Goal: Task Accomplishment & Management: Manage account settings

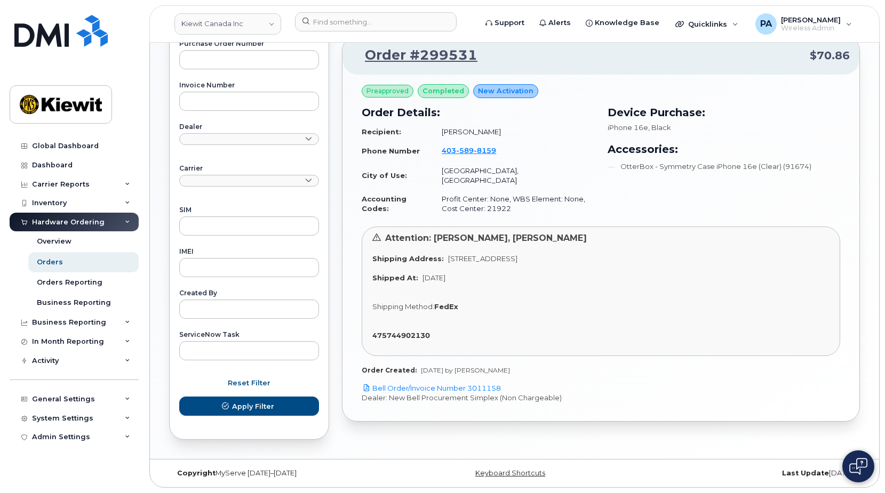
scroll to position [408, 0]
click at [247, 21] on link "Kiewit Canada Inc" at bounding box center [227, 23] width 107 height 21
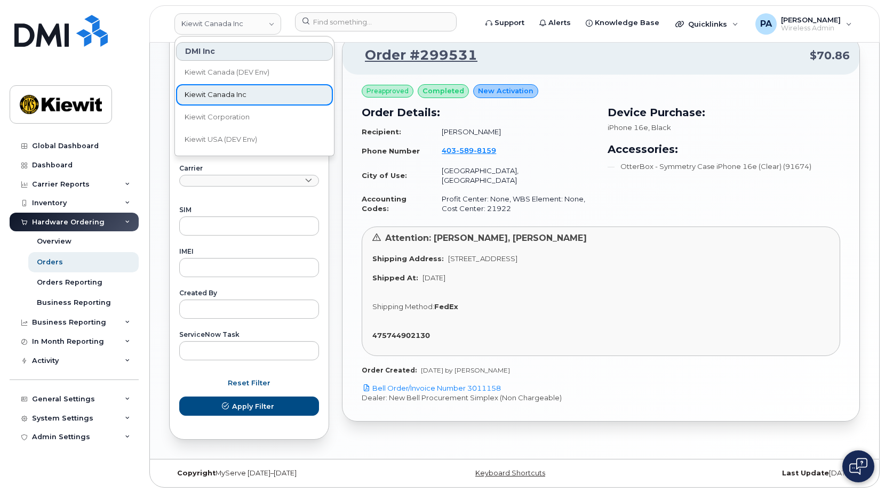
click at [222, 94] on span "Kiewit Canada Inc" at bounding box center [215, 95] width 62 height 11
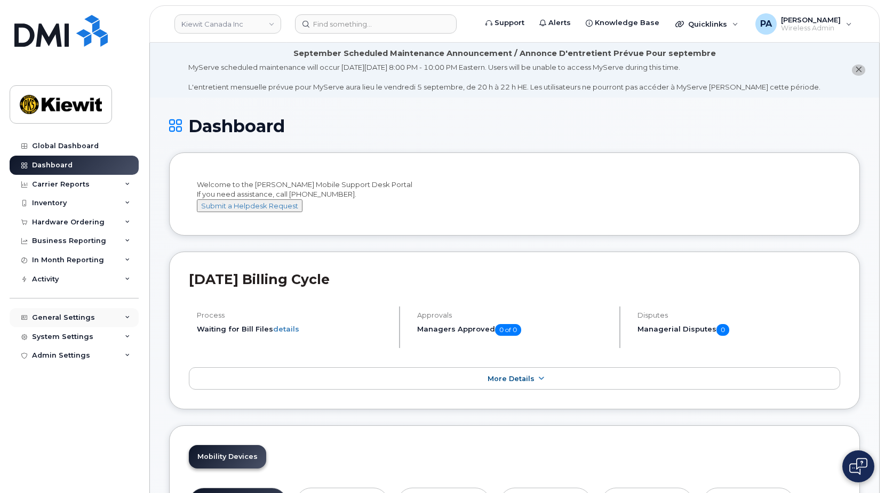
click at [54, 320] on div "General Settings" at bounding box center [63, 317] width 63 height 9
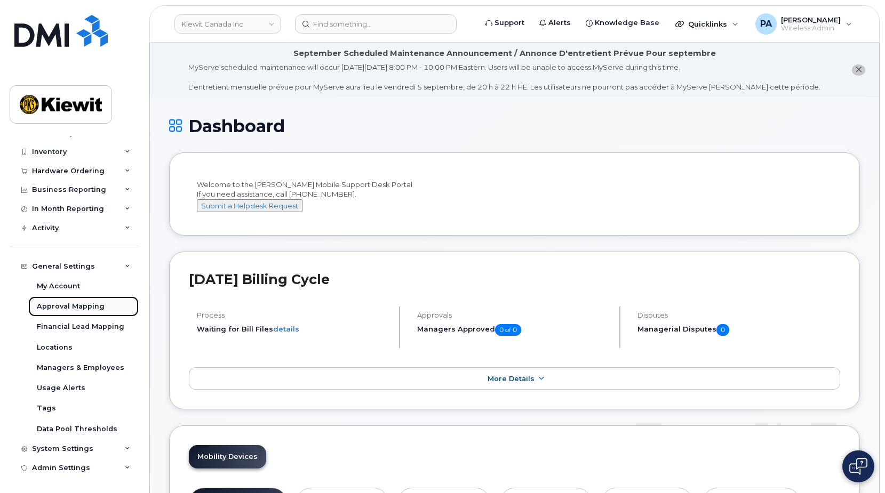
click at [67, 305] on div "Approval Mapping" at bounding box center [71, 307] width 68 height 10
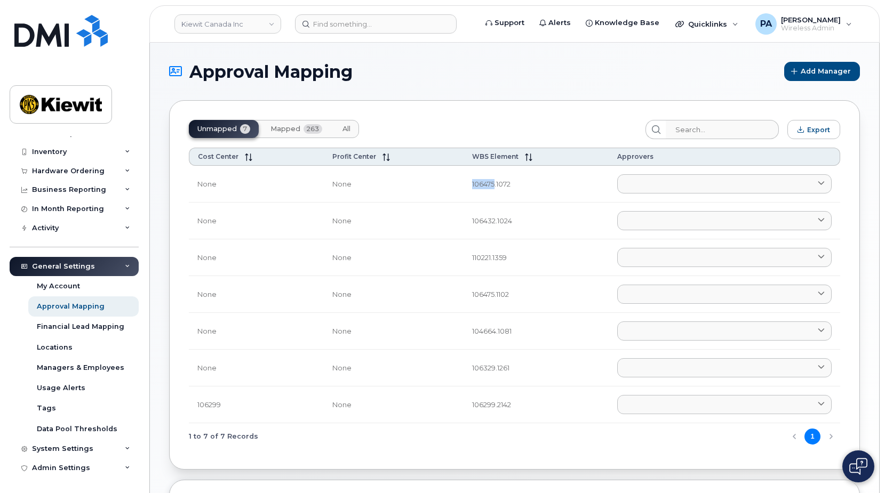
drag, startPoint x: 492, startPoint y: 183, endPoint x: 442, endPoint y: 179, distance: 50.3
click at [442, 179] on tr "None None 106475.1072 Adrien AGUI EBOI ADRIEN.AGUIEBOI@KIEWIT.COM Alejandro Cas…" at bounding box center [514, 184] width 651 height 37
copy tr "106475"
click at [351, 128] on button "All" at bounding box center [346, 129] width 25 height 18
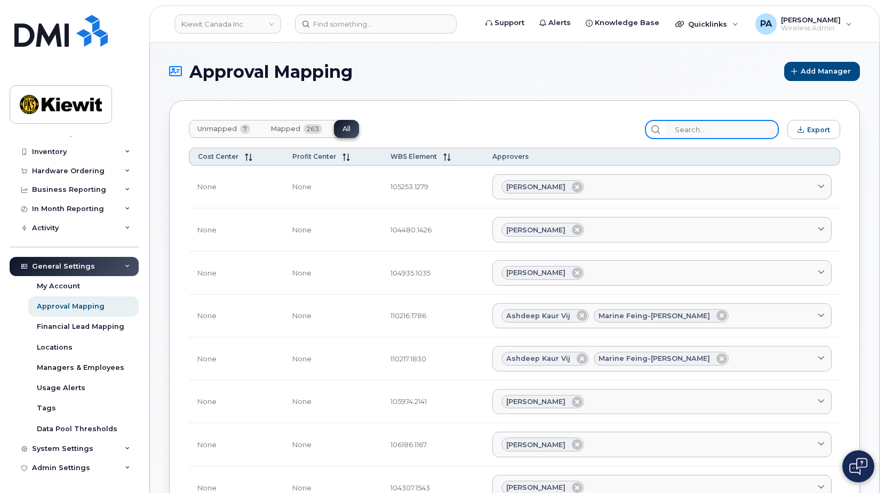
click at [713, 130] on input "search" at bounding box center [722, 129] width 114 height 19
paste input "106475"
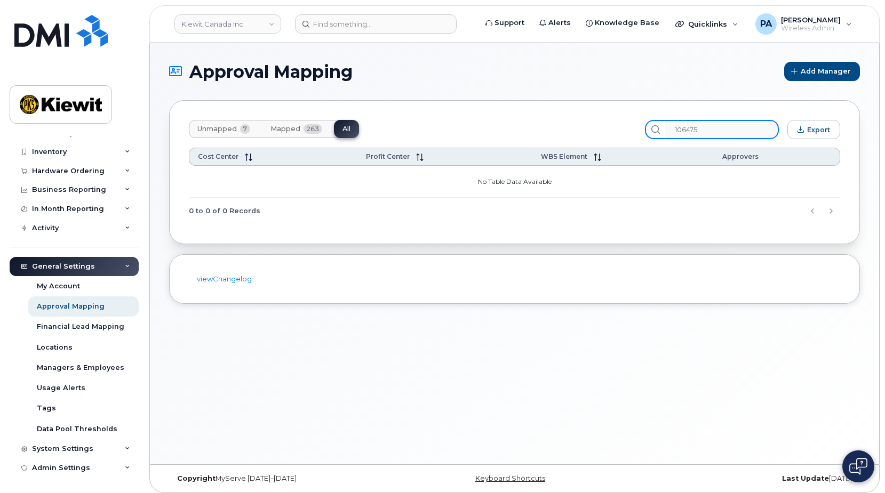
drag, startPoint x: 676, startPoint y: 125, endPoint x: 608, endPoint y: 129, distance: 67.8
click at [622, 129] on div "Unmapped 7 Mapped 263 All 106475 Export" at bounding box center [514, 129] width 651 height 19
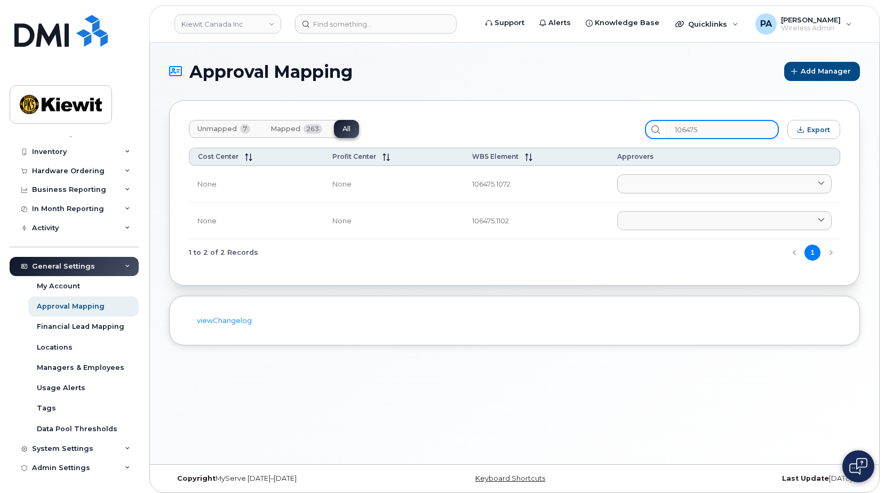
type input "106475"
click at [212, 128] on span "Unmapped" at bounding box center [216, 129] width 39 height 9
drag, startPoint x: 735, startPoint y: 129, endPoint x: 518, endPoint y: 125, distance: 217.0
click at [529, 127] on div "Unmapped 7 Mapped 263 All 106475 Export" at bounding box center [514, 129] width 651 height 19
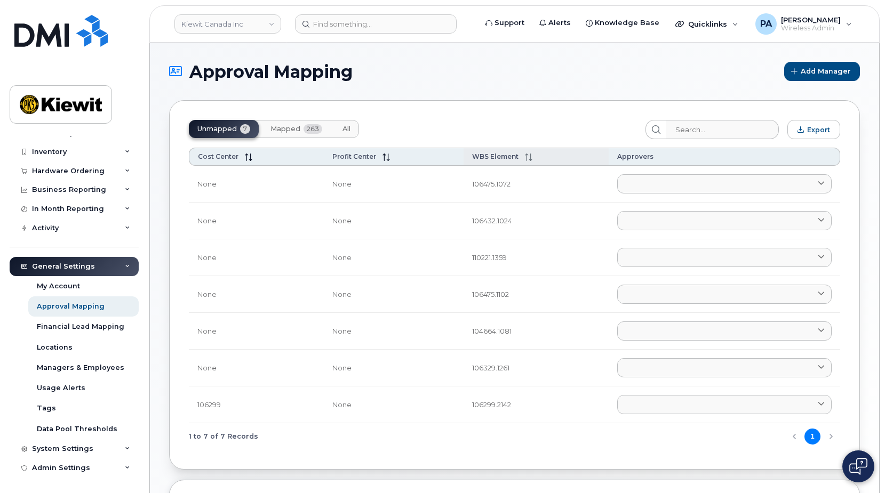
click at [477, 158] on span "WBS Element" at bounding box center [495, 156] width 46 height 8
click at [703, 127] on input "search" at bounding box center [722, 129] width 114 height 19
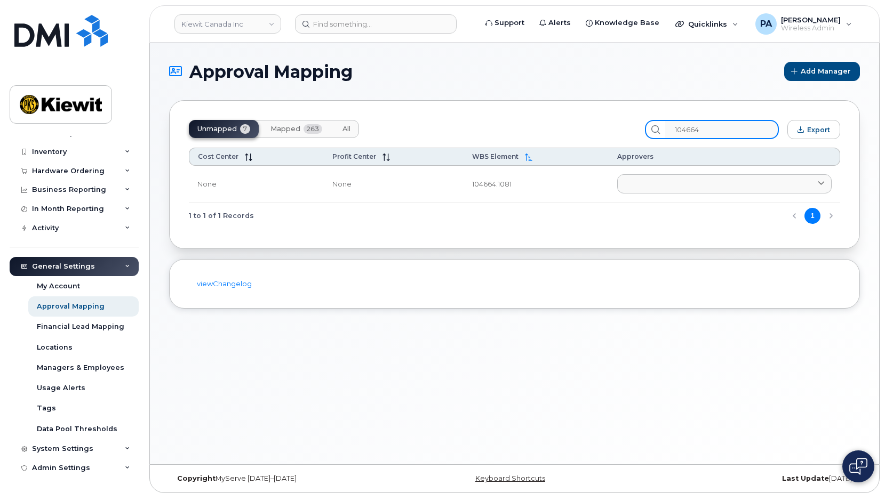
type input "104664"
click at [347, 132] on span "All" at bounding box center [346, 129] width 8 height 9
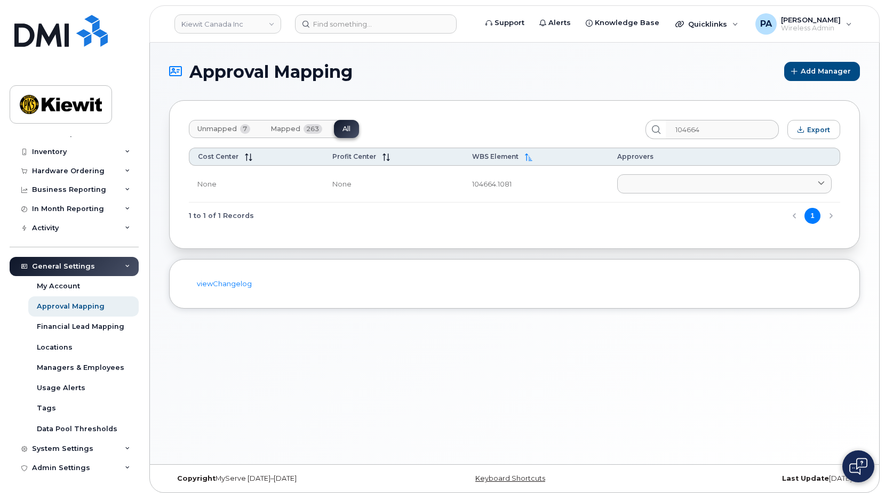
click at [237, 133] on span "Unmapped" at bounding box center [216, 129] width 39 height 9
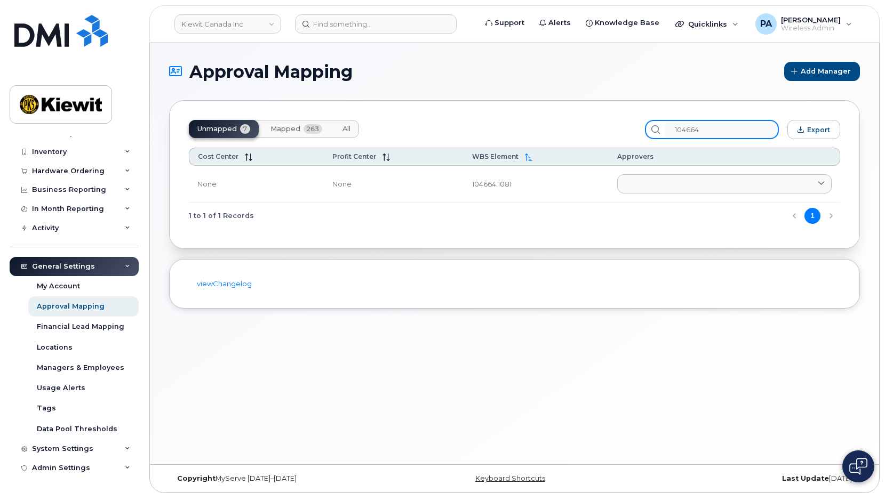
drag, startPoint x: 601, startPoint y: 141, endPoint x: 400, endPoint y: 122, distance: 201.4
click at [509, 135] on div "Unmapped 7 Mapped 263 All 104664 Export" at bounding box center [514, 129] width 651 height 19
type input "106299"
click at [349, 131] on span "All" at bounding box center [346, 129] width 8 height 9
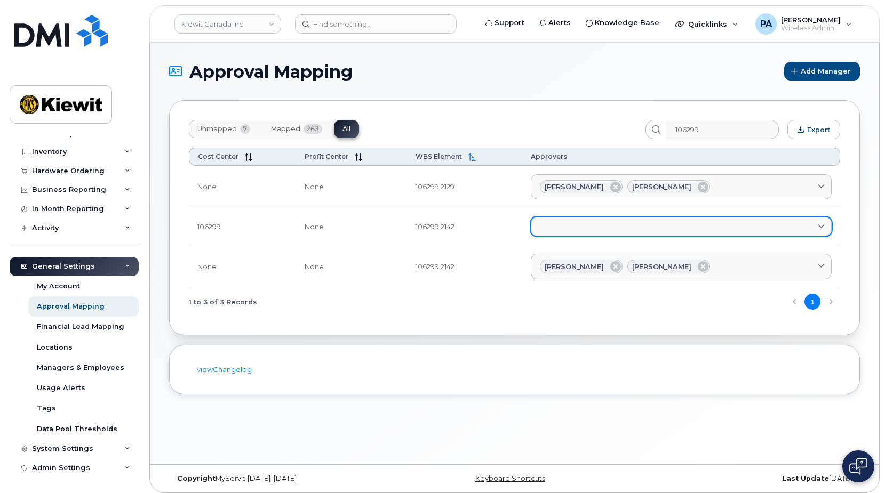
click at [626, 235] on link at bounding box center [680, 226] width 301 height 19
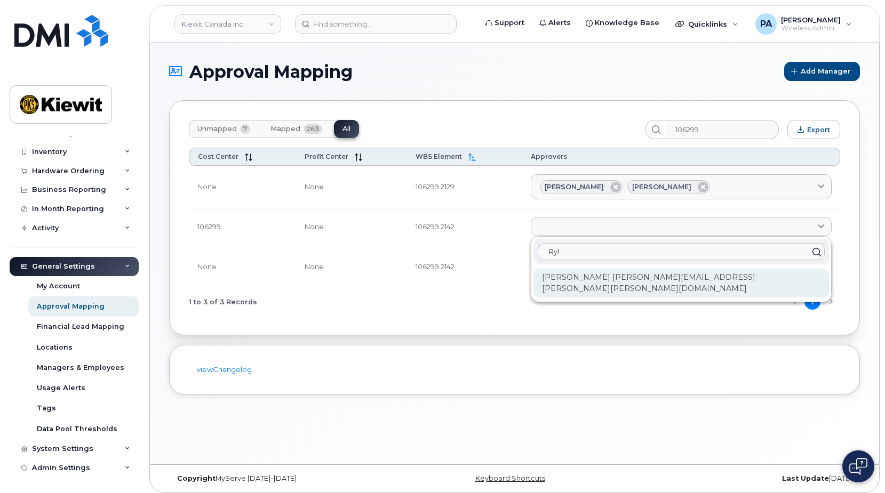
type input "Ryl"
click at [644, 277] on div "Ryley Moffat RYLEY.MOFFAT@KIEWIT.COM" at bounding box center [680, 283] width 295 height 29
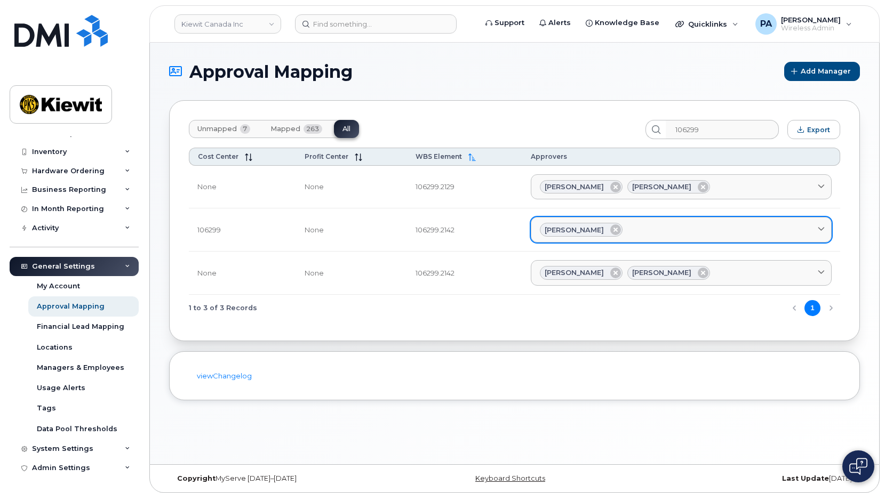
click at [666, 225] on div "Ryley Moffat" at bounding box center [681, 230] width 283 height 14
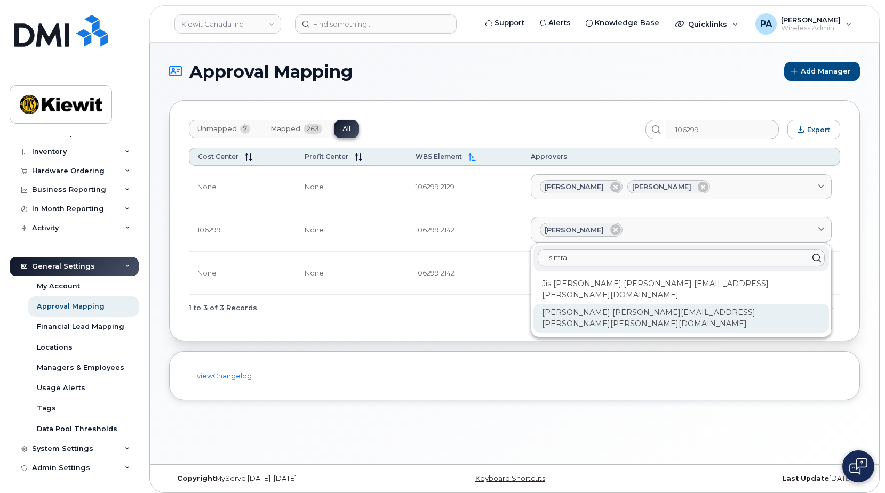
type input "simra"
click at [597, 304] on div "Simran Narwal SIMRAN.NARWAL@KIEWIT.COM" at bounding box center [680, 318] width 295 height 29
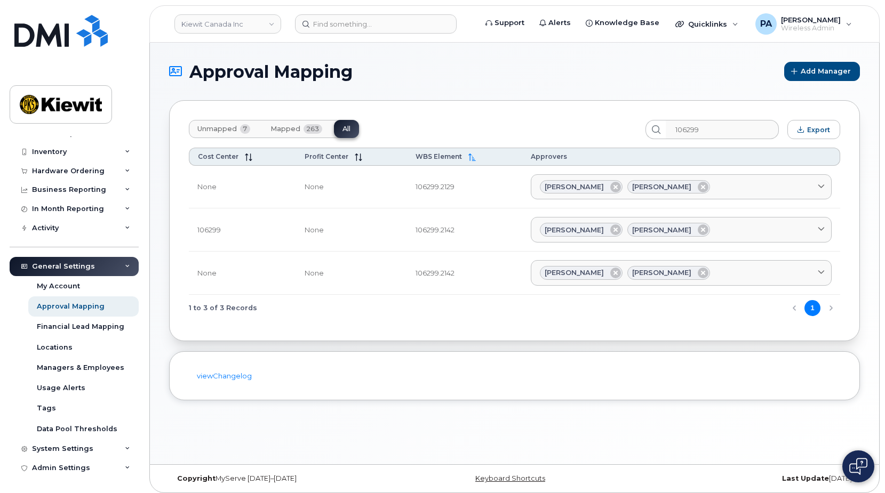
click at [223, 128] on span "Unmapped" at bounding box center [216, 129] width 39 height 9
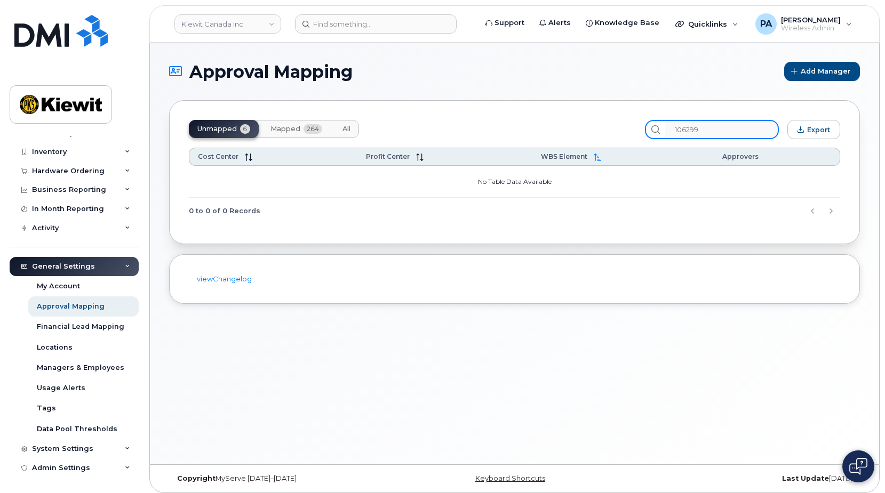
drag, startPoint x: 511, startPoint y: 134, endPoint x: 417, endPoint y: 138, distance: 93.4
click at [444, 136] on div "Unmapped 6 Mapped 264 All 106299 Export" at bounding box center [514, 129] width 651 height 19
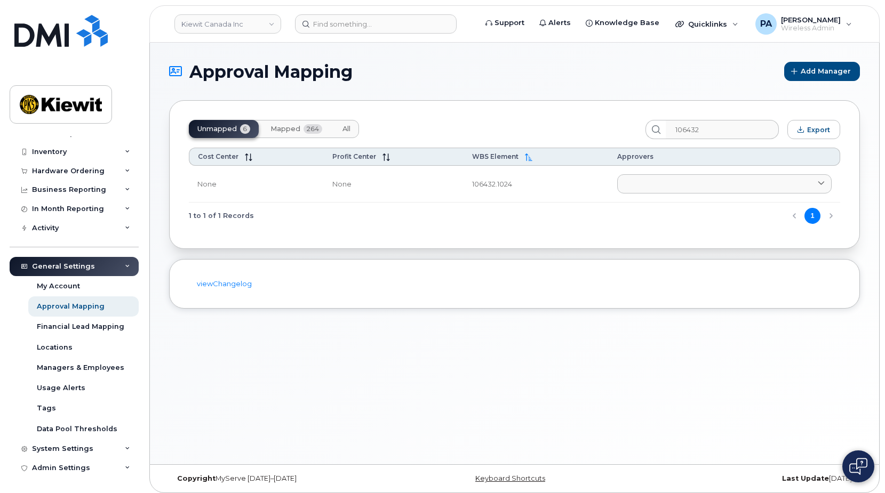
click at [348, 131] on span "All" at bounding box center [346, 129] width 8 height 9
click at [223, 132] on span "Unmapped" at bounding box center [216, 129] width 39 height 9
drag, startPoint x: 700, startPoint y: 127, endPoint x: 590, endPoint y: 128, distance: 109.8
click at [605, 132] on div "Unmapped 6 Mapped 264 All 106432 Export" at bounding box center [514, 129] width 651 height 19
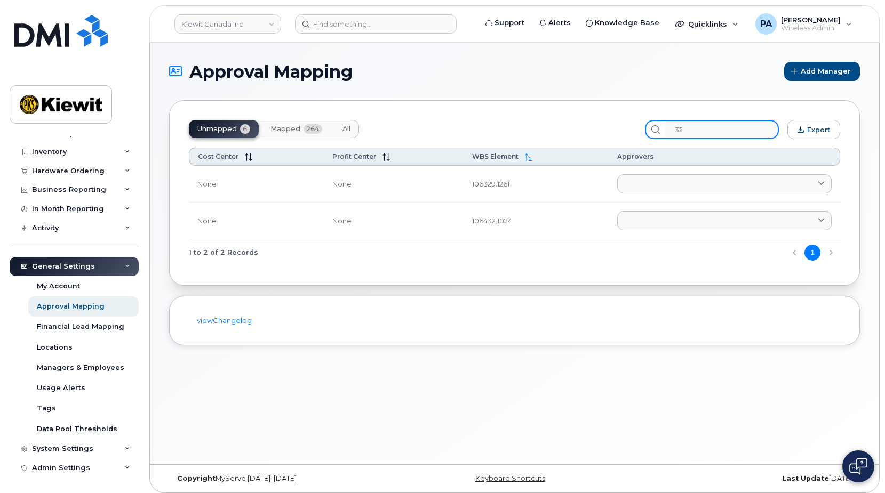
type input "2"
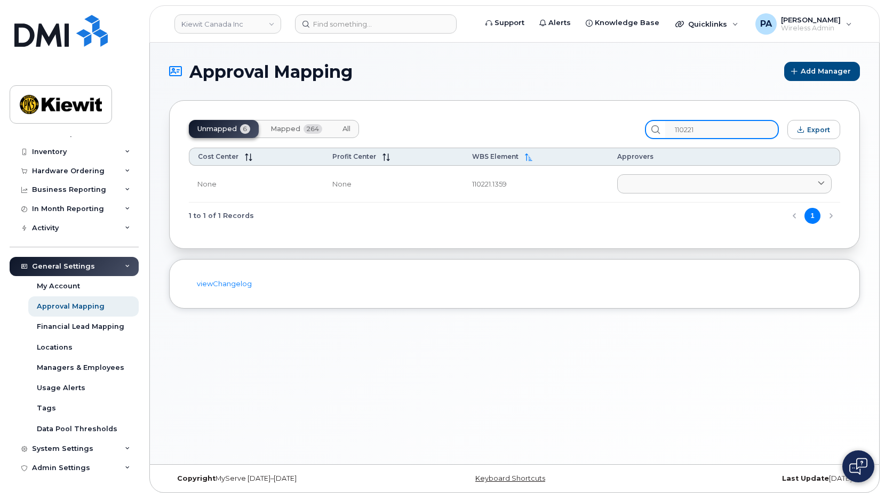
type input "110221"
click at [344, 130] on span "All" at bounding box center [346, 129] width 8 height 9
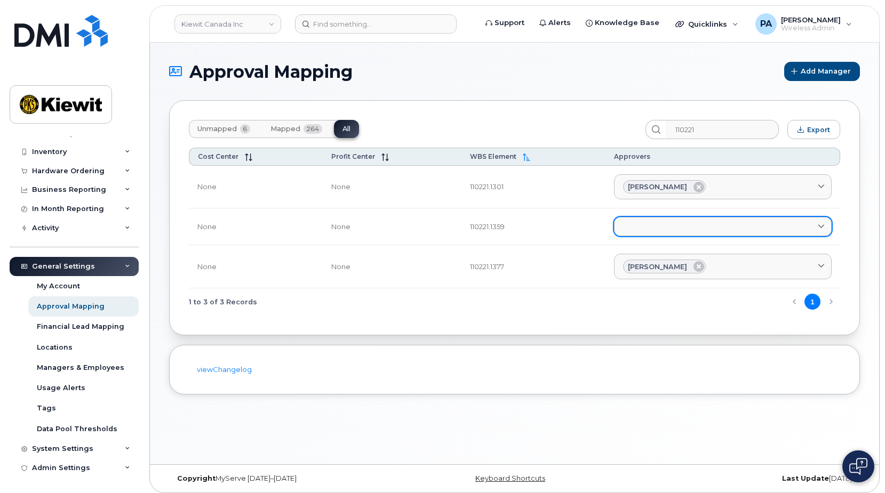
click at [660, 230] on link at bounding box center [723, 226] width 218 height 19
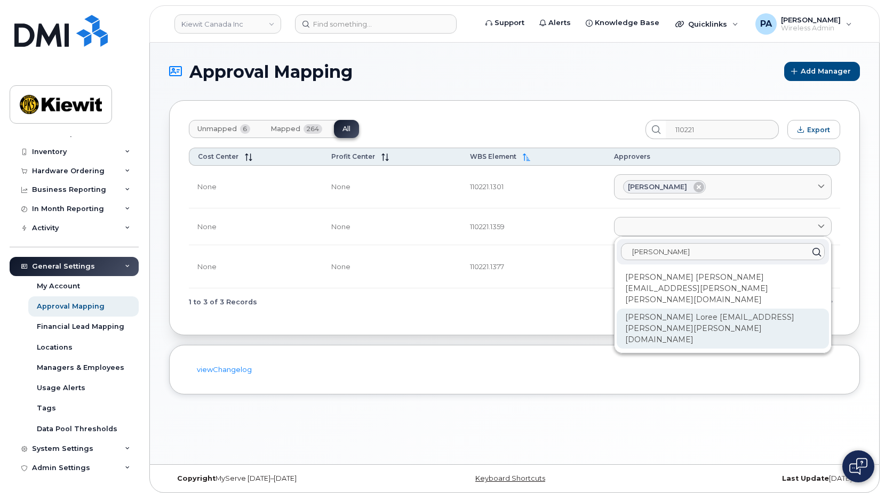
type input "Dylan"
click at [649, 309] on div "Dylan Loree DYLAN.LOREE@KIEWIT.COM" at bounding box center [722, 329] width 212 height 40
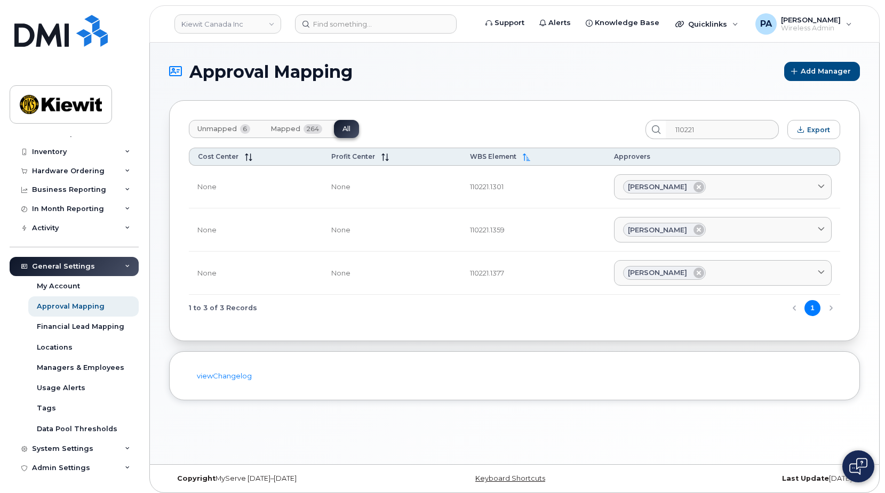
click at [212, 125] on span "Unmapped" at bounding box center [216, 129] width 39 height 9
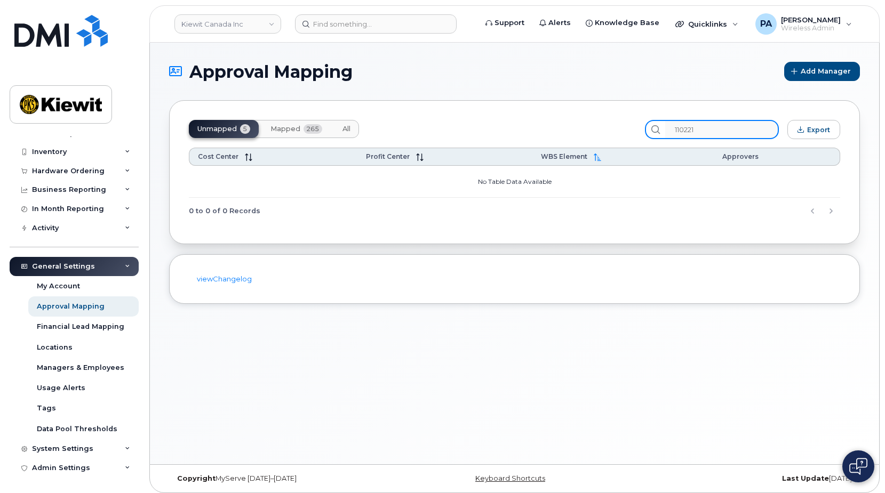
drag, startPoint x: 728, startPoint y: 130, endPoint x: 563, endPoint y: 134, distance: 165.3
click at [563, 134] on div "Unmapped 5 Mapped 265 All 110221 Export" at bounding box center [514, 129] width 651 height 19
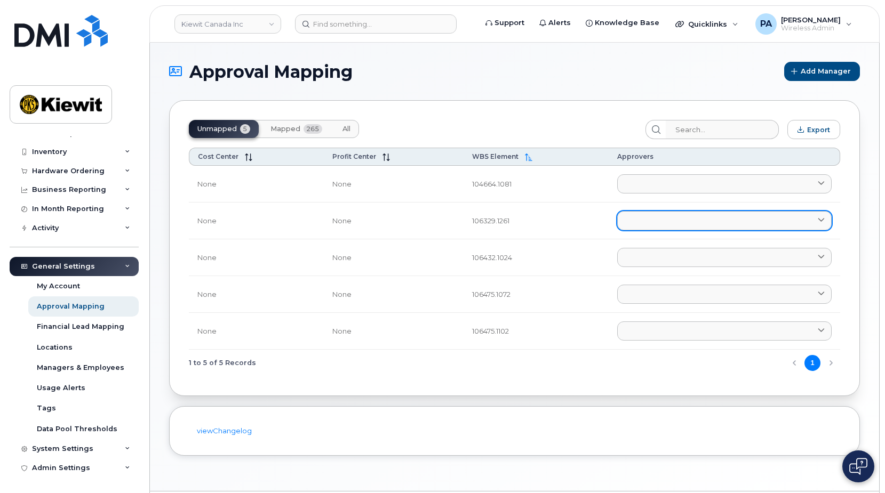
click at [622, 221] on link at bounding box center [724, 220] width 214 height 19
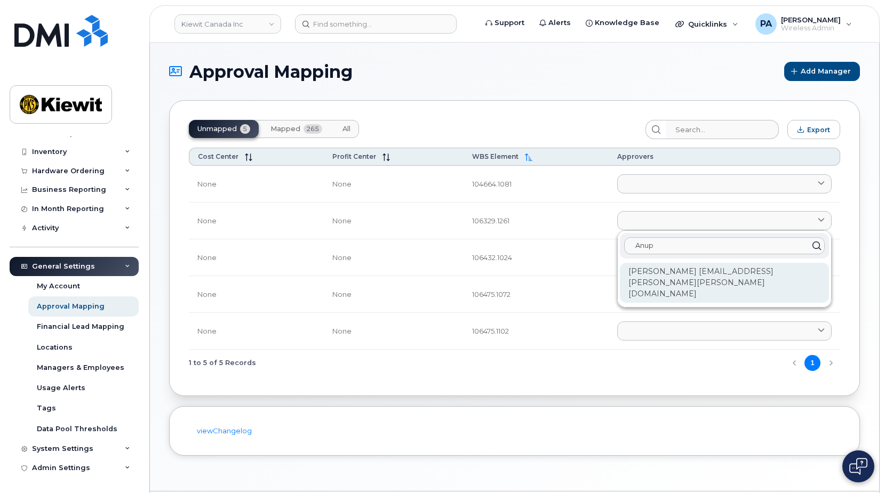
type input "Anup"
click at [681, 272] on div "Anup Dondeti ANUP.DONDETI@KIEWIT.COM" at bounding box center [724, 283] width 209 height 40
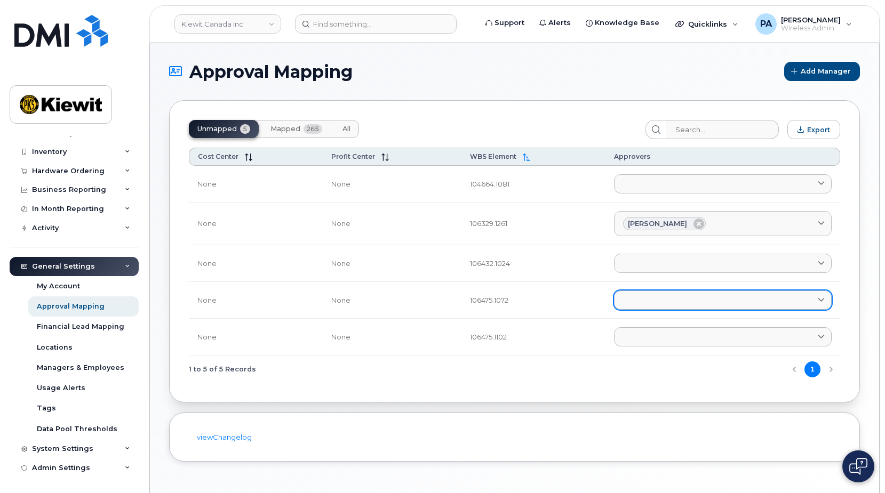
click at [670, 298] on link at bounding box center [723, 300] width 218 height 19
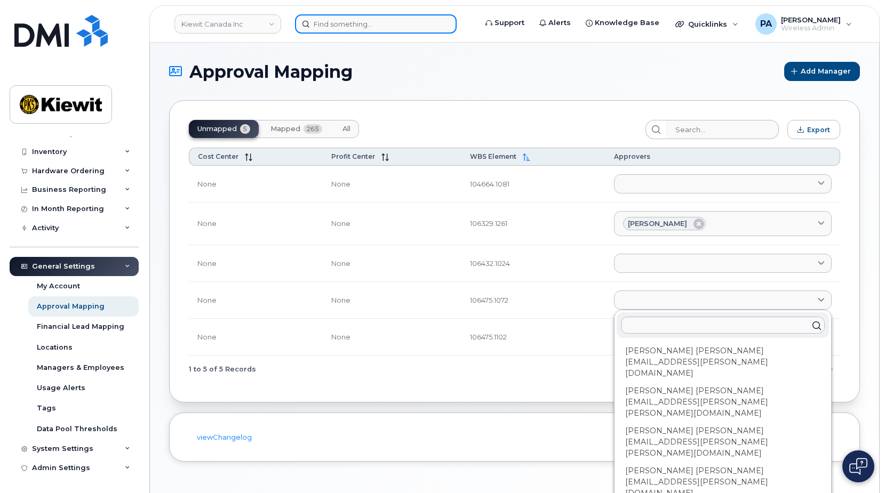
click at [339, 29] on input at bounding box center [376, 23] width 162 height 19
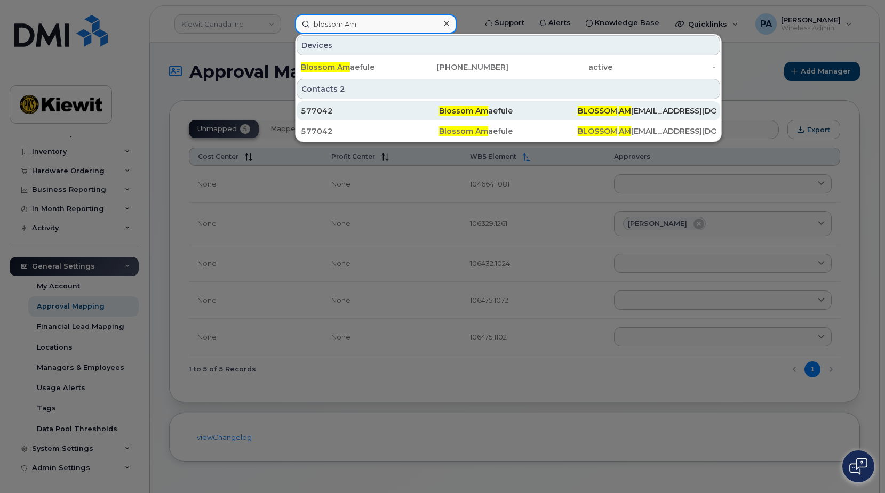
type input "blossom Am"
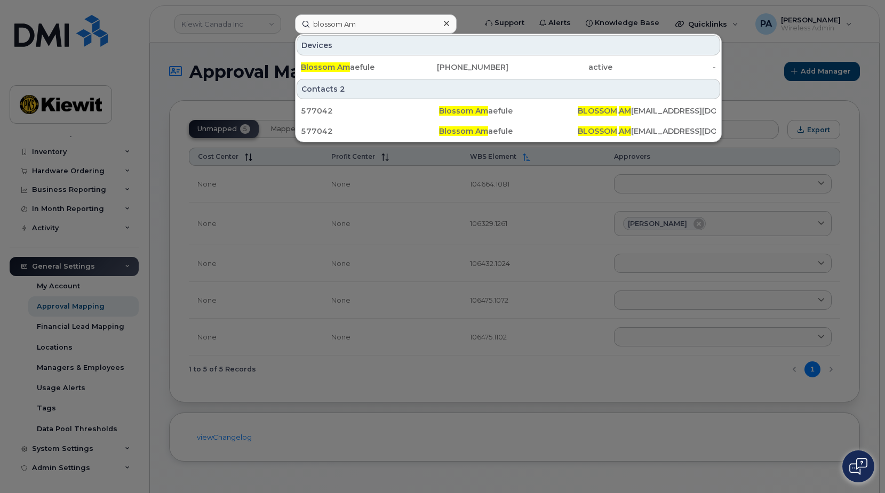
click at [773, 100] on div at bounding box center [442, 246] width 885 height 493
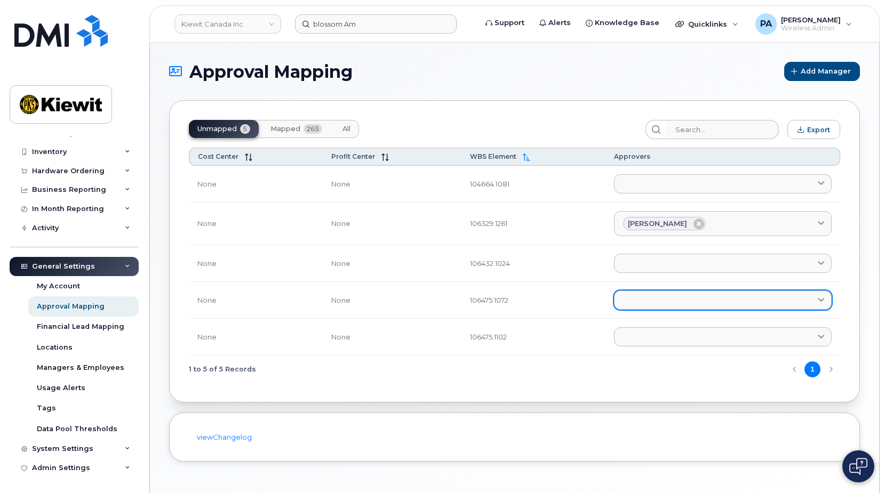
click at [654, 308] on link at bounding box center [723, 300] width 218 height 19
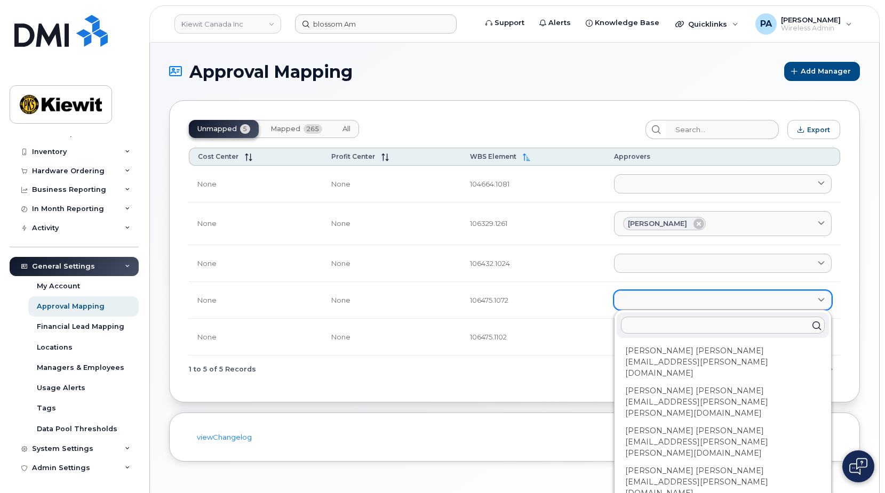
click at [653, 302] on link at bounding box center [723, 300] width 218 height 19
type input "b"
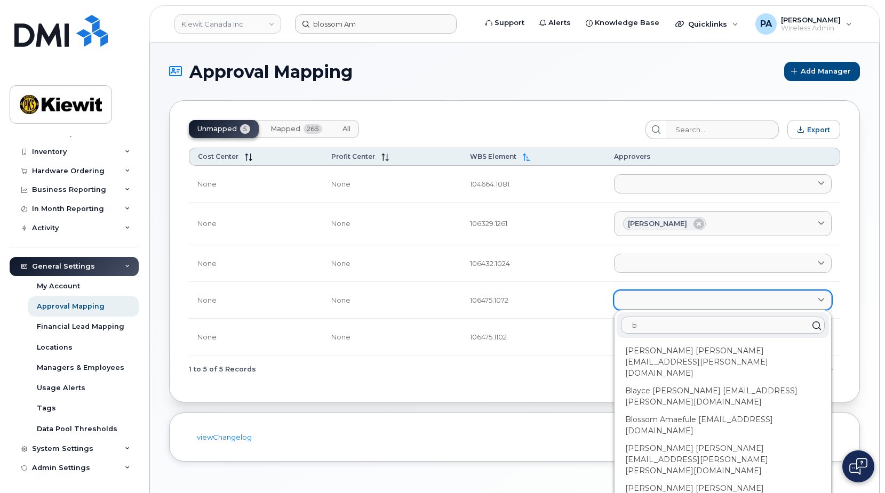
type input "bl"
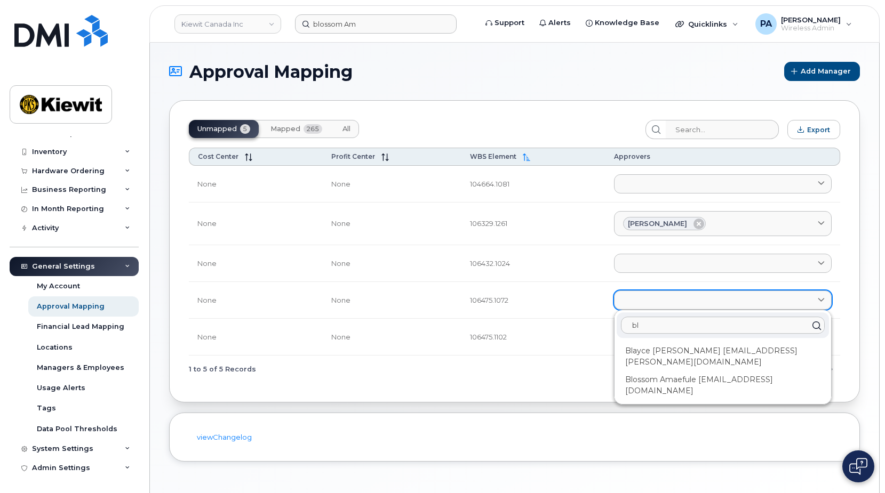
type input "blo"
type input "blos"
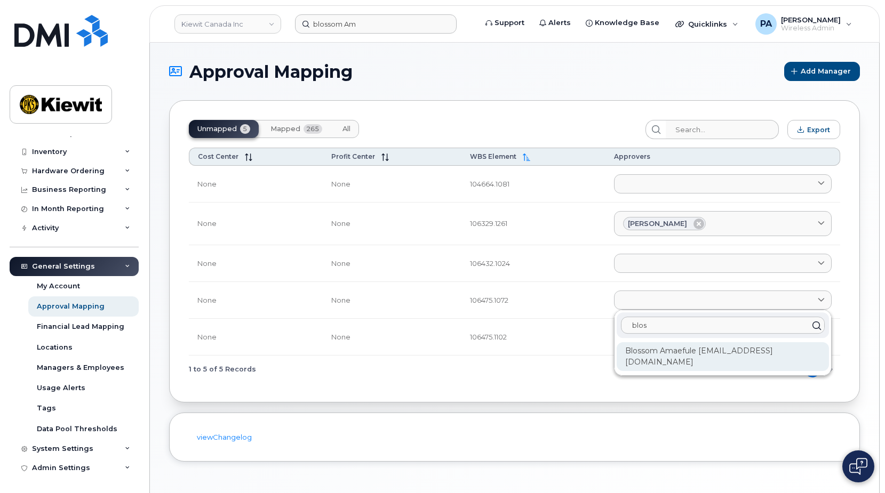
type input "blos"
click at [676, 357] on div "Blossom Amaefule BLOSSOM.AMAEFULE@MASSELEC.COM" at bounding box center [722, 356] width 212 height 29
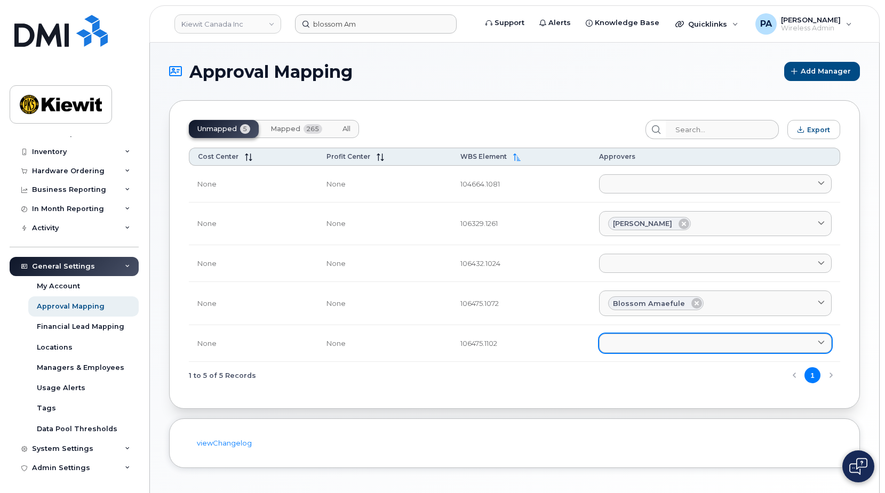
click at [644, 345] on link at bounding box center [715, 343] width 232 height 19
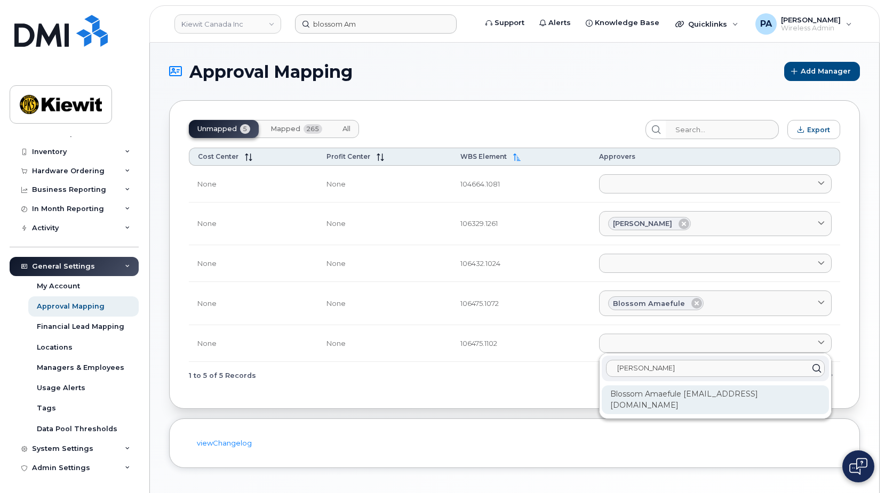
type input "bloss"
click at [654, 402] on div "Blossom Amaefule BLOSSOM.AMAEFULE@MASSELEC.COM" at bounding box center [714, 399] width 227 height 29
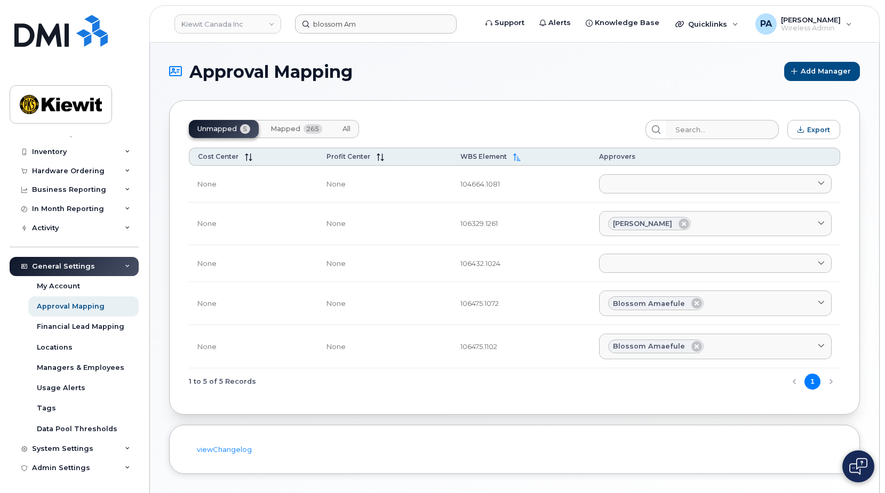
drag, startPoint x: 346, startPoint y: 132, endPoint x: 496, endPoint y: 132, distance: 149.8
click at [346, 132] on span "All" at bounding box center [346, 129] width 8 height 9
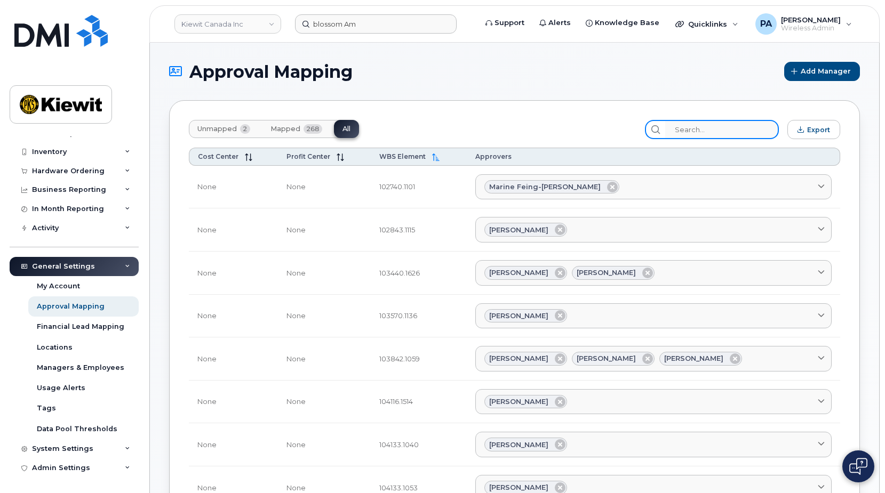
click at [713, 126] on input "search" at bounding box center [722, 129] width 114 height 19
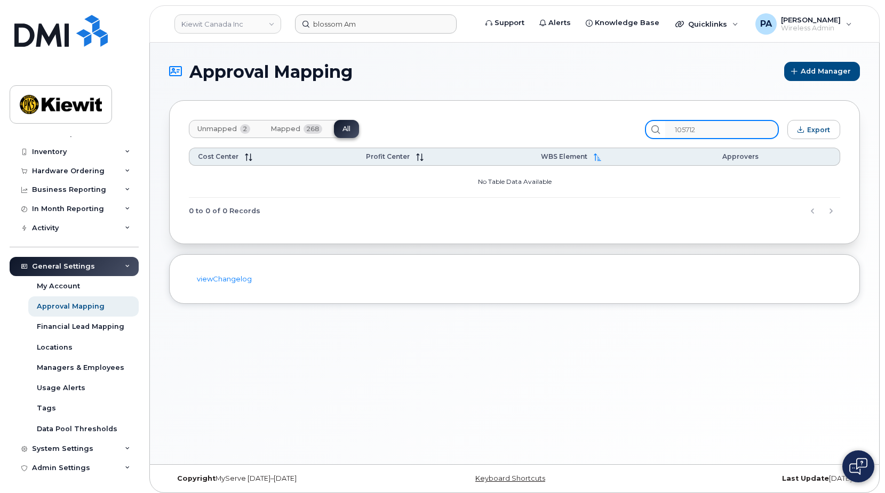
drag, startPoint x: 682, startPoint y: 121, endPoint x: 563, endPoint y: 98, distance: 121.2
click at [580, 102] on div "Unmapped 2 Mapped 268 All 105712 Export Cost Center Profit Center WBS Element A…" at bounding box center [514, 172] width 690 height 144
drag, startPoint x: 741, startPoint y: 126, endPoint x: 609, endPoint y: 111, distance: 132.1
click at [630, 115] on div "Unmapped 2 Mapped 268 All 105903 Export Cost Center Profit Center WBS Element A…" at bounding box center [514, 172] width 690 height 144
drag, startPoint x: 711, startPoint y: 128, endPoint x: 559, endPoint y: 103, distance: 153.9
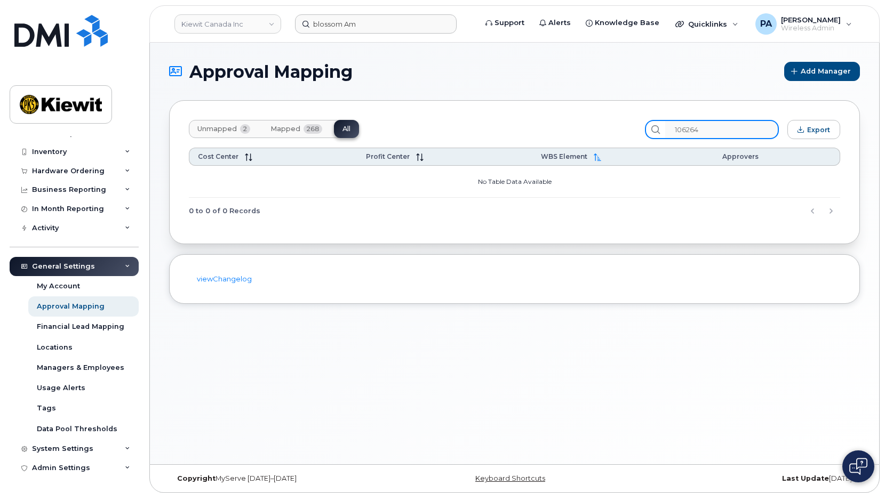
click at [577, 109] on div "Unmapped 2 Mapped 268 All 106264 Export Cost Center Profit Center WBS Element A…" at bounding box center [514, 172] width 690 height 144
drag, startPoint x: 723, startPoint y: 126, endPoint x: 504, endPoint y: 100, distance: 220.2
click at [538, 112] on div "Unmapped 2 Mapped 268 All 106461 Export Cost Center Profit Center WBS Element A…" at bounding box center [514, 172] width 690 height 144
drag, startPoint x: 714, startPoint y: 134, endPoint x: 597, endPoint y: 125, distance: 117.6
click at [605, 126] on div "Unmapped 2 Mapped 268 All 106496 Export" at bounding box center [514, 129] width 651 height 19
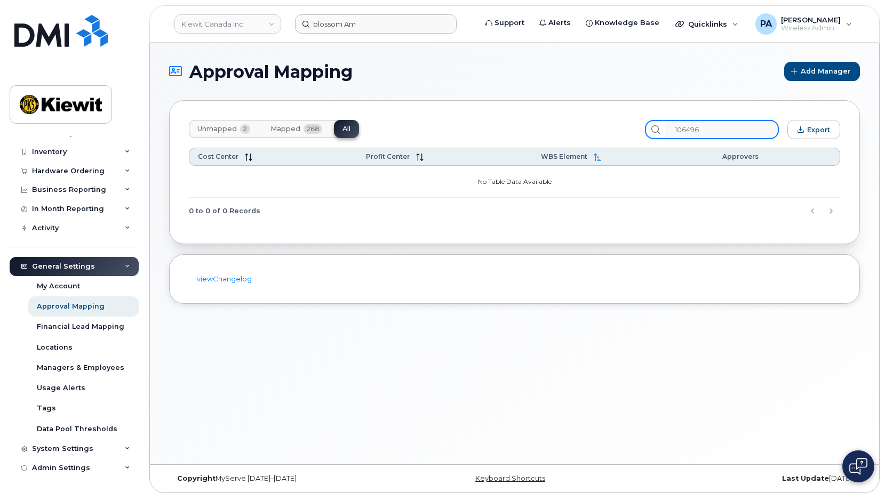
paste input "1842"
type input "101842"
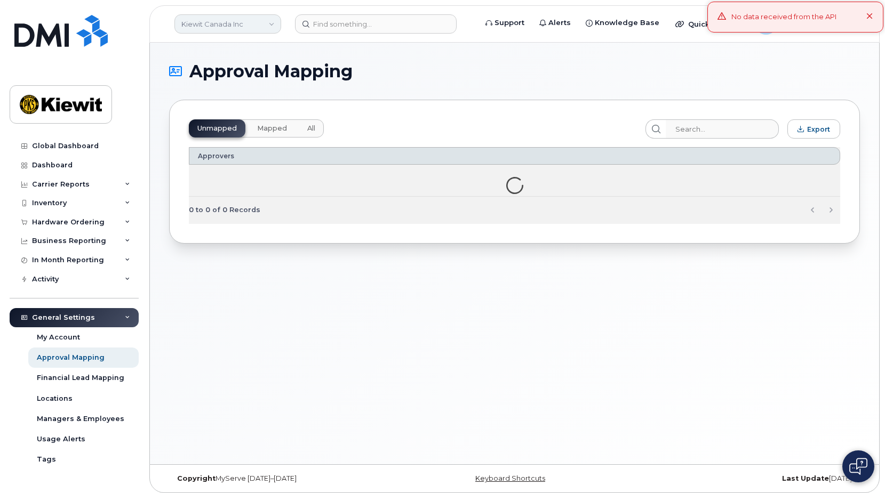
click at [234, 25] on link "Kiewit Canada Inc" at bounding box center [227, 23] width 107 height 19
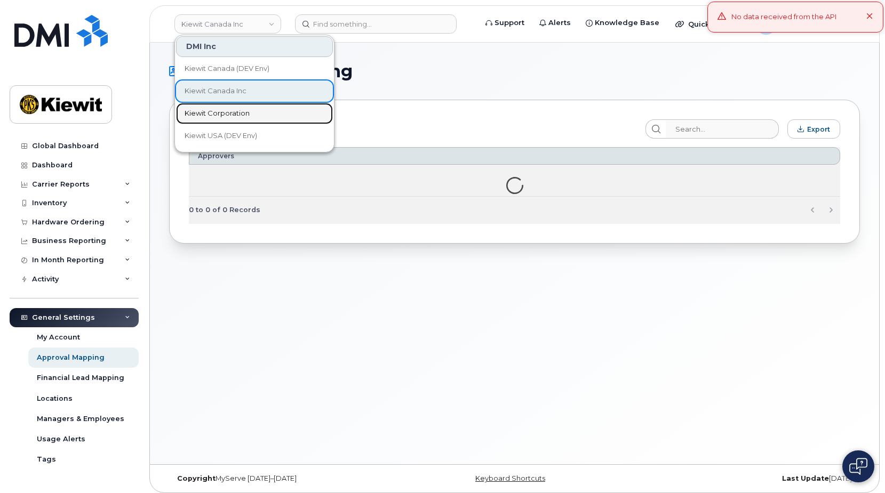
click at [248, 107] on link "Kiewit Corporation" at bounding box center [254, 113] width 157 height 21
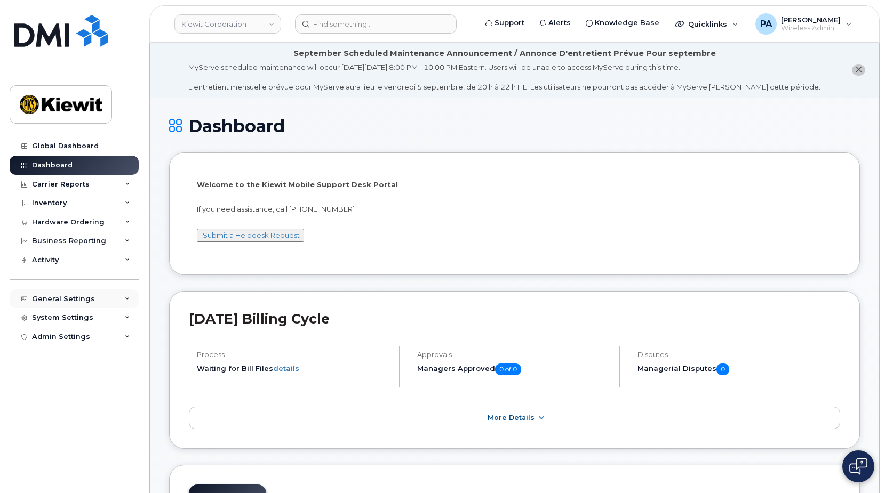
click at [64, 301] on div "General Settings" at bounding box center [63, 299] width 63 height 9
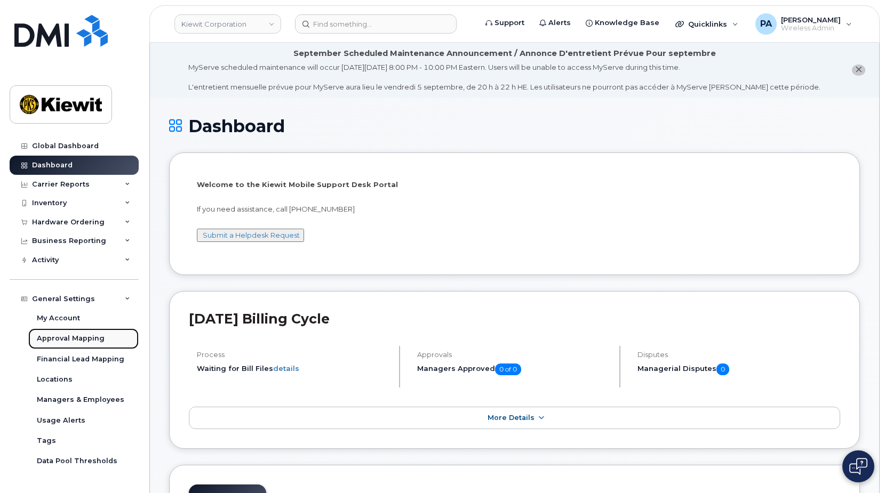
click at [81, 342] on div "Approval Mapping" at bounding box center [71, 339] width 68 height 10
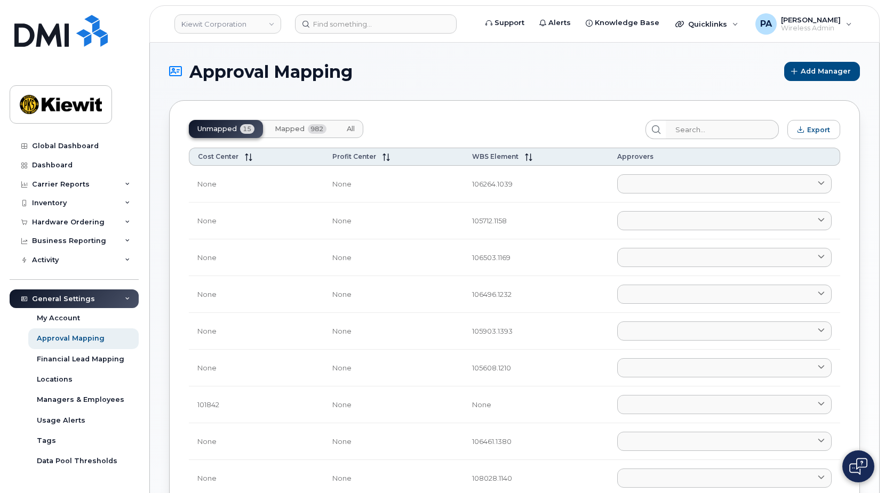
click at [352, 128] on span "All" at bounding box center [351, 129] width 8 height 9
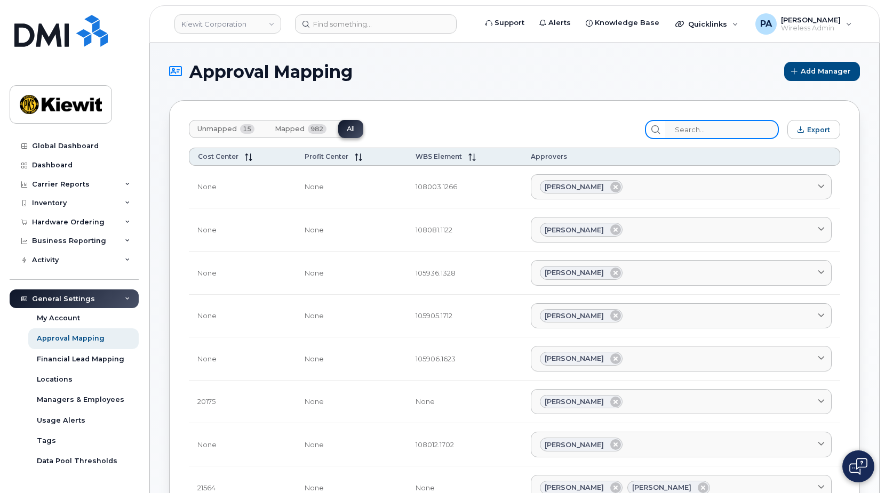
click at [747, 127] on input "search" at bounding box center [722, 129] width 114 height 19
click at [745, 126] on input "104" at bounding box center [722, 129] width 114 height 19
click at [744, 126] on input "106" at bounding box center [722, 129] width 114 height 19
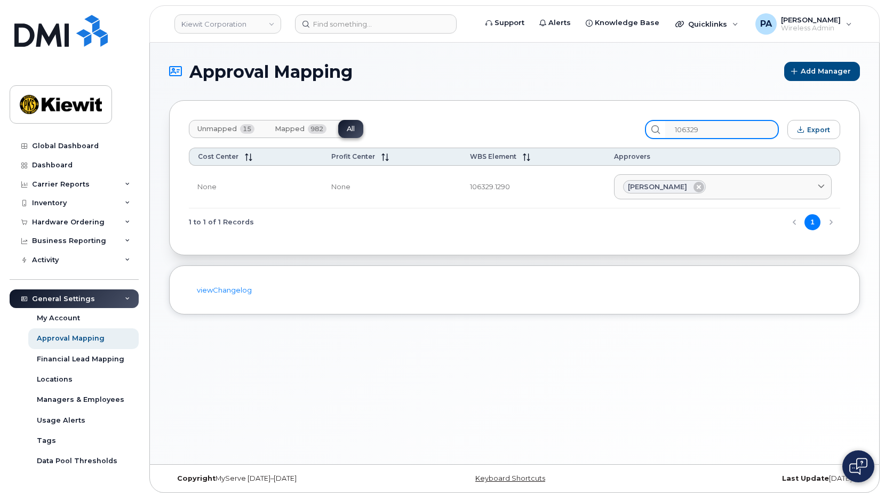
drag, startPoint x: 590, startPoint y: 112, endPoint x: 561, endPoint y: 104, distance: 29.7
click at [577, 109] on div "Unmapped 15 Mapped 982 All 106329 Export Cost Center Profit Center WBS Element …" at bounding box center [514, 177] width 690 height 155
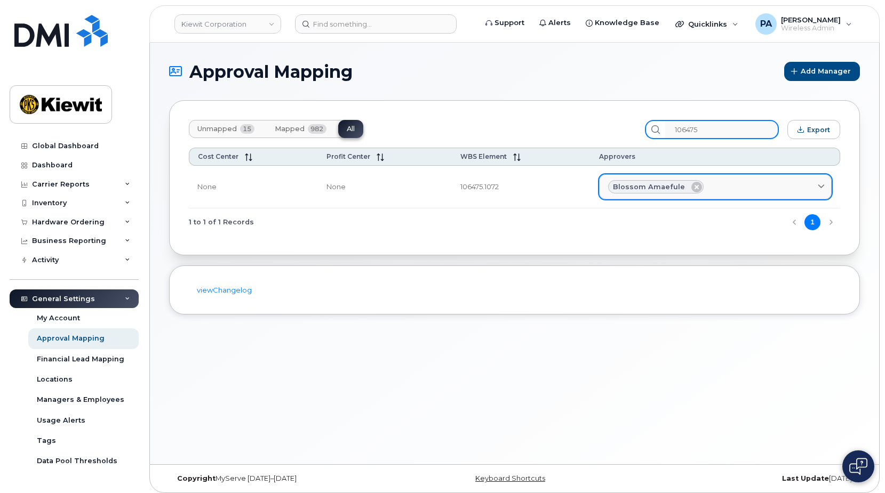
type input "106475"
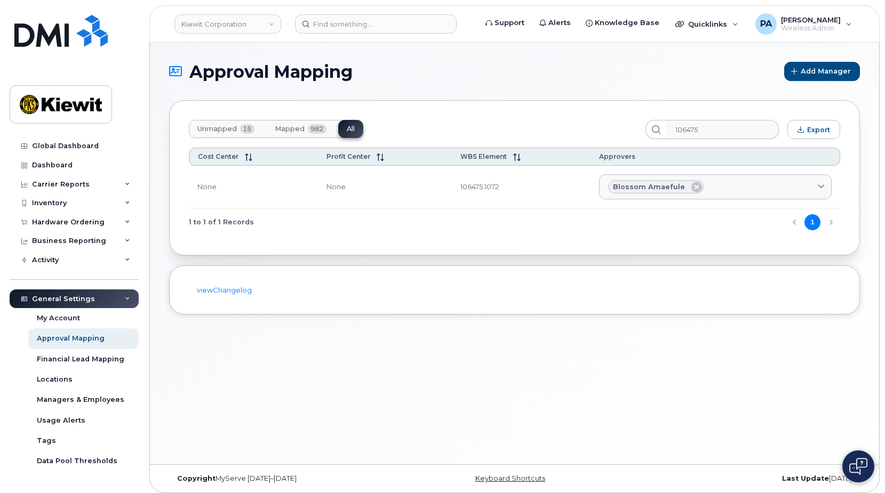
click at [203, 131] on span "Unmapped" at bounding box center [216, 129] width 39 height 9
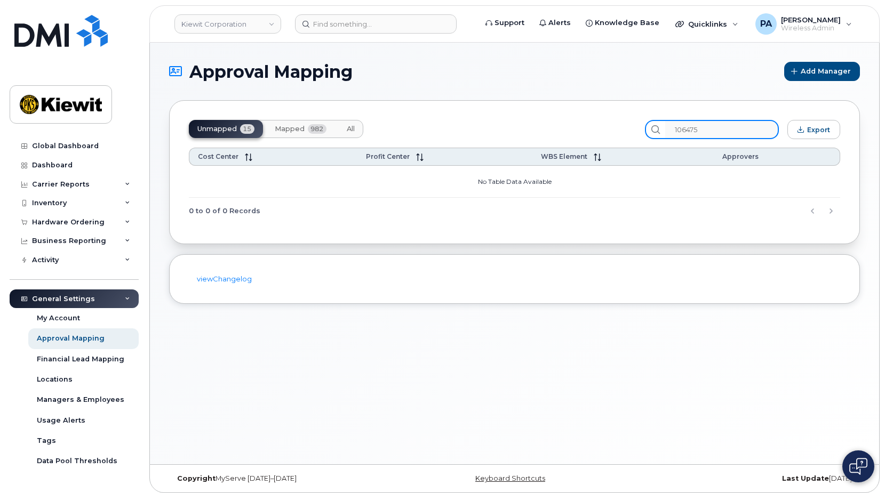
drag, startPoint x: 639, startPoint y: 125, endPoint x: 573, endPoint y: 113, distance: 67.8
click at [581, 112] on div "Unmapped 15 Mapped 982 All 106475 Export Cost Center Profit Center WBS Element …" at bounding box center [514, 172] width 690 height 144
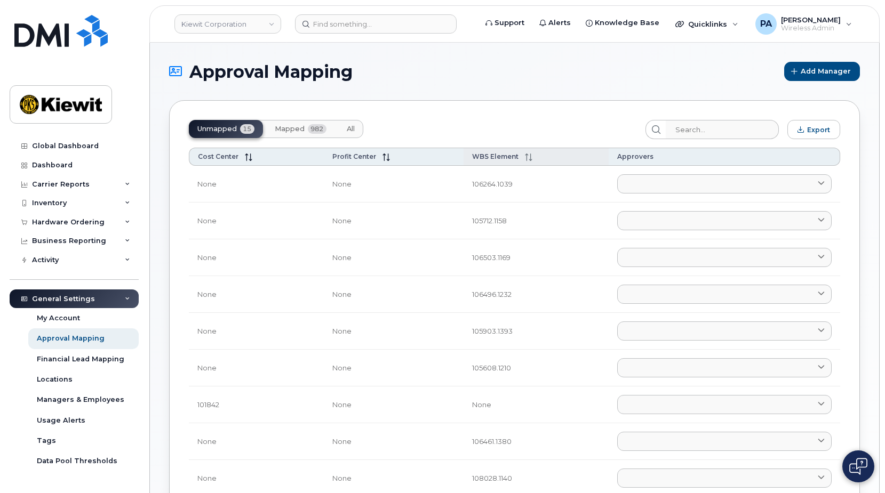
click at [512, 156] on span "WBS Element" at bounding box center [495, 156] width 46 height 8
click at [351, 127] on span "All" at bounding box center [351, 129] width 8 height 9
click at [351, 127] on div "Unmapped 15 Mapped 982 All" at bounding box center [276, 129] width 174 height 18
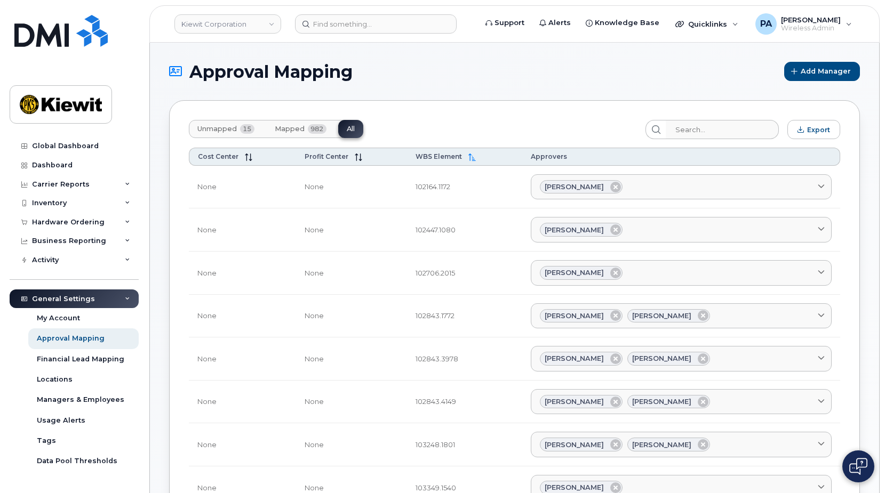
click at [228, 130] on span "Unmapped" at bounding box center [216, 129] width 39 height 9
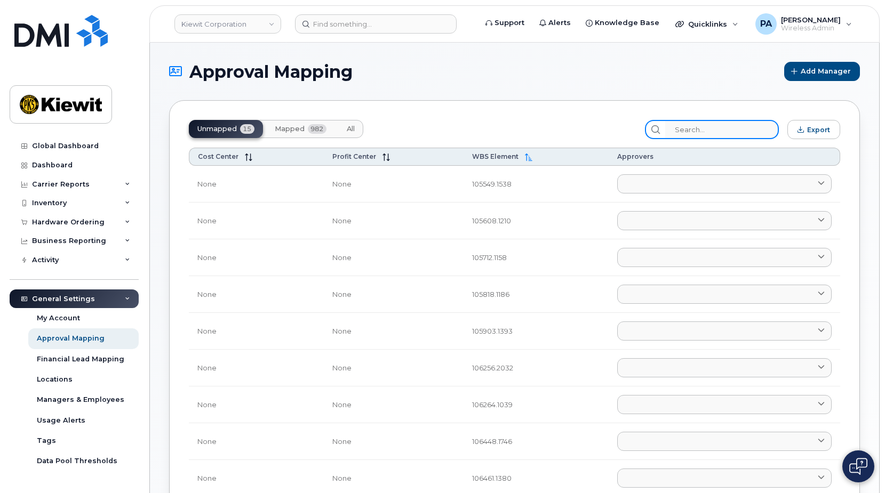
click at [705, 130] on input "search" at bounding box center [722, 129] width 114 height 19
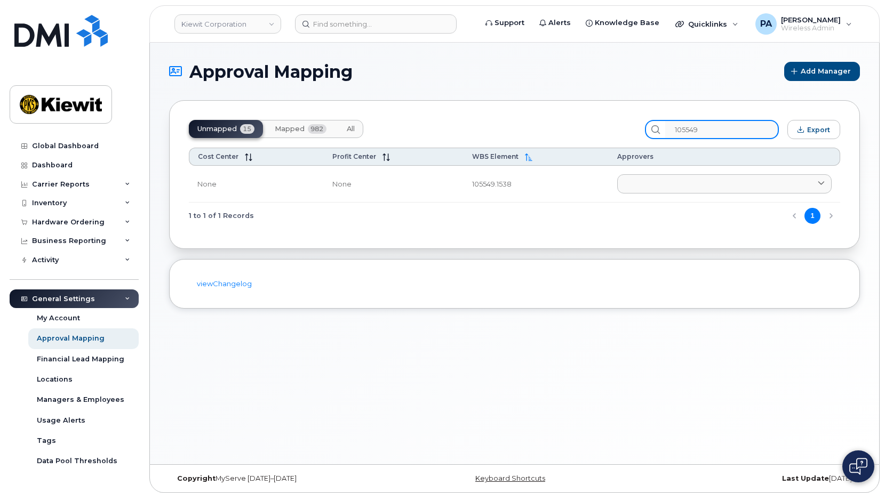
type input "105549"
click at [350, 133] on button "All" at bounding box center [350, 129] width 25 height 18
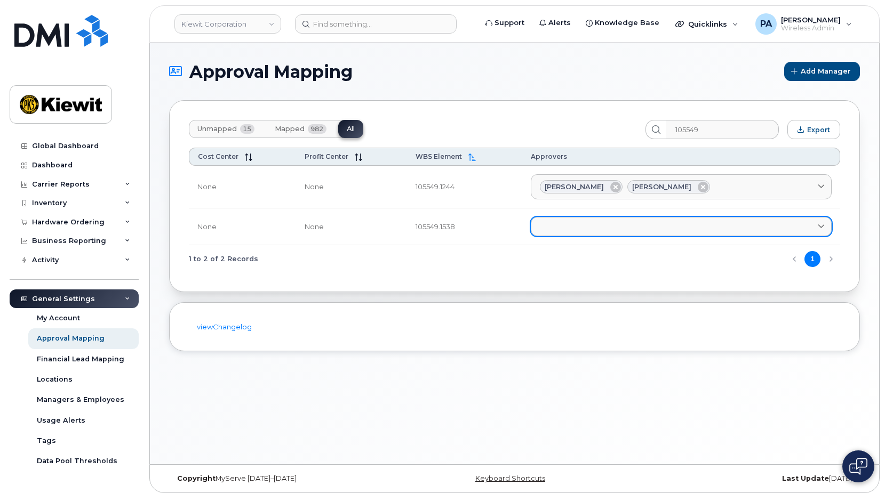
click at [606, 229] on link at bounding box center [680, 226] width 301 height 19
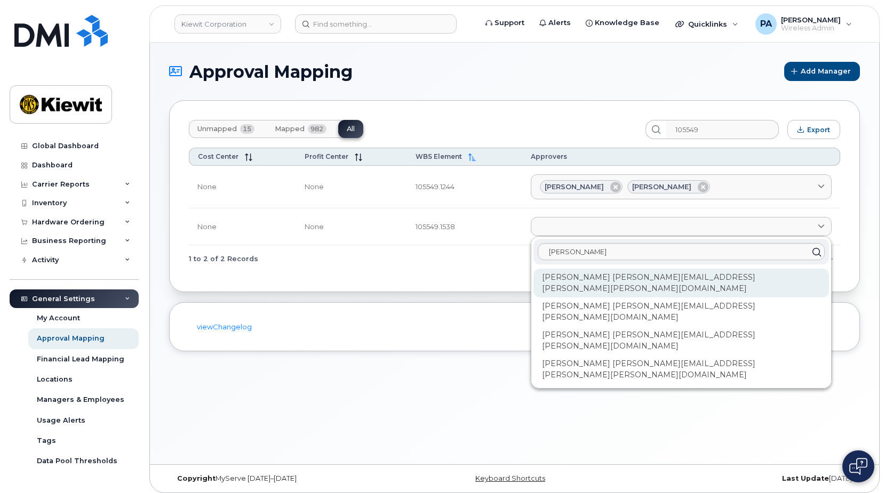
click at [638, 275] on div "Jared Bartel JARED.BARTEL@KIEWIT.COM" at bounding box center [680, 283] width 295 height 29
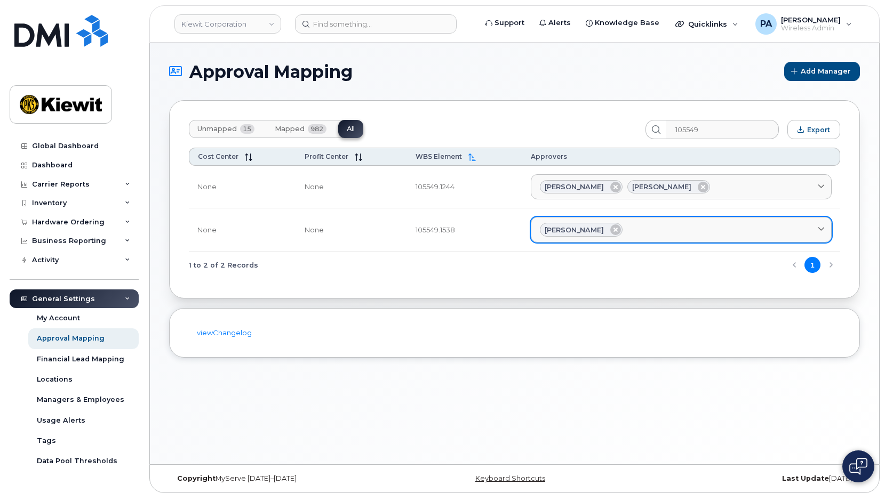
click at [673, 231] on div "Jared Bartel" at bounding box center [681, 230] width 283 height 14
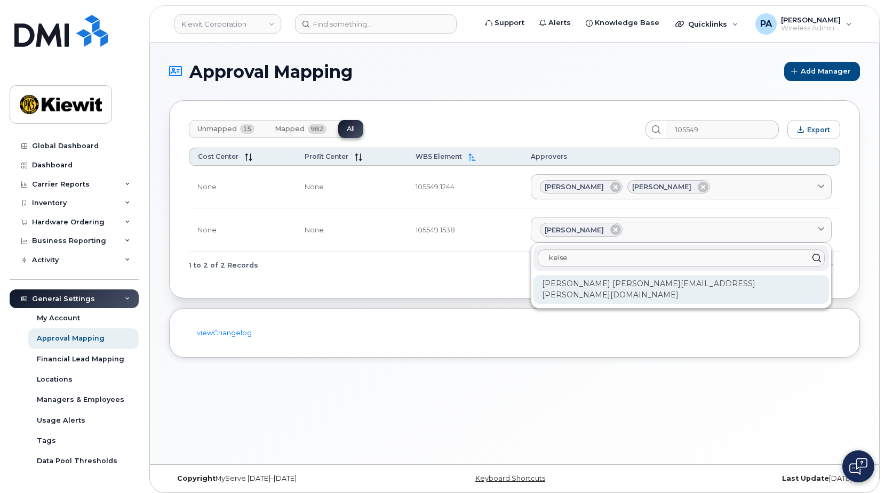
type input "kelse"
click at [673, 279] on div "Kelsey Keck KELSEY.KECK@WESTERNSUMMIT.COM" at bounding box center [680, 289] width 295 height 29
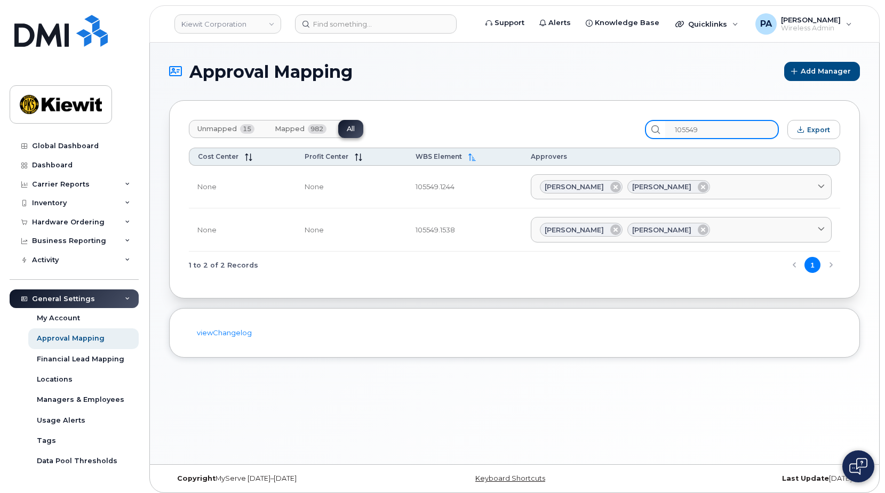
drag, startPoint x: 712, startPoint y: 132, endPoint x: 536, endPoint y: 93, distance: 180.6
click at [576, 107] on div "Unmapped 15 Mapped 982 All 105549 Export Cost Center Profit Center WBS Element …" at bounding box center [514, 199] width 690 height 198
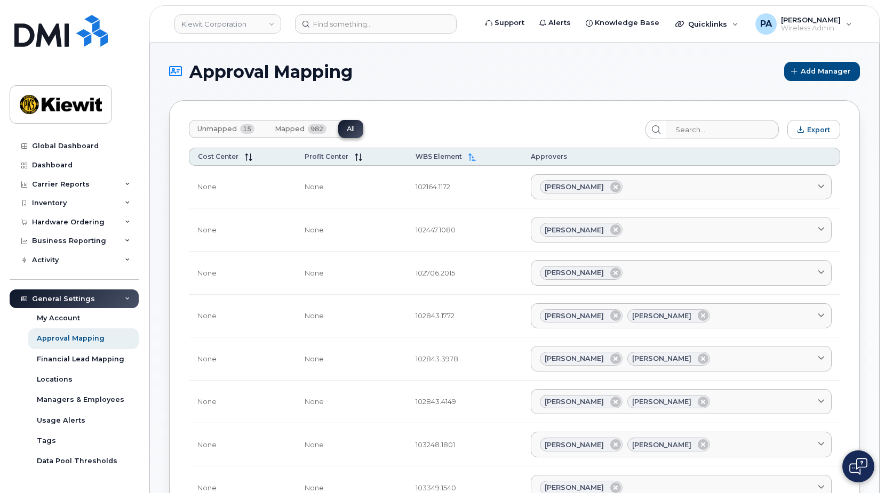
click at [221, 125] on span "Unmapped" at bounding box center [216, 129] width 39 height 9
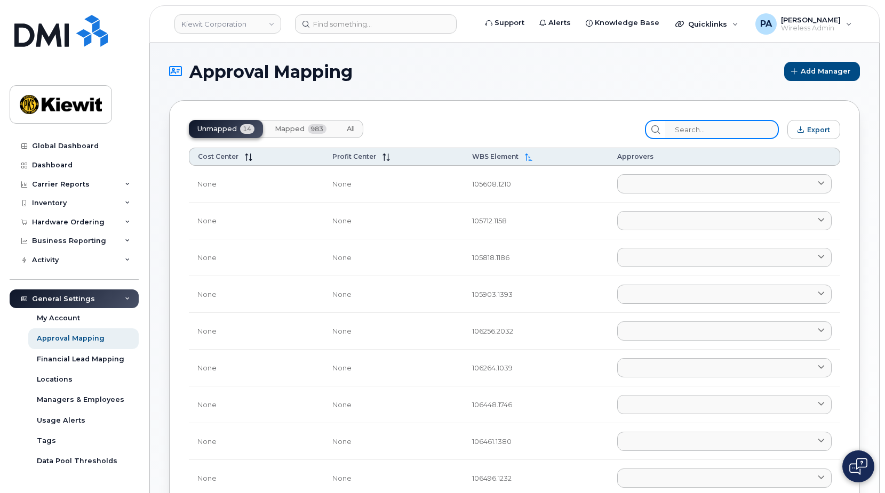
click at [722, 132] on input "search" at bounding box center [722, 129] width 114 height 19
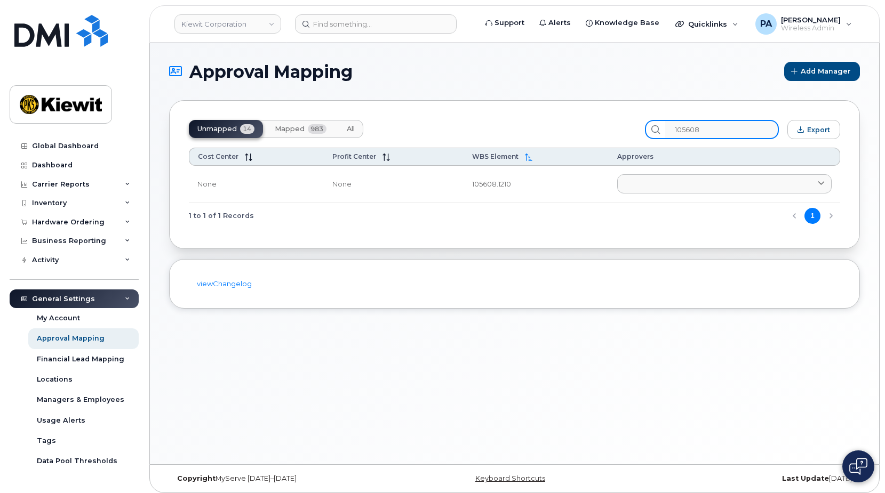
type input "105608"
click at [352, 128] on span "All" at bounding box center [351, 129] width 8 height 9
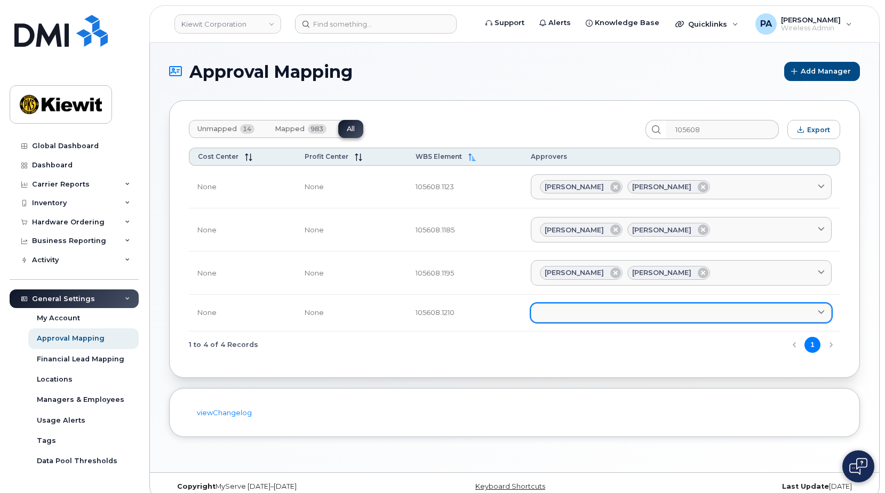
click at [606, 311] on link at bounding box center [680, 312] width 301 height 19
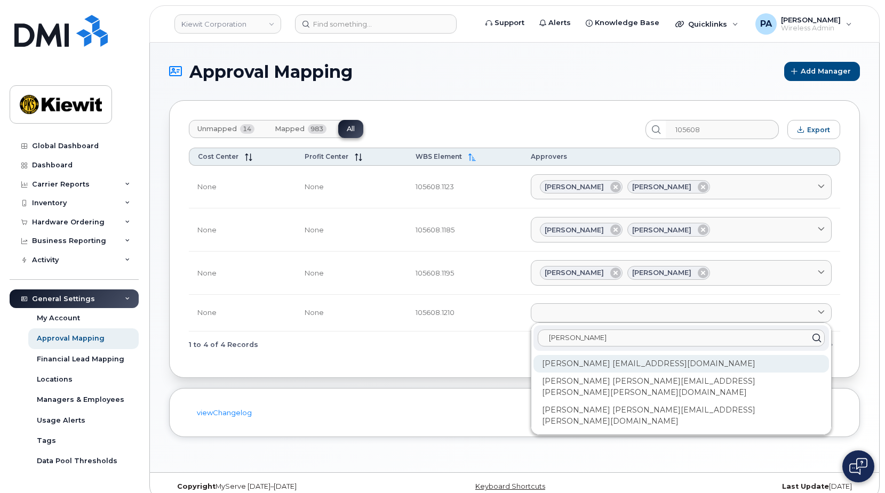
type input "jacob"
click at [615, 363] on div "Jacob Chadwick JCHADWICK@MASSELEC.COM" at bounding box center [680, 364] width 295 height 18
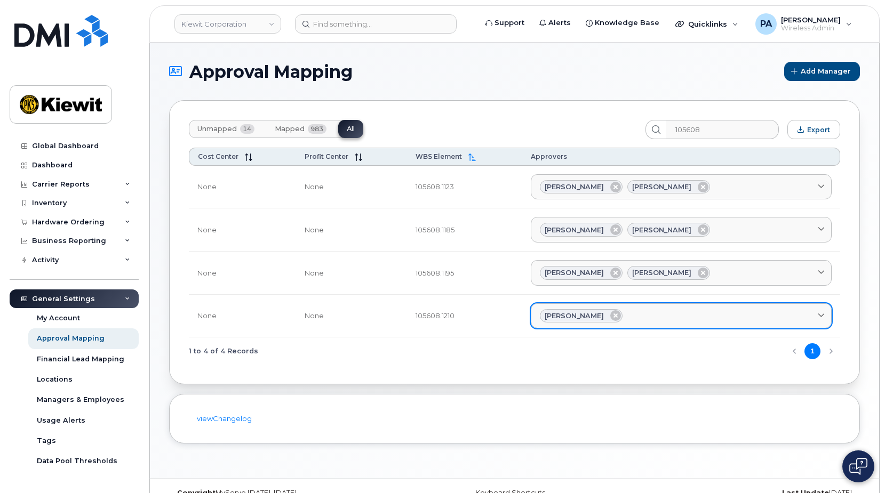
click at [666, 315] on div "Jacob Chadwick" at bounding box center [681, 316] width 283 height 14
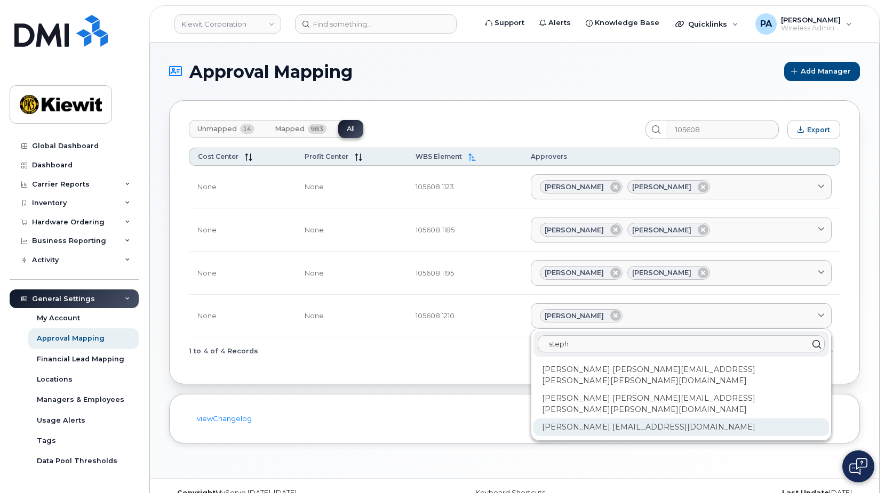
type input "steph"
click at [606, 419] on div "Stephen Marshall SMARSHALL@MASSELEC.COM" at bounding box center [680, 428] width 295 height 18
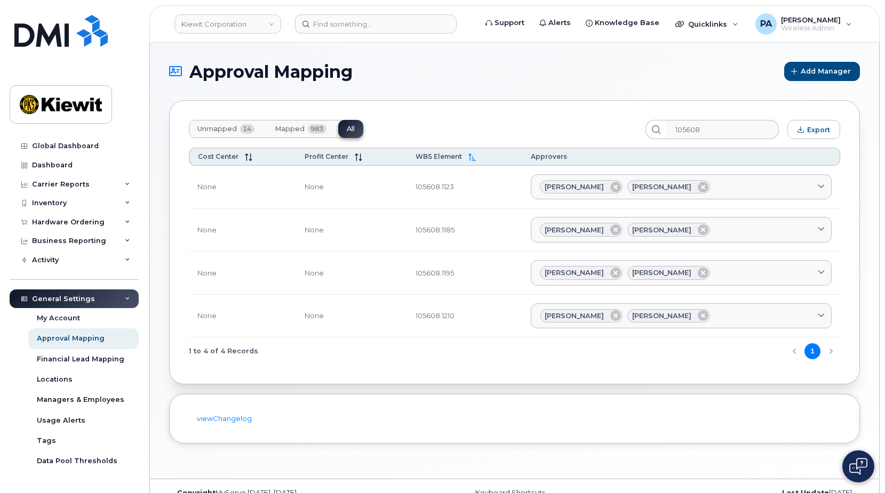
click at [226, 126] on span "Unmapped" at bounding box center [216, 129] width 39 height 9
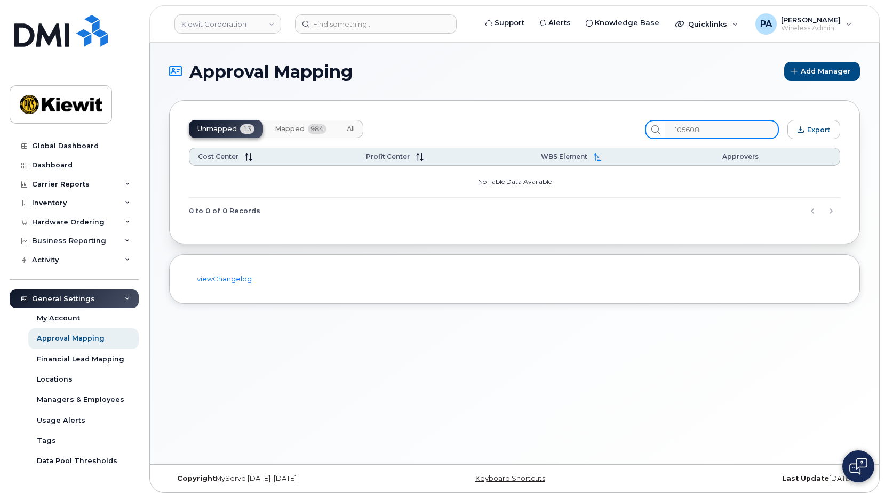
drag, startPoint x: 716, startPoint y: 126, endPoint x: 571, endPoint y: 137, distance: 145.5
click at [584, 138] on div "Unmapped 13 Mapped 984 All 105608 Export" at bounding box center [514, 129] width 651 height 19
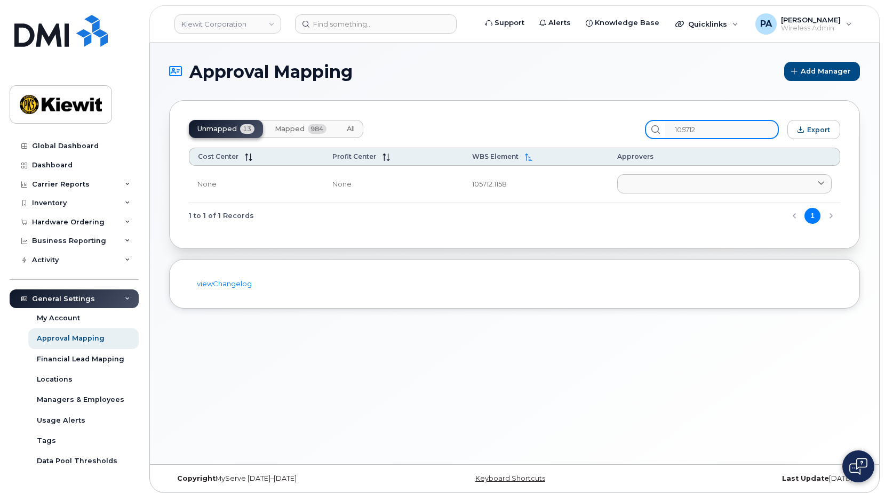
type input "105712"
click at [352, 130] on span "All" at bounding box center [351, 129] width 8 height 9
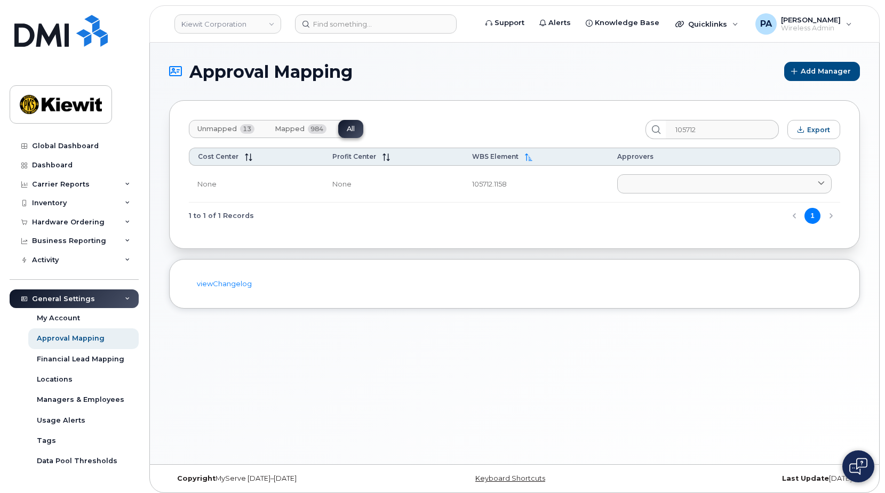
click at [229, 128] on span "Unmapped" at bounding box center [216, 129] width 39 height 9
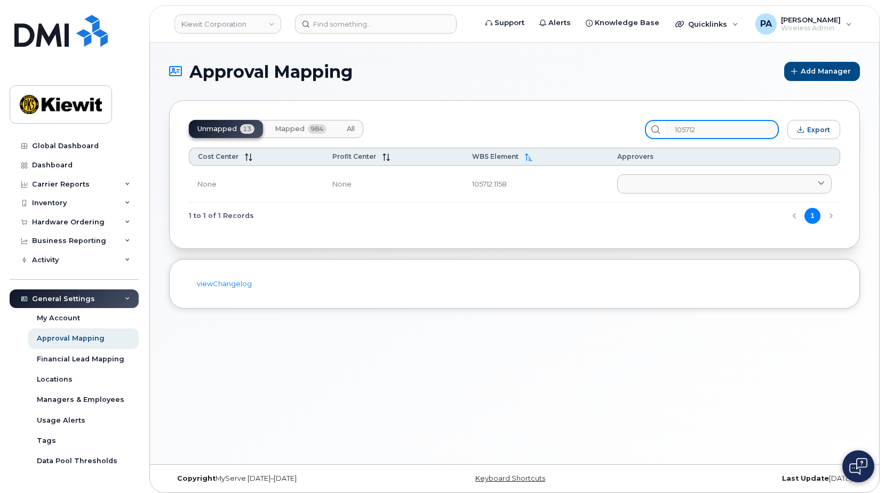
drag, startPoint x: 703, startPoint y: 125, endPoint x: 587, endPoint y: 138, distance: 116.9
click at [598, 138] on div "Unmapped 13 Mapped 984 All 105712 Export" at bounding box center [514, 129] width 651 height 19
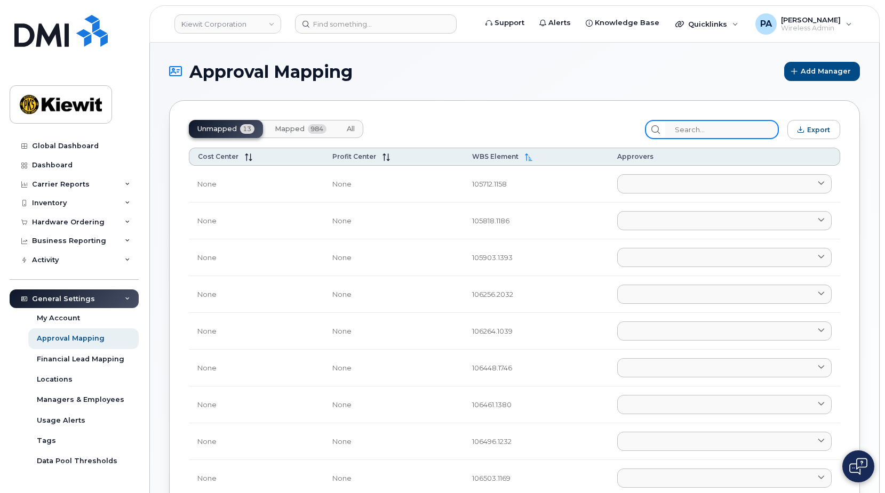
drag, startPoint x: 724, startPoint y: 133, endPoint x: 467, endPoint y: 124, distance: 257.7
click at [503, 137] on div "Unmapped 13 Mapped 984 All Export" at bounding box center [514, 129] width 651 height 19
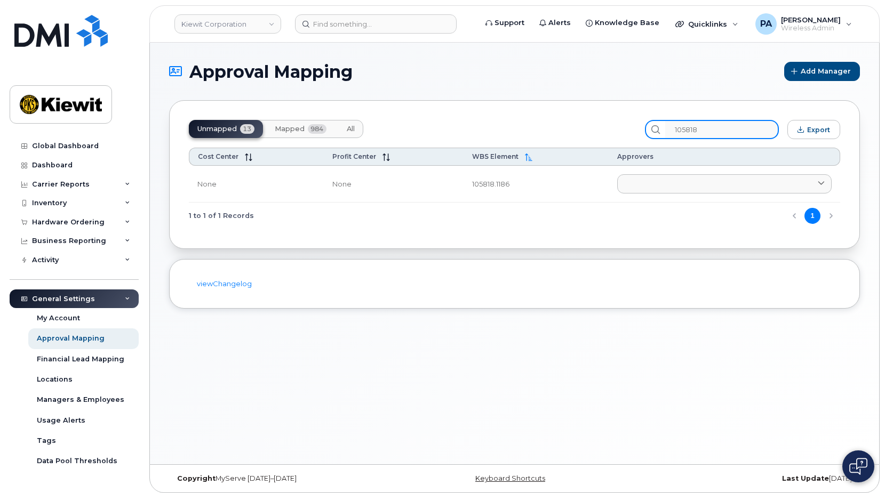
type input "105818"
click at [349, 128] on span "All" at bounding box center [351, 129] width 8 height 9
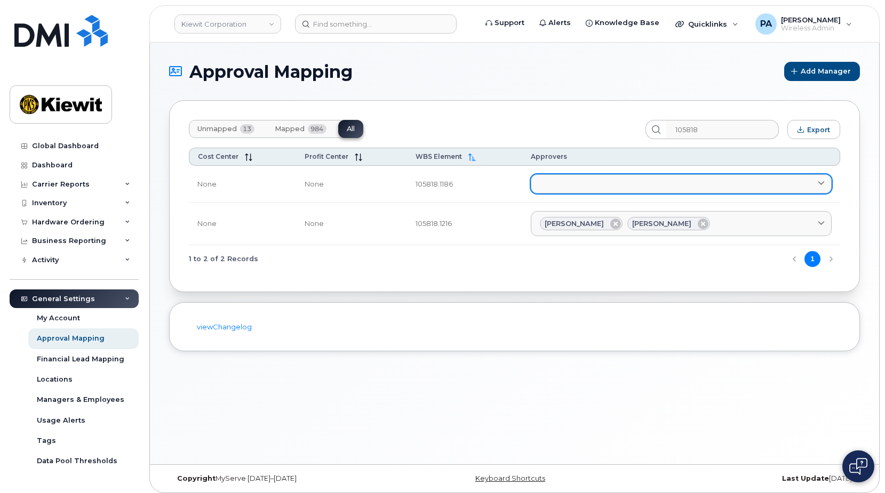
click at [599, 184] on link at bounding box center [680, 183] width 301 height 19
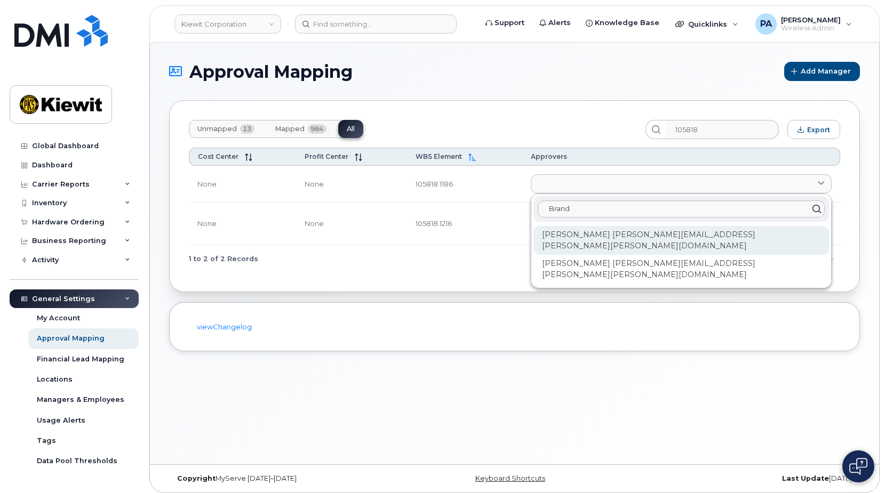
click at [606, 235] on div "Brandi Andre BRANDI.ANDRE@KIEWIT.COM" at bounding box center [680, 240] width 295 height 29
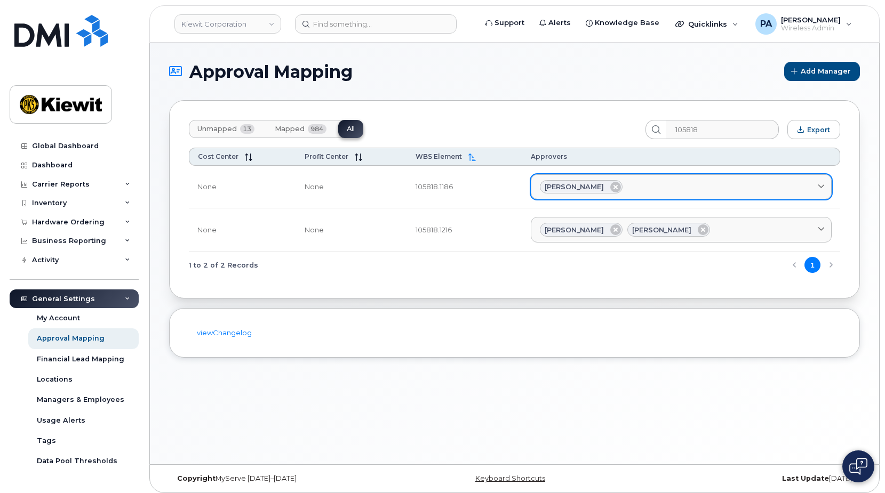
click at [685, 192] on div "Brandi Andre" at bounding box center [681, 187] width 283 height 14
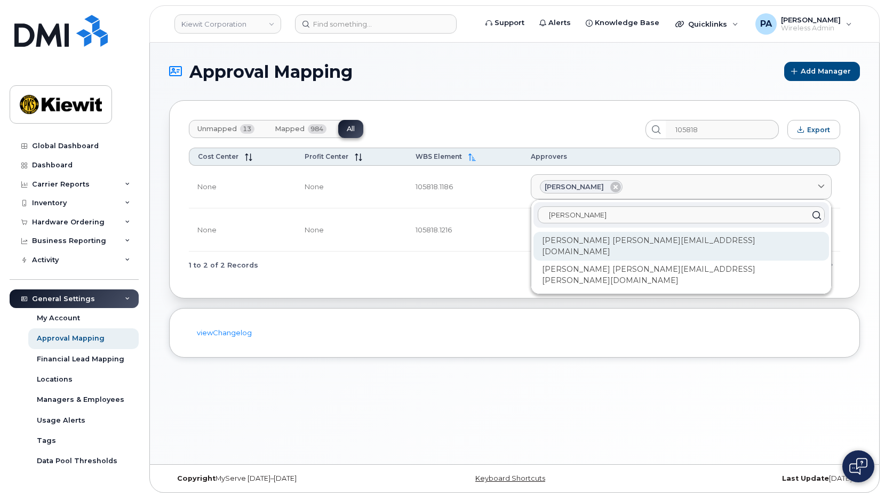
type input "Luke"
click at [613, 239] on div "Luke Johnson LUKE.JOHNSON2@S-POINTC.COM" at bounding box center [680, 246] width 295 height 29
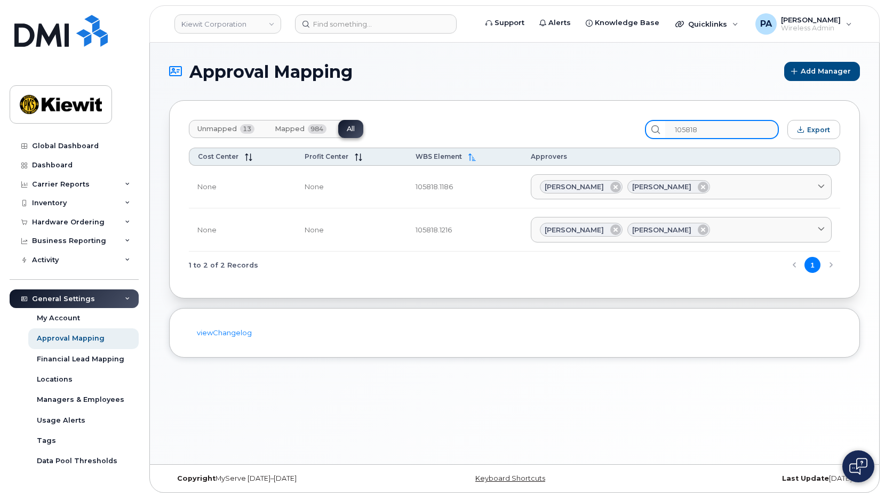
drag, startPoint x: 726, startPoint y: 131, endPoint x: 583, endPoint y: 104, distance: 145.3
click at [597, 110] on div "Unmapped 13 Mapped 984 All 105818 Export Cost Center Profit Center WBS Element …" at bounding box center [514, 199] width 690 height 198
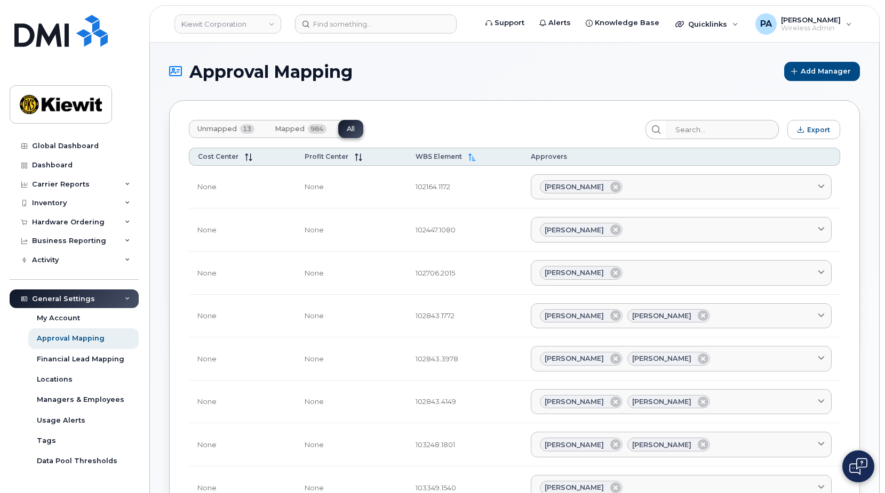
click at [218, 133] on span "Unmapped" at bounding box center [216, 129] width 39 height 9
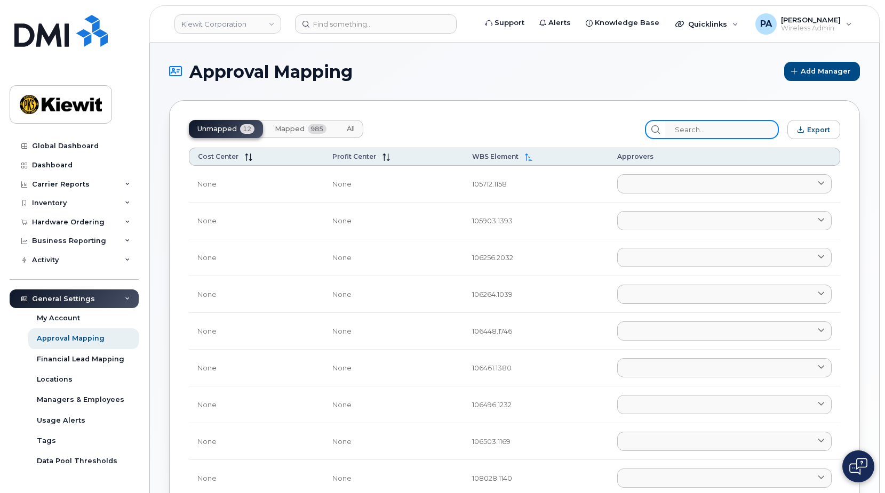
click at [733, 132] on input "search" at bounding box center [722, 129] width 114 height 19
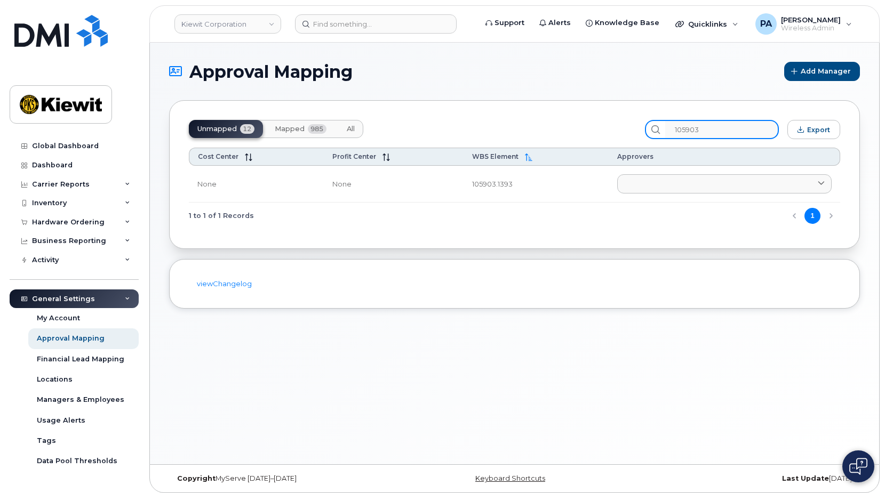
type input "105903"
click at [349, 128] on span "All" at bounding box center [351, 129] width 8 height 9
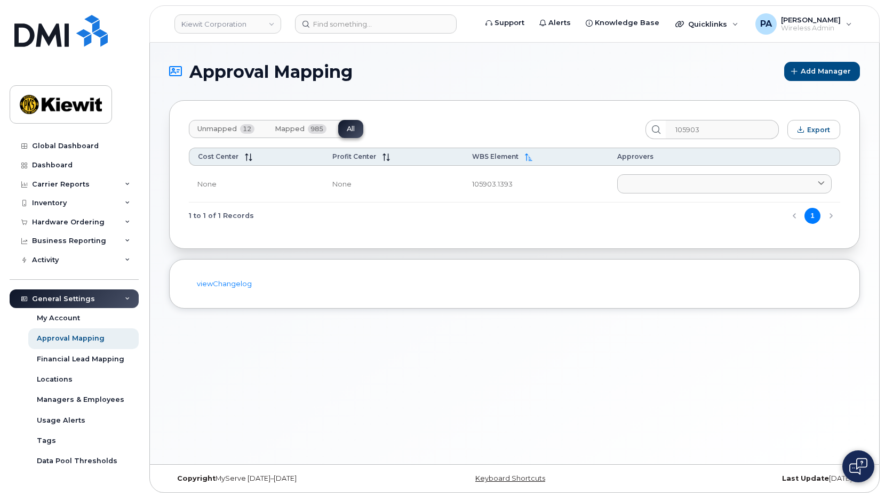
click at [219, 127] on span "Unmapped" at bounding box center [216, 129] width 39 height 9
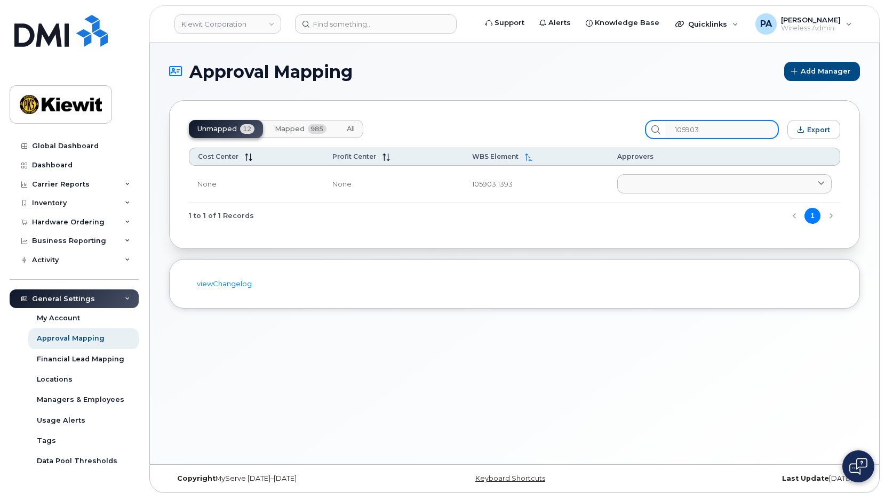
drag, startPoint x: 730, startPoint y: 131, endPoint x: 606, endPoint y: 125, distance: 123.8
click at [611, 125] on div "Unmapped 12 Mapped 985 All 105903 Export" at bounding box center [514, 129] width 651 height 19
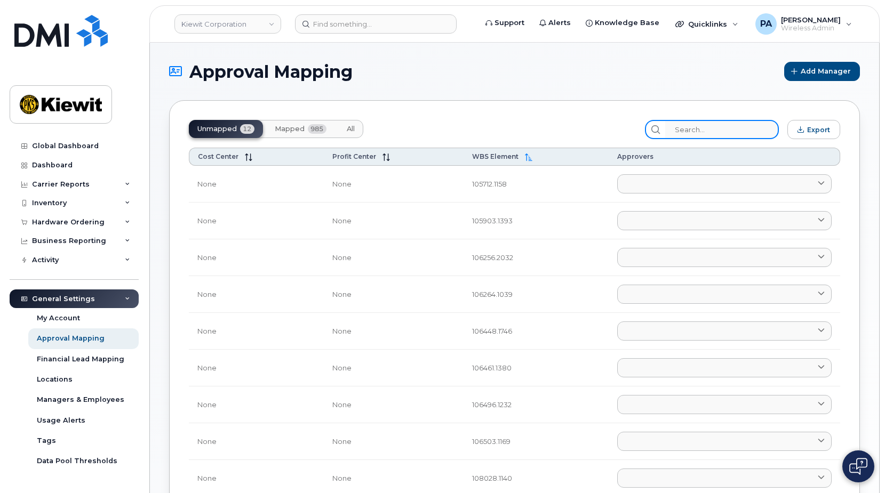
click at [714, 126] on input "search" at bounding box center [722, 129] width 114 height 19
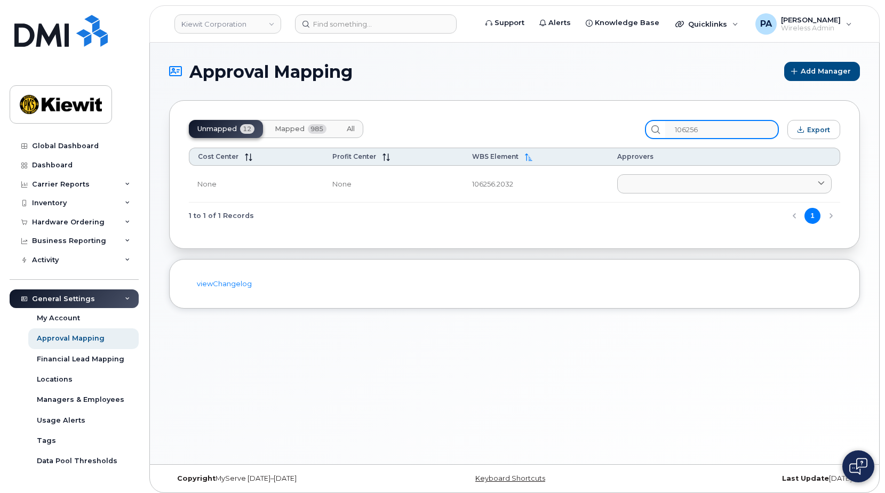
type input "106256"
click at [347, 130] on span "All" at bounding box center [351, 129] width 8 height 9
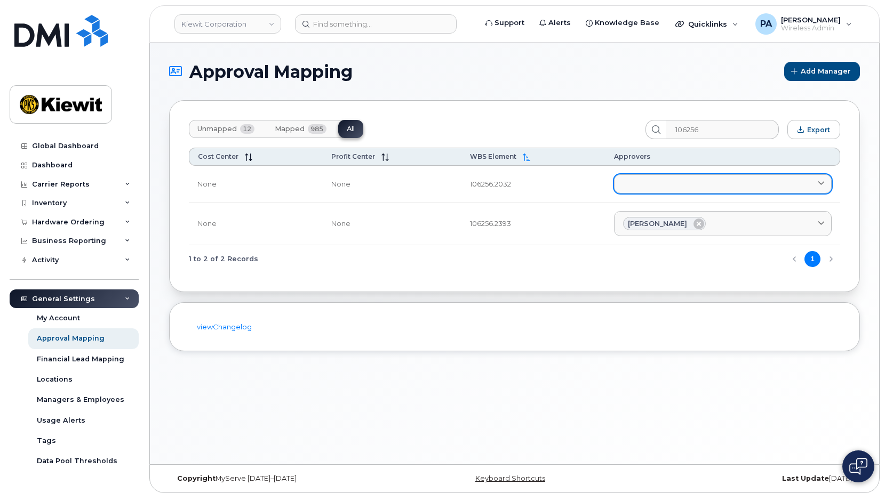
click at [662, 189] on link at bounding box center [723, 183] width 218 height 19
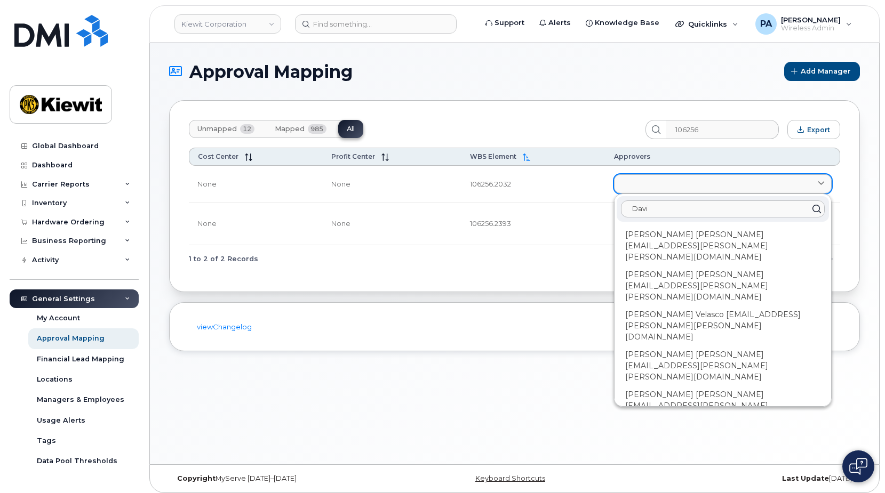
type input "Davis"
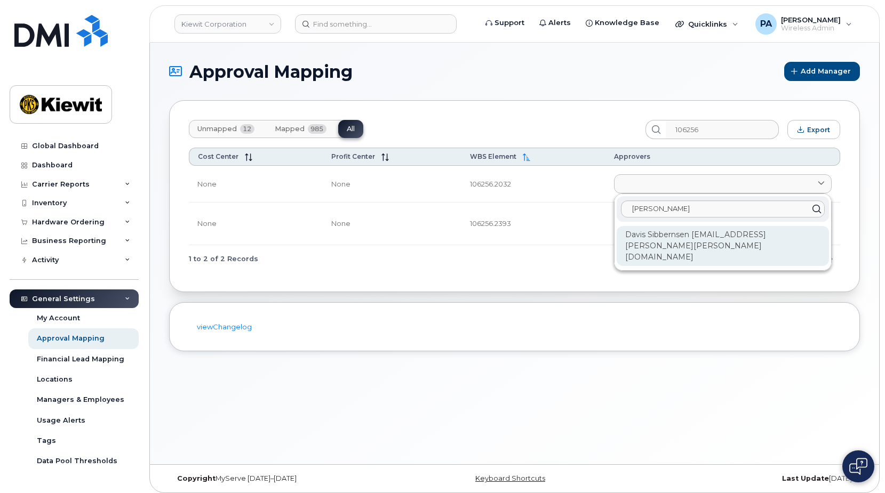
click at [641, 232] on div "Davis Sibbernsen DAVIS.SIBBERNSEN@KIEWIT.COM" at bounding box center [722, 246] width 212 height 40
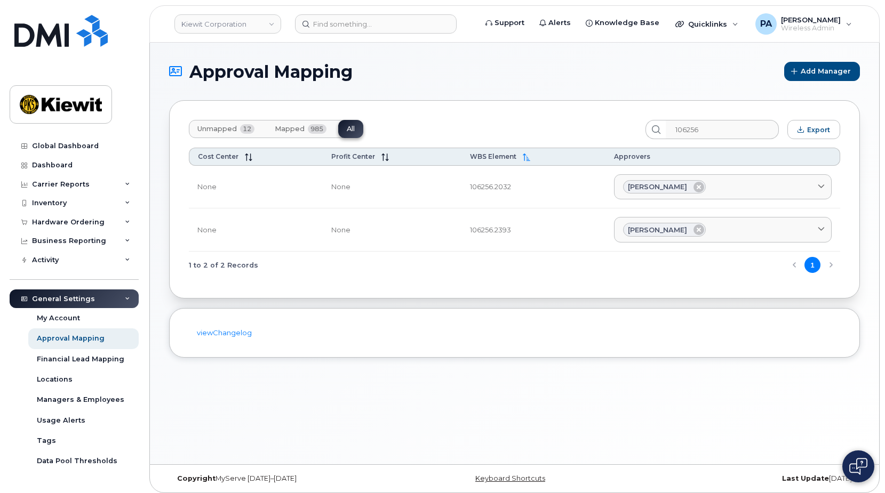
click at [220, 127] on span "Unmapped" at bounding box center [216, 129] width 39 height 9
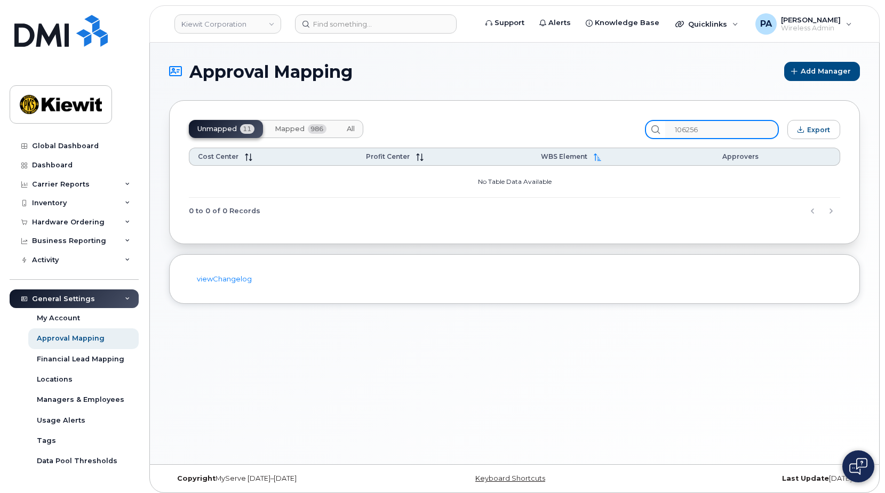
drag, startPoint x: 739, startPoint y: 134, endPoint x: 556, endPoint y: 146, distance: 183.3
click at [573, 143] on div "Unmapped 11 Mapped 986 All 106256 Export Cost Center Profit Center WBS Element …" at bounding box center [514, 172] width 690 height 144
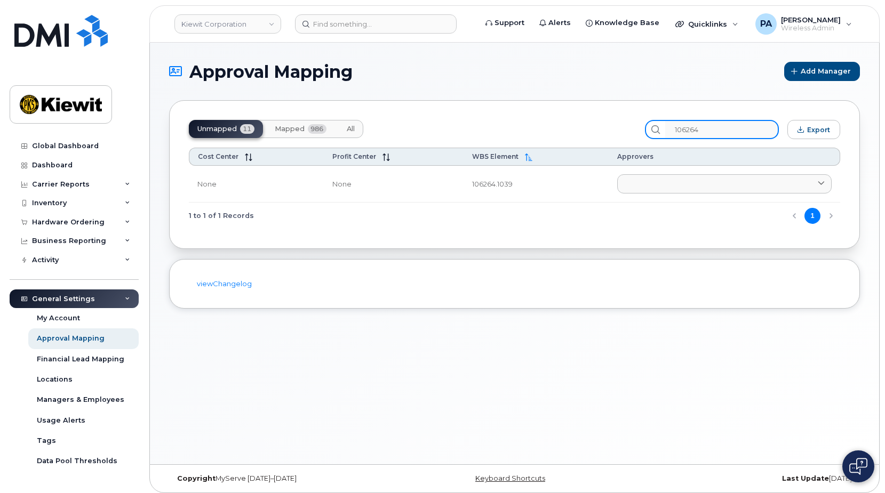
type input "106264"
click at [351, 126] on span "All" at bounding box center [351, 129] width 8 height 9
drag, startPoint x: 701, startPoint y: 124, endPoint x: 509, endPoint y: 134, distance: 192.7
click at [512, 133] on div "Unmapped 11 Mapped 986 All 106264 Export" at bounding box center [514, 129] width 651 height 19
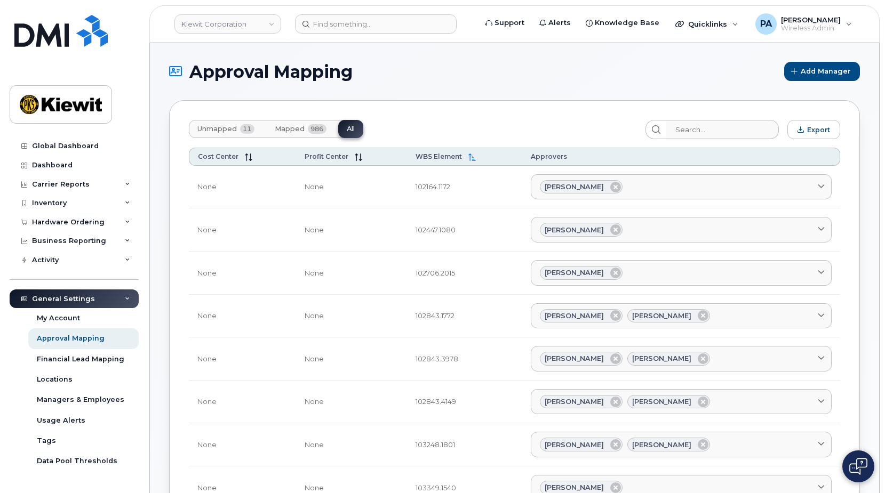
click at [223, 126] on span "Unmapped" at bounding box center [216, 129] width 39 height 9
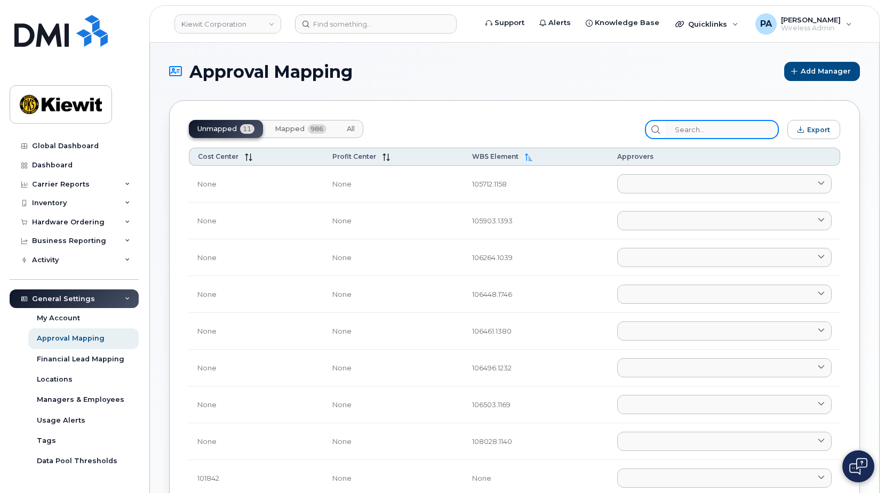
click at [712, 136] on input "search" at bounding box center [722, 129] width 114 height 19
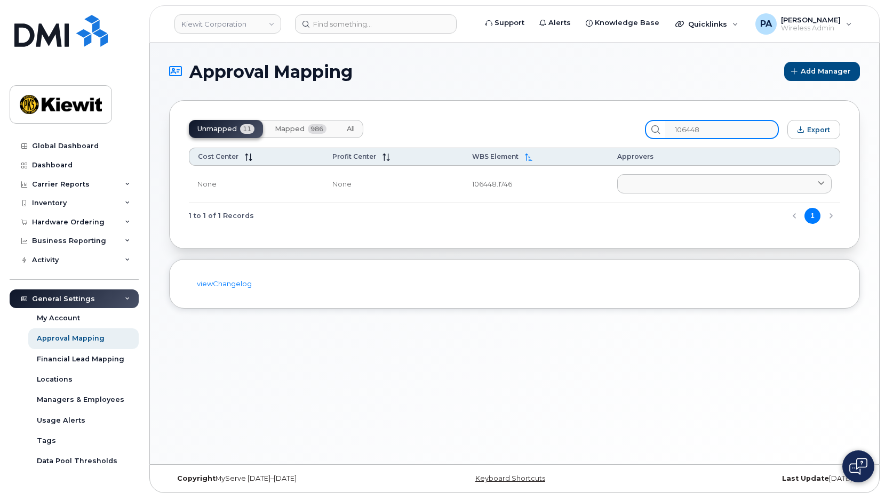
type input "106448"
click at [350, 126] on span "All" at bounding box center [351, 129] width 8 height 9
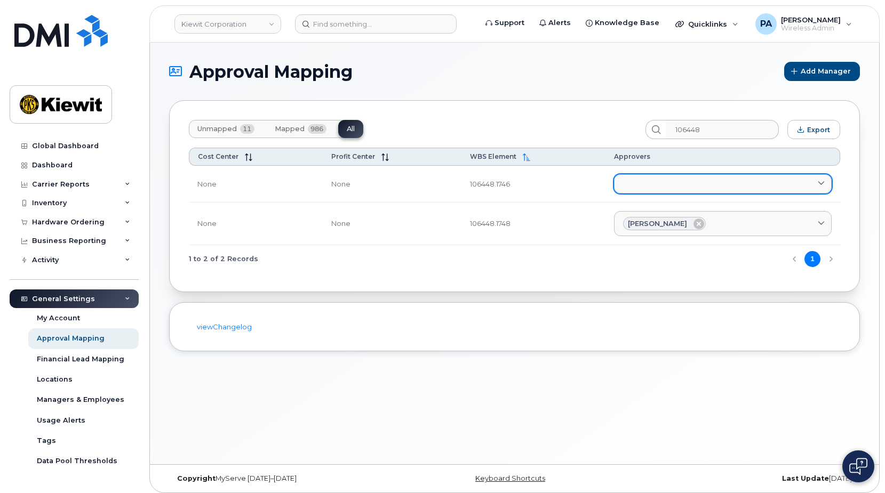
click at [677, 184] on link at bounding box center [723, 183] width 218 height 19
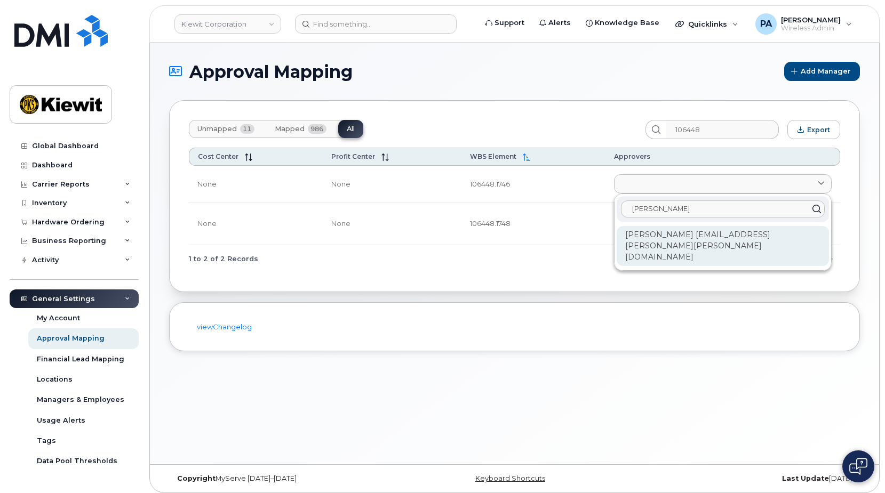
type input "katy"
click at [659, 235] on div "Katy Chan-Vien KATY.CHAN-VIEN@KIEWIT.COM" at bounding box center [722, 246] width 212 height 40
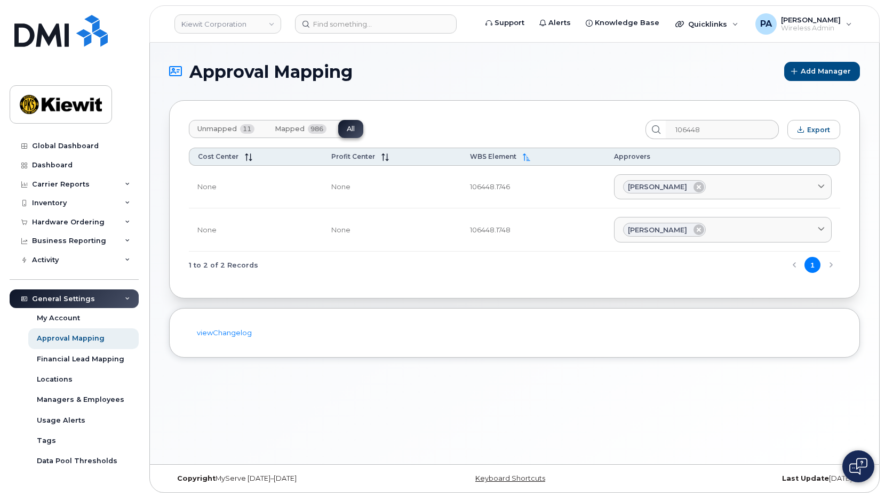
click at [219, 131] on span "Unmapped" at bounding box center [216, 129] width 39 height 9
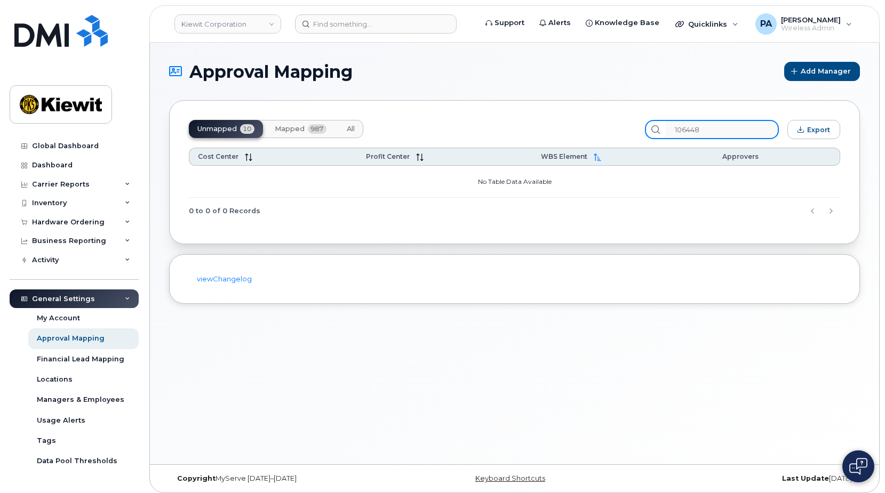
drag, startPoint x: 655, startPoint y: 130, endPoint x: 541, endPoint y: 115, distance: 115.1
click at [549, 117] on div "Unmapped 10 Mapped 987 All 106448 Export Cost Center Profit Center WBS Element …" at bounding box center [514, 172] width 690 height 144
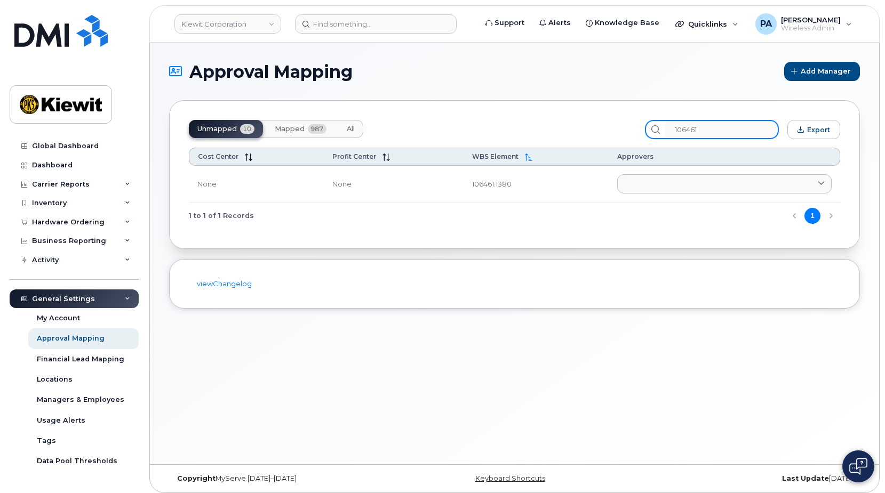
type input "106461"
click at [351, 129] on span "All" at bounding box center [351, 129] width 8 height 9
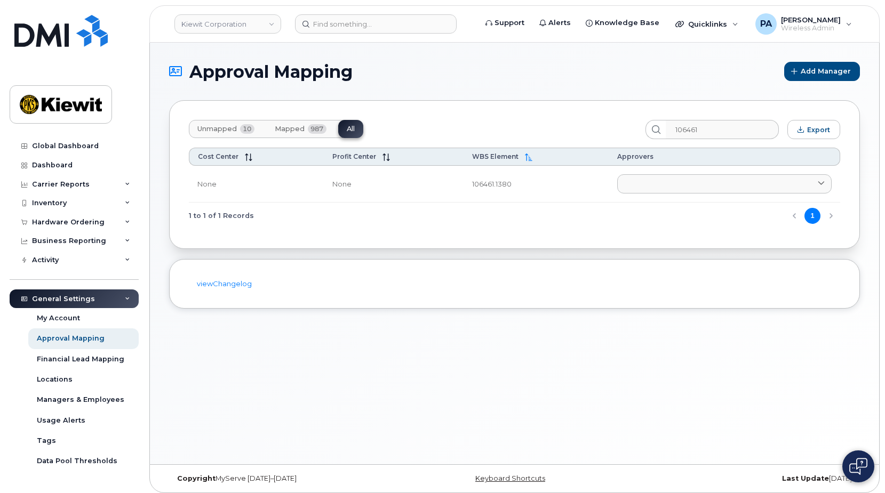
click at [221, 125] on span "Unmapped" at bounding box center [216, 129] width 39 height 9
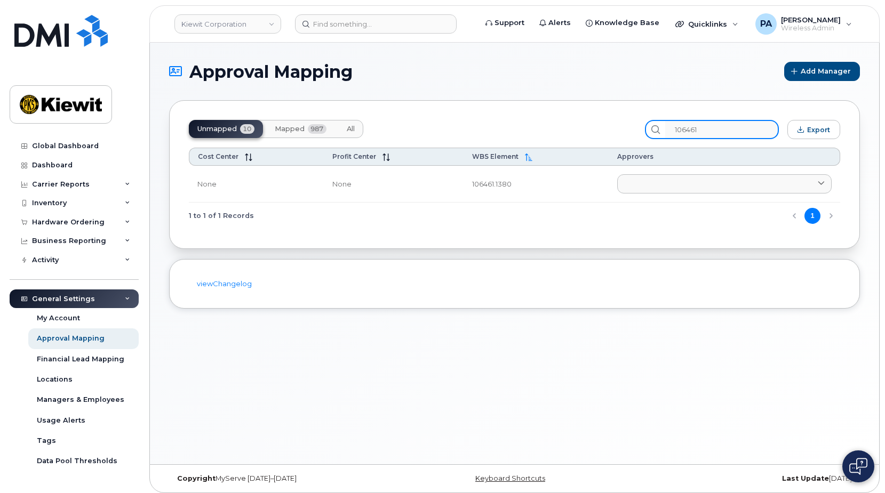
drag, startPoint x: 731, startPoint y: 130, endPoint x: 512, endPoint y: 127, distance: 218.6
click at [519, 131] on div "Unmapped 10 Mapped 987 All 106461 Export" at bounding box center [514, 129] width 651 height 19
type input "106496"
click at [338, 132] on div "Unmapped 10 Mapped 987 All" at bounding box center [276, 129] width 174 height 18
click at [357, 132] on button "All" at bounding box center [350, 129] width 25 height 18
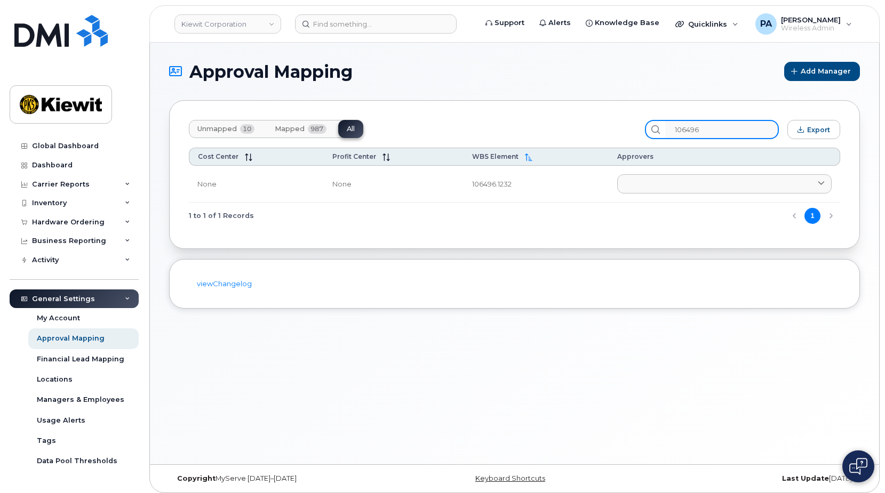
drag, startPoint x: 713, startPoint y: 131, endPoint x: 559, endPoint y: 120, distance: 153.9
click at [565, 122] on div "Unmapped 10 Mapped 987 All 106496 Export" at bounding box center [514, 129] width 651 height 19
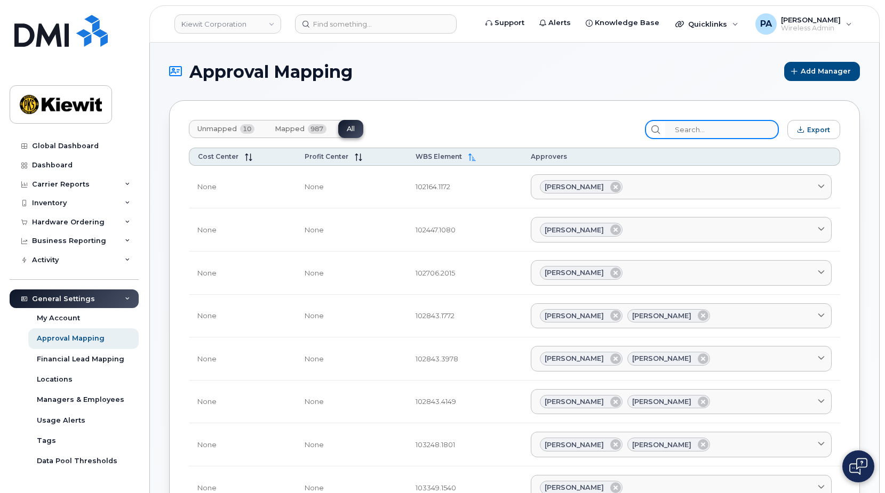
drag, startPoint x: 723, startPoint y: 130, endPoint x: 554, endPoint y: 130, distance: 169.0
click at [563, 130] on div "Unmapped 10 Mapped 987 All Export" at bounding box center [514, 129] width 651 height 19
click at [226, 128] on span "Unmapped" at bounding box center [216, 129] width 39 height 9
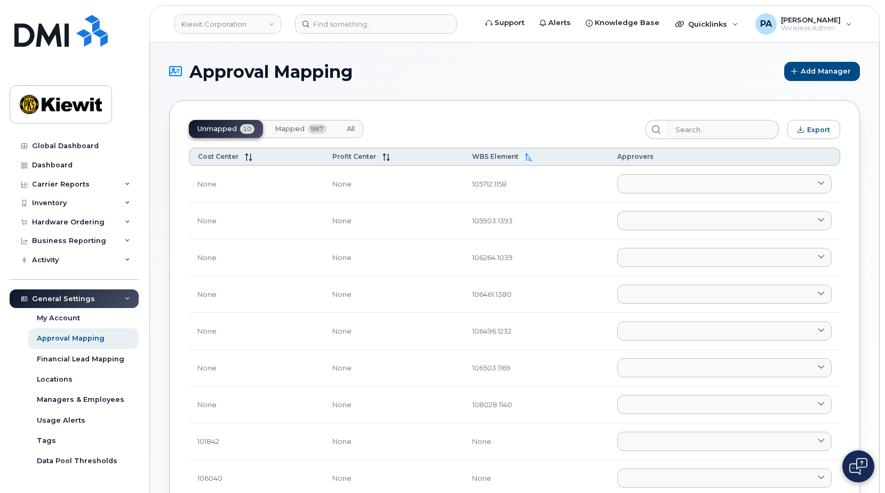
click at [696, 149] on th "Approvers" at bounding box center [723, 157] width 231 height 18
click at [720, 127] on input "search" at bounding box center [722, 129] width 114 height 19
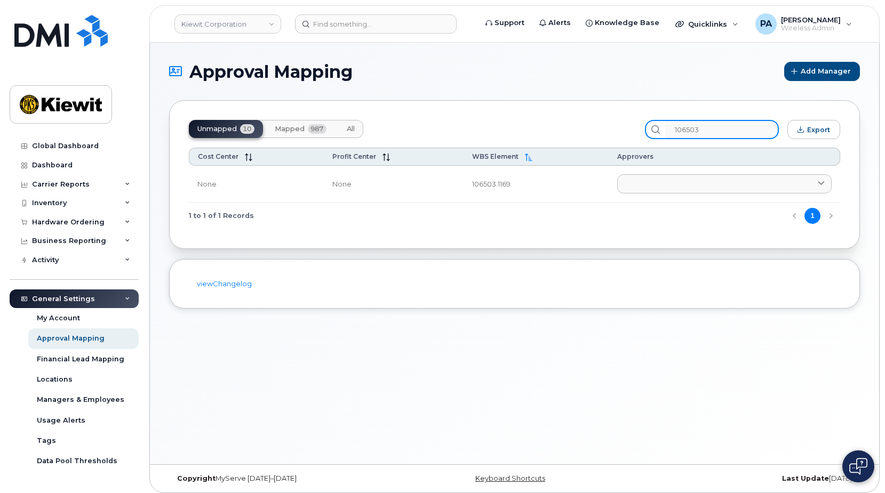
type input "106503"
click at [348, 126] on span "All" at bounding box center [351, 129] width 8 height 9
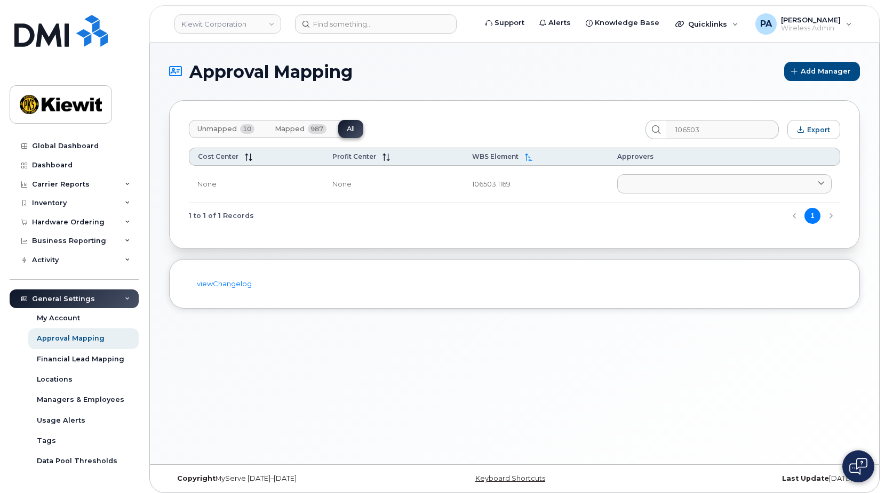
click at [231, 127] on span "Unmapped" at bounding box center [216, 129] width 39 height 9
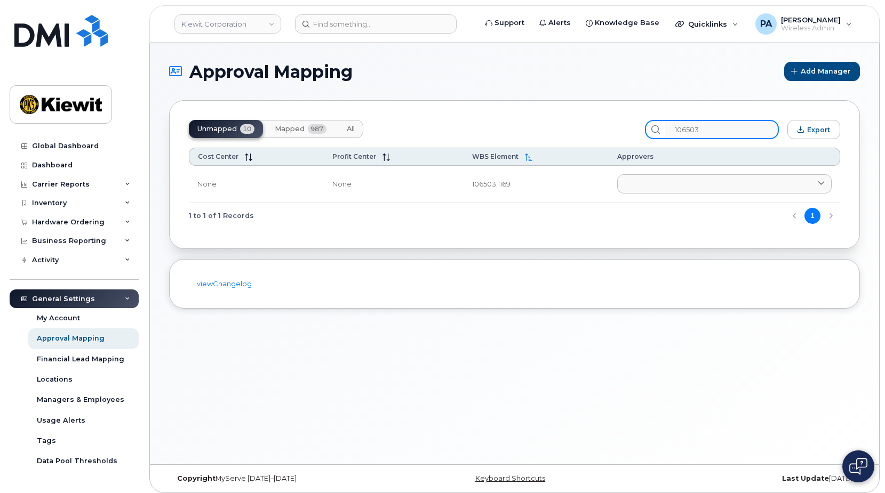
drag, startPoint x: 736, startPoint y: 128, endPoint x: 583, endPoint y: 120, distance: 152.7
click at [596, 124] on div "Unmapped 10 Mapped 987 All 106503 Export" at bounding box center [514, 129] width 651 height 19
type input "108028"
click at [357, 130] on button "All" at bounding box center [350, 129] width 25 height 18
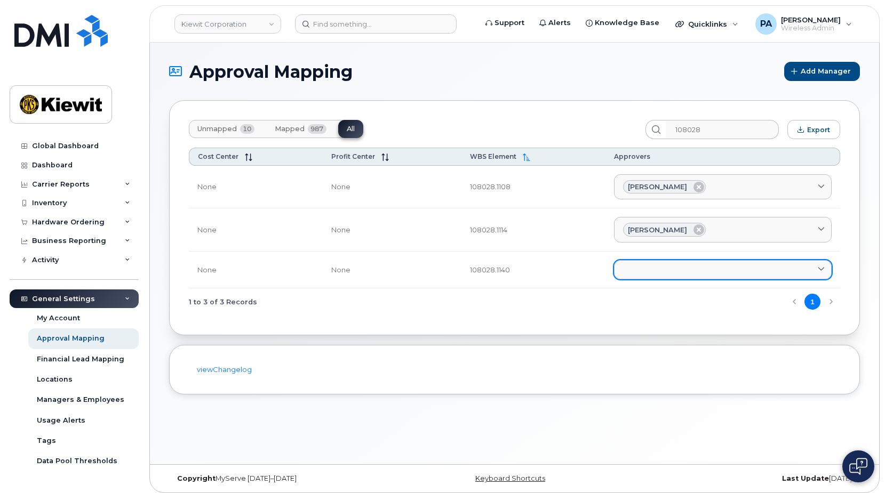
click at [663, 268] on link at bounding box center [723, 269] width 218 height 19
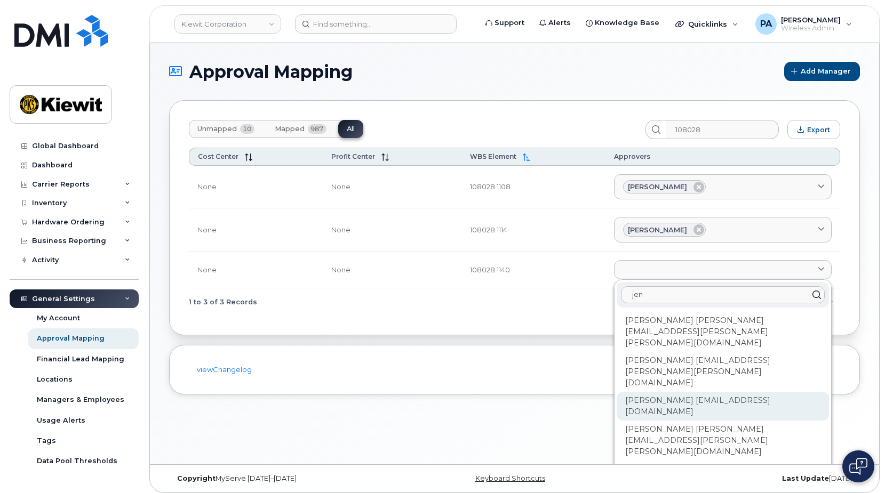
type input "jen"
click at [640, 392] on div "Jennifer Brisolara JCBRISOLARA@WEEKSMARINE.COM" at bounding box center [722, 406] width 212 height 29
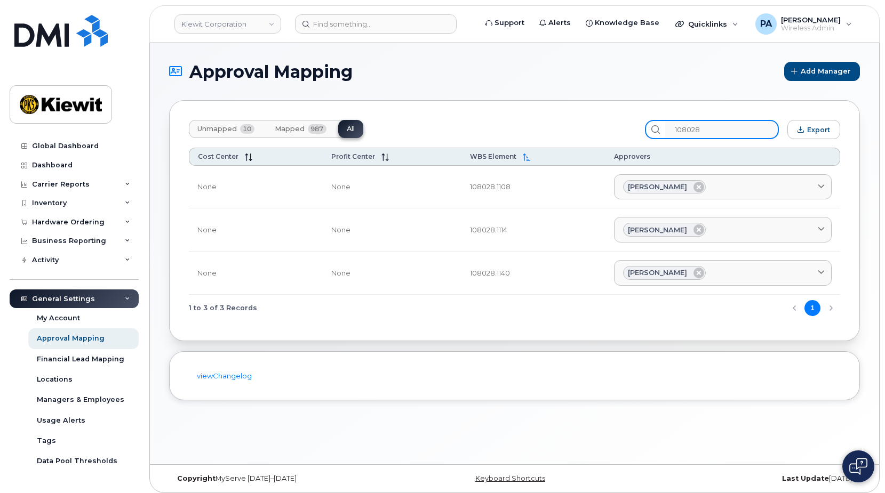
drag, startPoint x: 728, startPoint y: 127, endPoint x: 458, endPoint y: 124, distance: 269.8
click at [546, 128] on div "Unmapped 10 Mapped 987 All 108028 Export" at bounding box center [514, 129] width 651 height 19
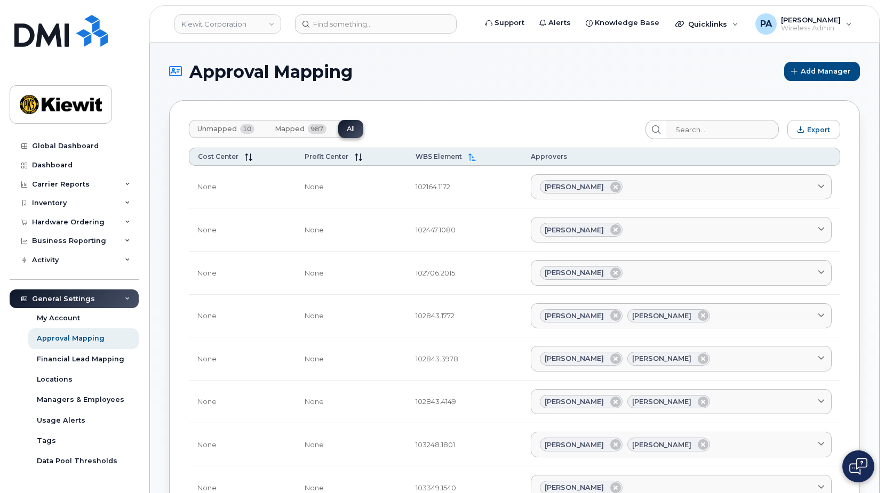
click at [200, 126] on span "Unmapped" at bounding box center [216, 129] width 39 height 9
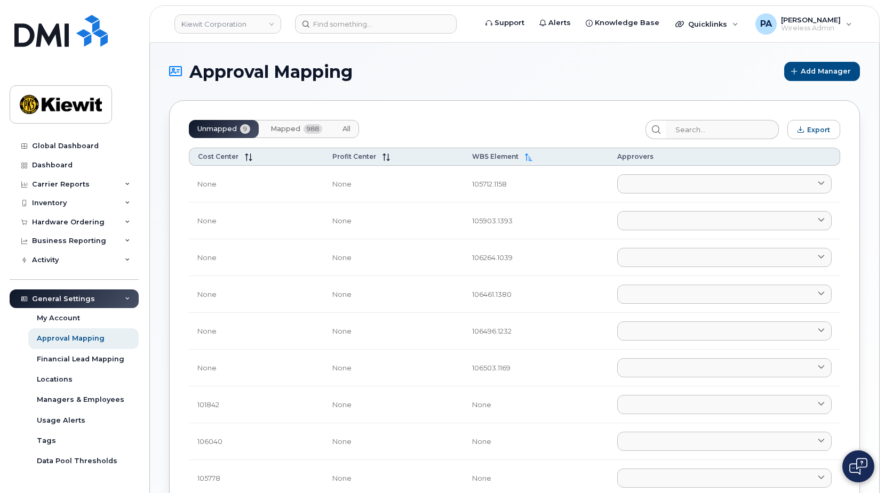
scroll to position [179, 0]
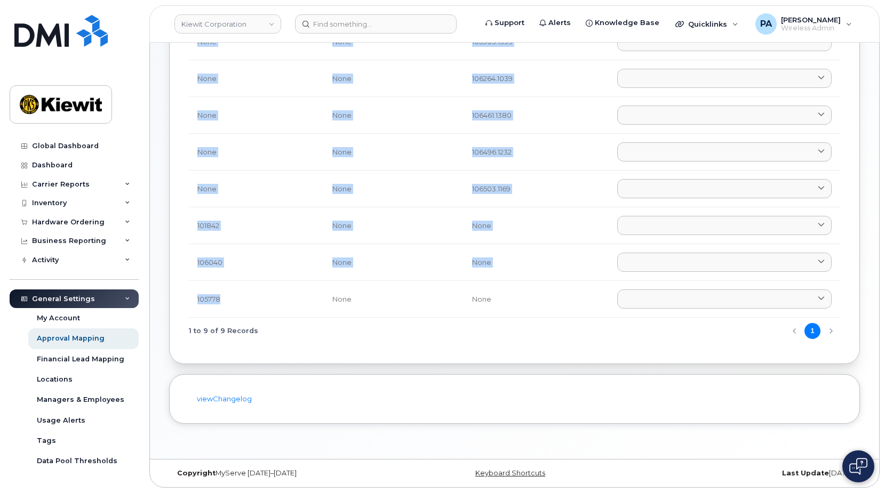
drag, startPoint x: 215, startPoint y: 302, endPoint x: 184, endPoint y: 301, distance: 30.9
click at [184, 301] on div "Unmapped 9 Mapped 988 All Export Cost Center Profit Center WBS Element Approver…" at bounding box center [514, 142] width 690 height 443
drag, startPoint x: 184, startPoint y: 301, endPoint x: 242, endPoint y: 301, distance: 57.6
click at [255, 304] on td "105778" at bounding box center [256, 299] width 135 height 37
click at [207, 302] on td "105778" at bounding box center [256, 299] width 135 height 37
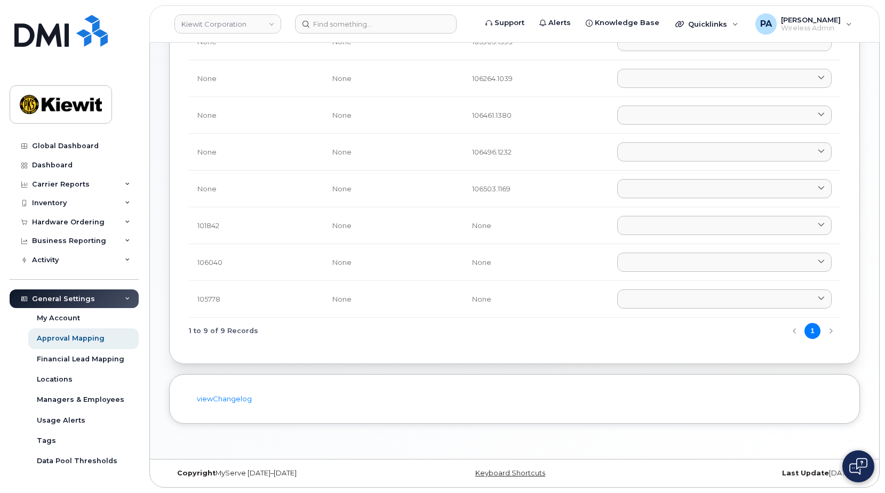
click at [208, 261] on td "106040" at bounding box center [256, 262] width 135 height 37
click at [211, 227] on td "101842" at bounding box center [256, 225] width 135 height 37
copy td "101842"
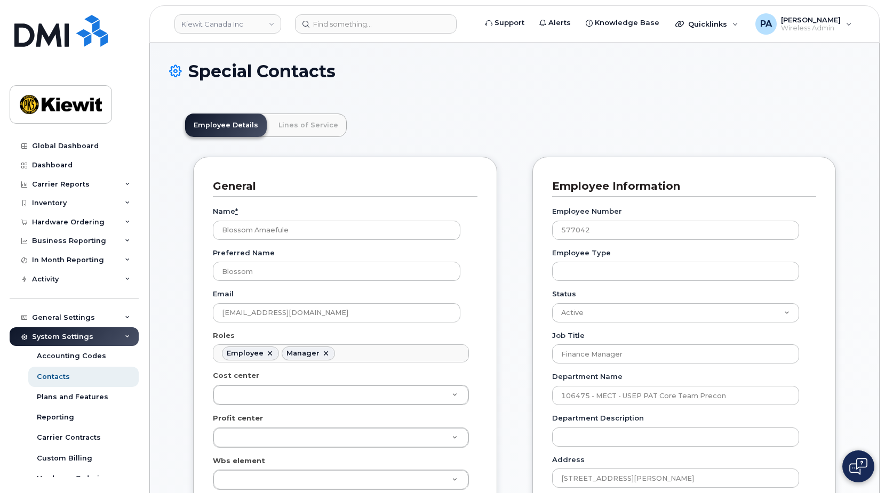
scroll to position [31, 0]
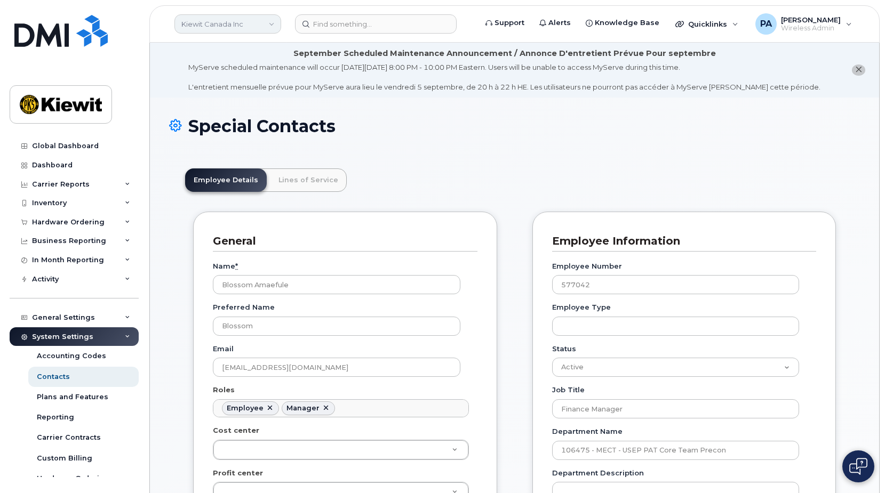
click at [218, 23] on link "Kiewit Canada Inc" at bounding box center [227, 23] width 107 height 19
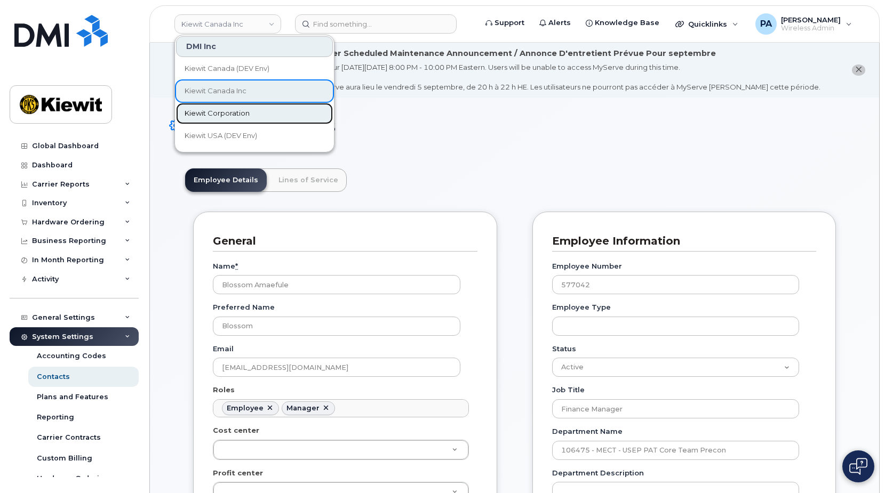
click at [227, 111] on span "Kiewit Corporation" at bounding box center [216, 113] width 65 height 11
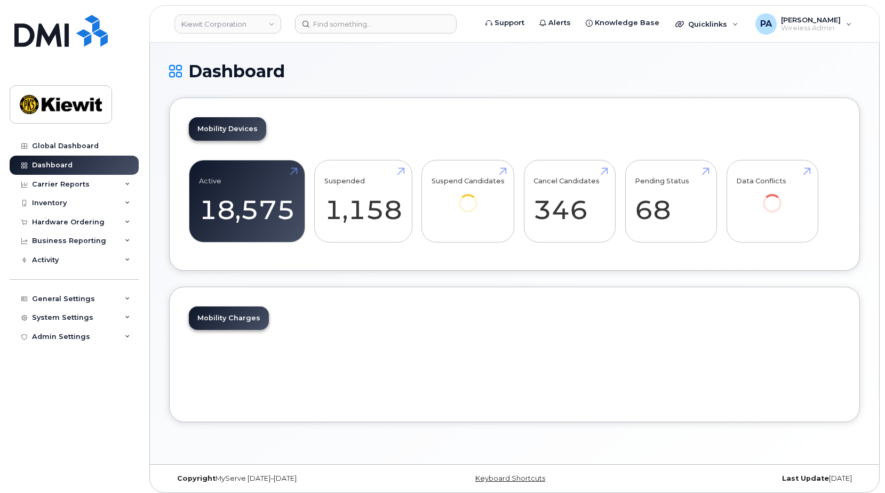
click at [53, 202] on body "[PERSON_NAME] Corporation Support Alerts Knowledge Base Quicklinks Suspend / Ca…" at bounding box center [442, 249] width 885 height 499
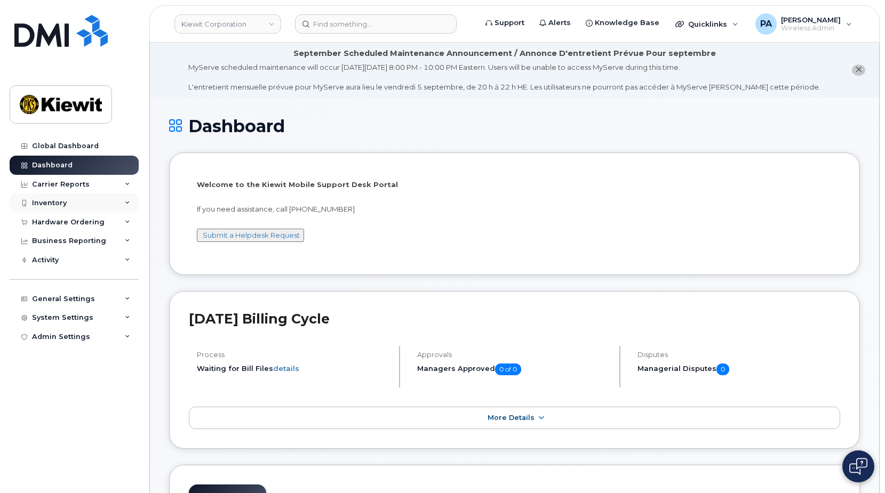
click at [57, 203] on div "Inventory" at bounding box center [49, 203] width 35 height 9
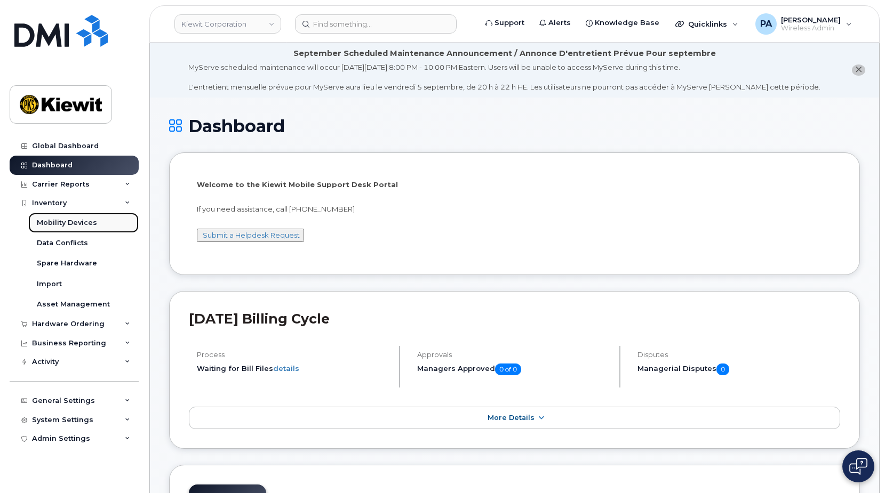
click at [63, 223] on div "Mobility Devices" at bounding box center [67, 223] width 60 height 10
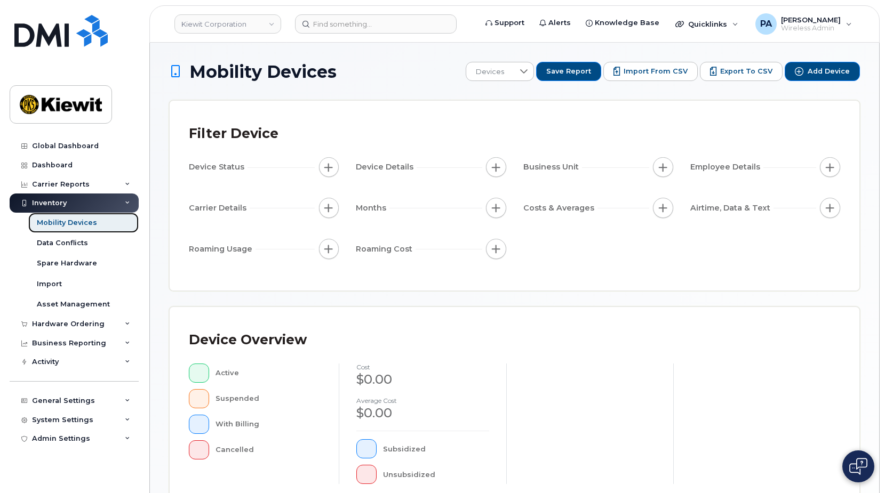
scroll to position [267, 0]
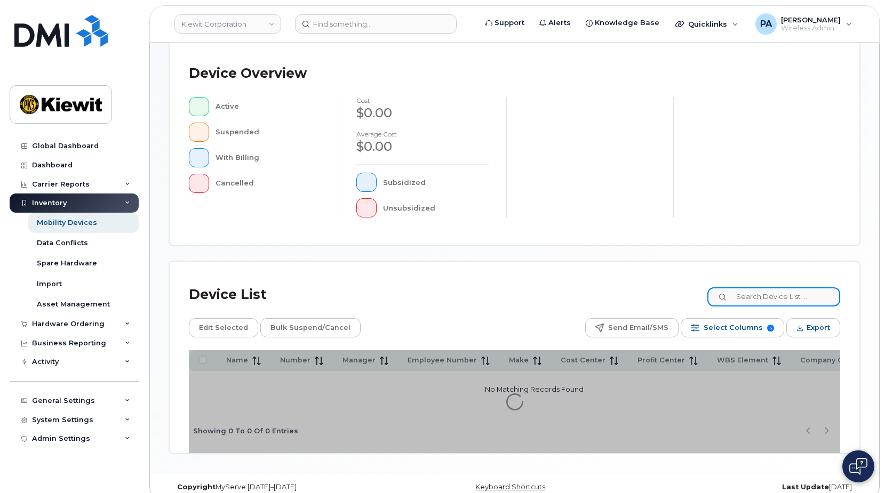
click at [759, 296] on input at bounding box center [773, 296] width 133 height 19
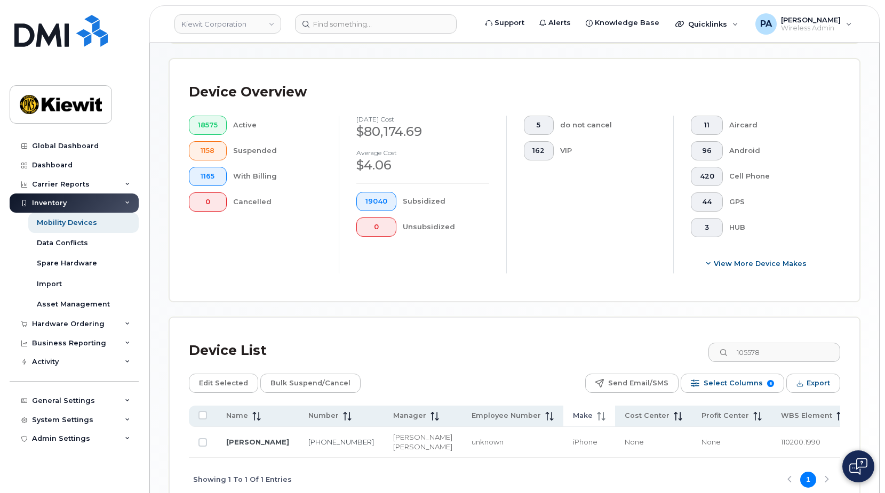
scroll to position [352, 0]
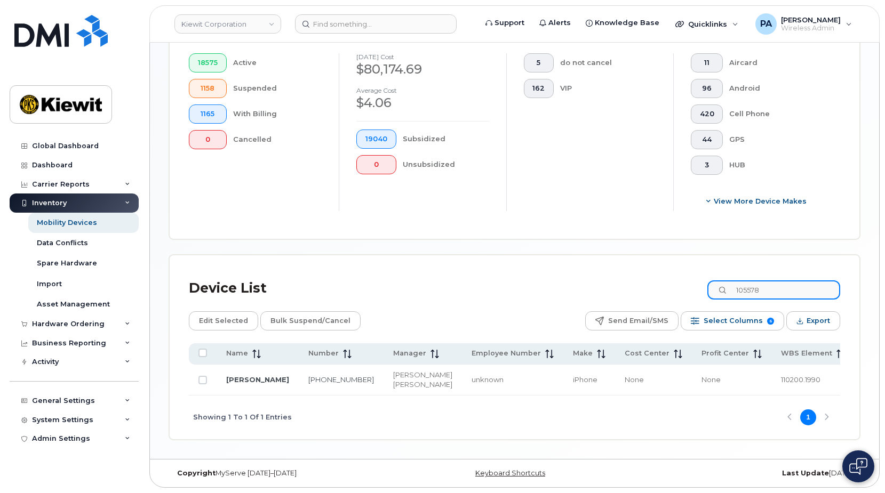
drag, startPoint x: 779, startPoint y: 271, endPoint x: 654, endPoint y: 287, distance: 126.4
click at [654, 287] on div "Device List 105578 Edit Selected Bulk Suspend/Cancel Send Email/SMS Select Colu…" at bounding box center [514, 357] width 651 height 165
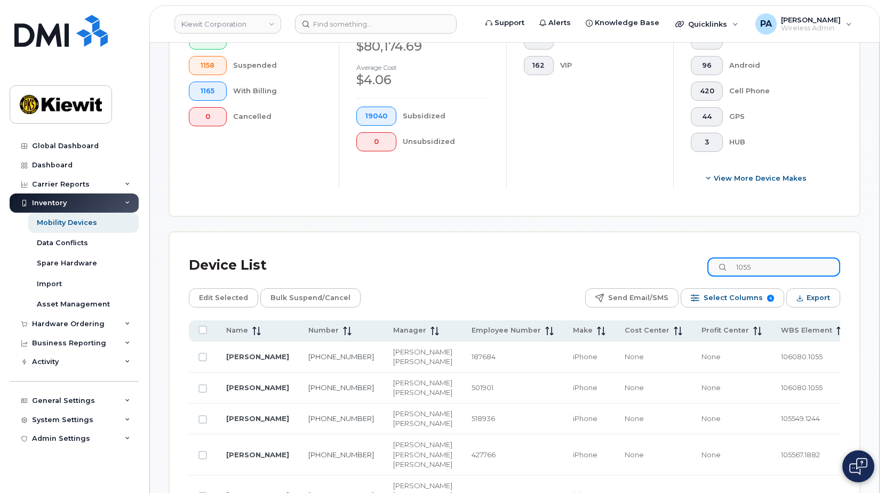
click at [776, 267] on input "1055" at bounding box center [773, 267] width 133 height 19
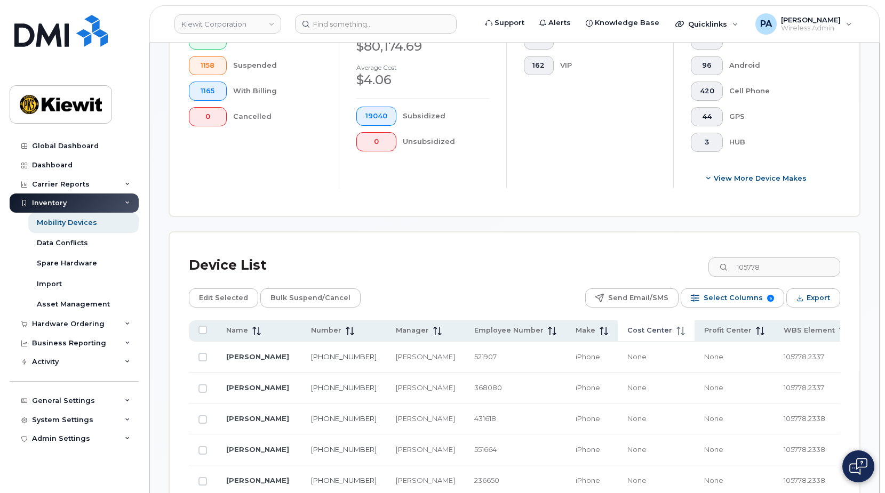
click at [617, 325] on th "Cost Center" at bounding box center [655, 330] width 77 height 21
drag, startPoint x: 773, startPoint y: 389, endPoint x: 720, endPoint y: 389, distance: 53.3
click at [774, 389] on td "105778.2337" at bounding box center [815, 388] width 83 height 31
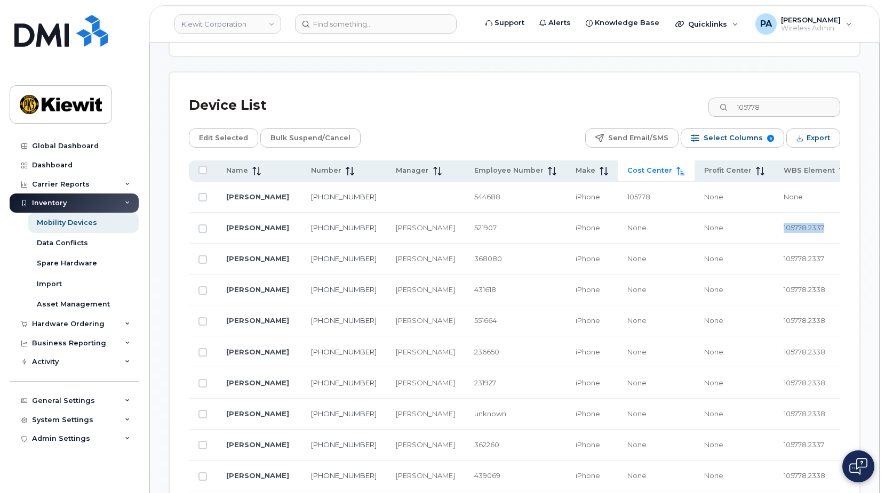
scroll to position [618, 0]
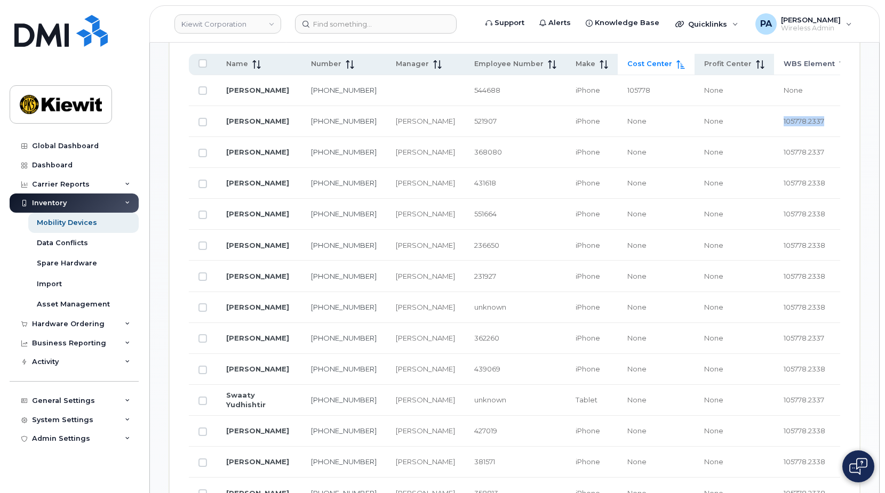
click at [783, 60] on span "WBS Element" at bounding box center [808, 64] width 51 height 10
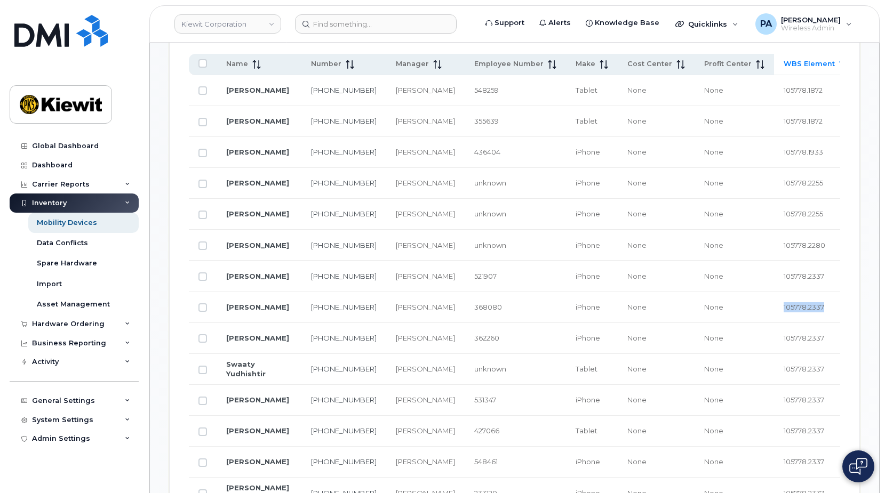
drag, startPoint x: 765, startPoint y: 308, endPoint x: 712, endPoint y: 306, distance: 52.8
click at [774, 306] on td "105778.2337" at bounding box center [815, 307] width 83 height 31
copy span "105778.2337"
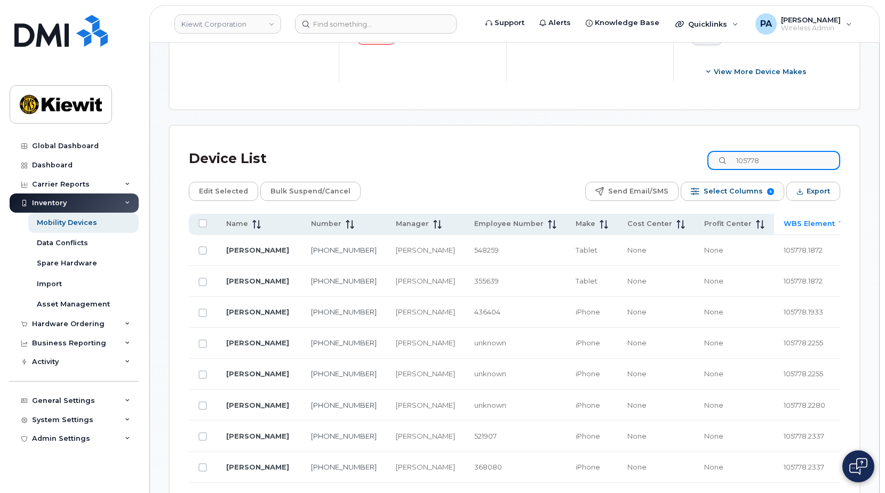
drag, startPoint x: 792, startPoint y: 163, endPoint x: 677, endPoint y: 160, distance: 114.7
click at [677, 160] on div "Device List 105778" at bounding box center [514, 159] width 651 height 28
paste input "If the requester is unsure of the correct coding, the agent should be checking …"
type input "If the requester is unsure of the correct coding, the agent should be checking …"
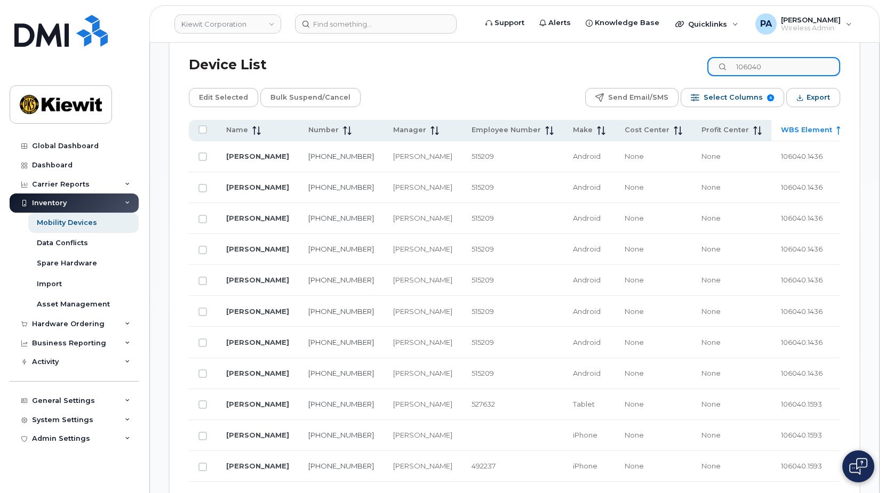
scroll to position [392, 0]
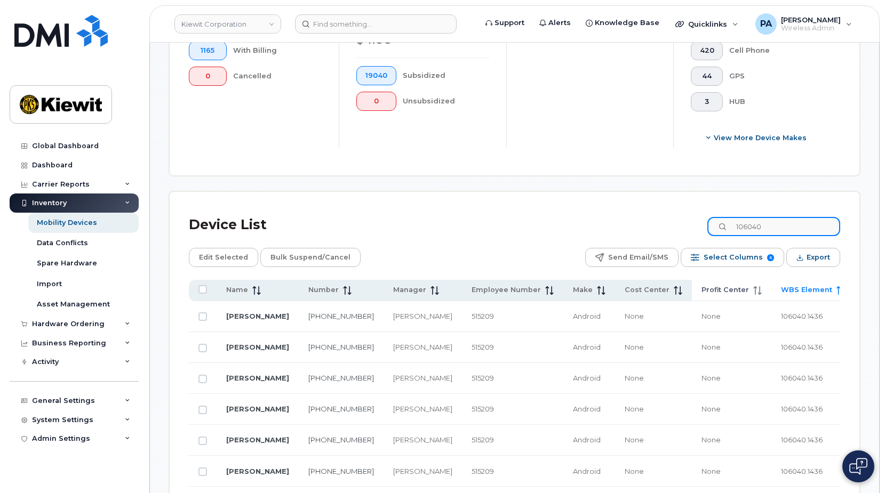
type input "106040"
click at [701, 291] on span "Profit Center" at bounding box center [724, 290] width 47 height 10
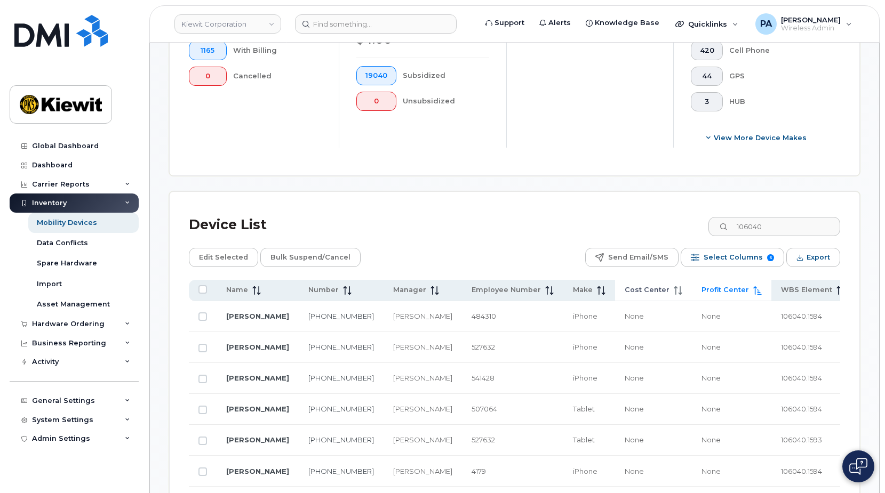
click at [624, 291] on span "Cost Center" at bounding box center [646, 290] width 45 height 10
click at [250, 318] on link "[PERSON_NAME]" at bounding box center [257, 316] width 63 height 9
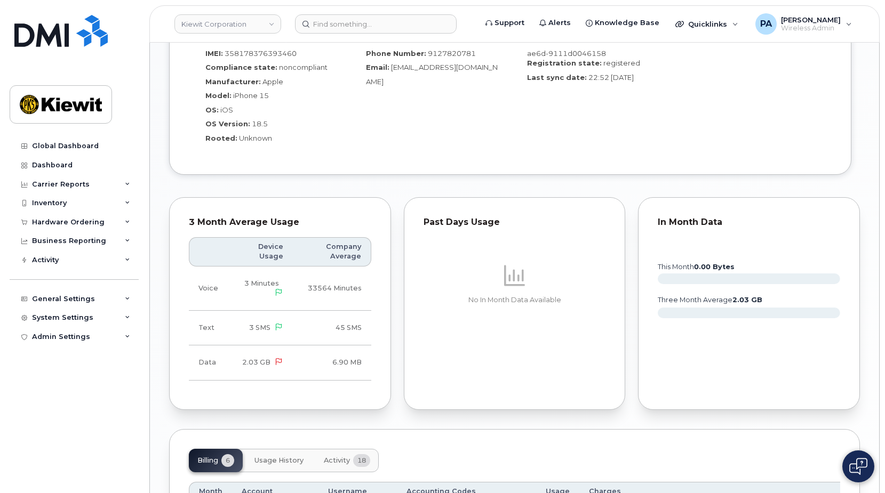
scroll to position [1013, 0]
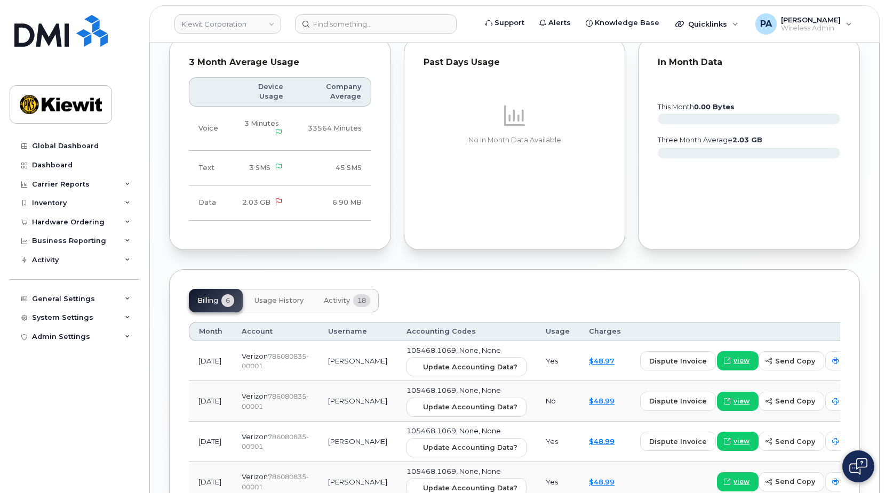
click at [343, 300] on span "Activity" at bounding box center [337, 300] width 26 height 9
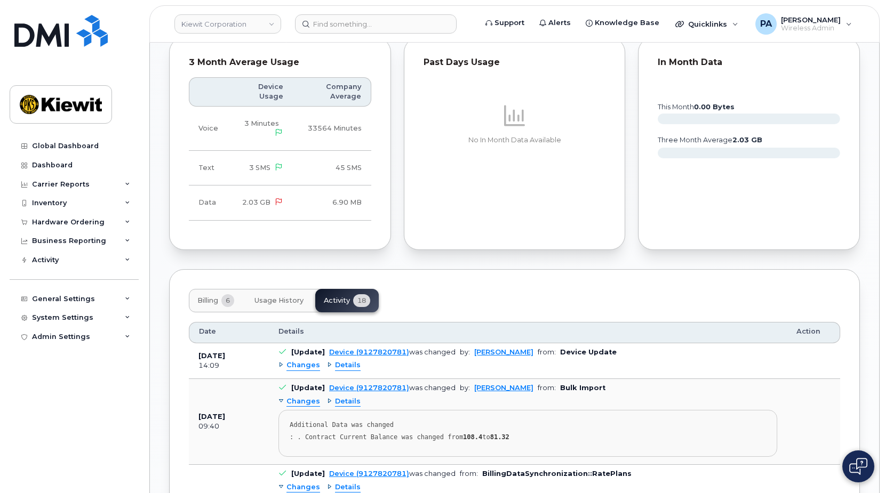
click at [290, 367] on span "Changes" at bounding box center [303, 365] width 34 height 10
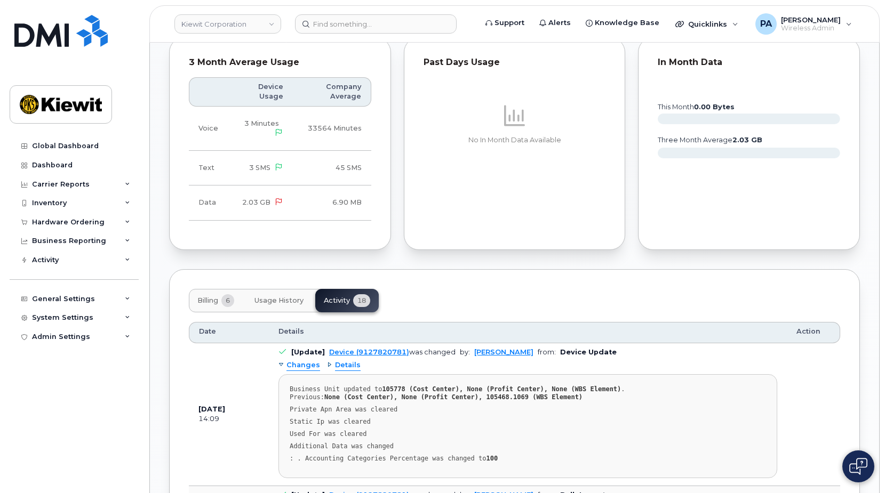
scroll to position [1226, 0]
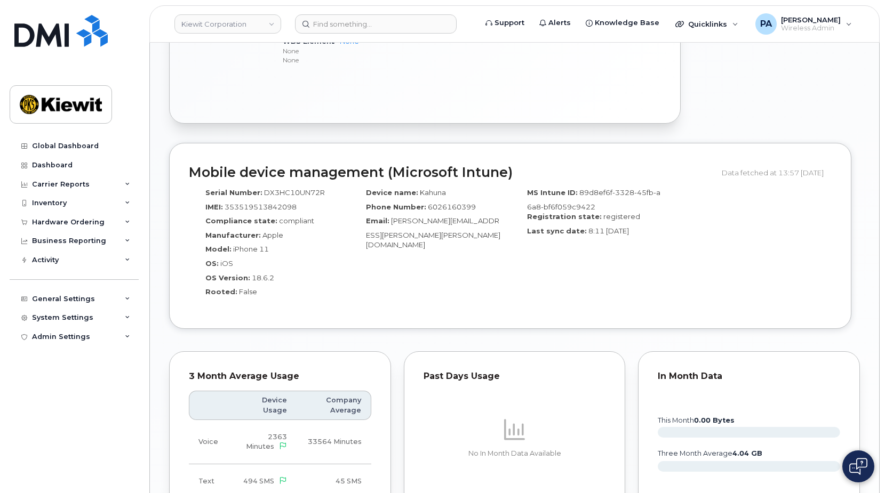
scroll to position [1120, 0]
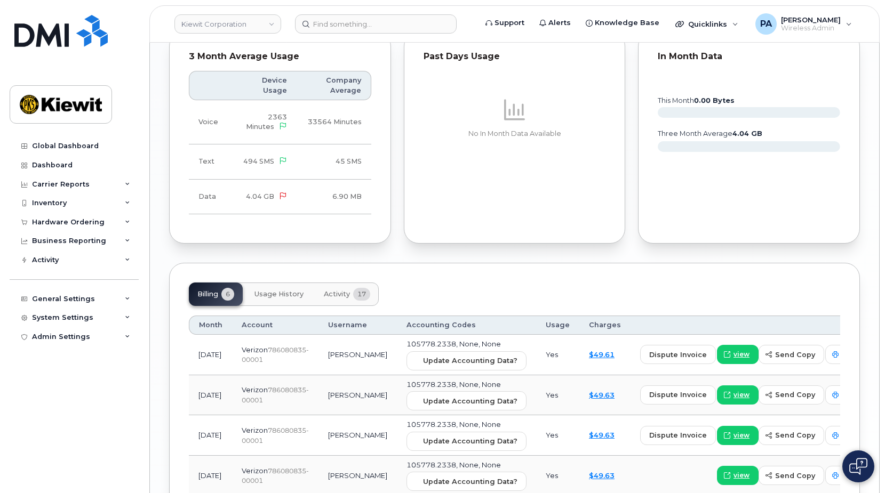
click at [345, 290] on span "Activity" at bounding box center [337, 294] width 26 height 9
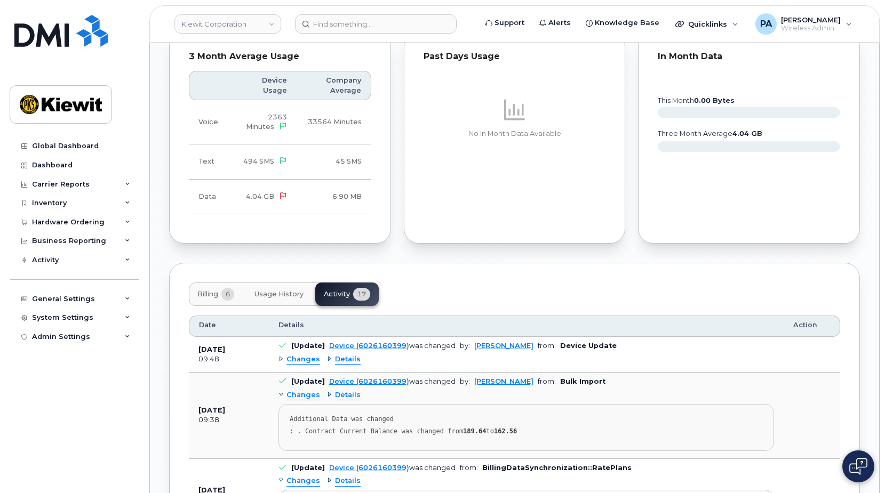
click at [295, 355] on span "Changes" at bounding box center [303, 360] width 34 height 10
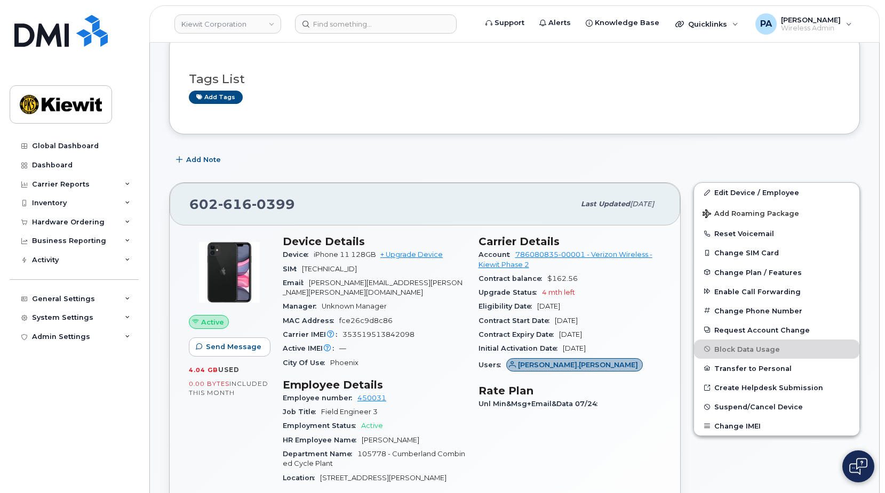
scroll to position [0, 0]
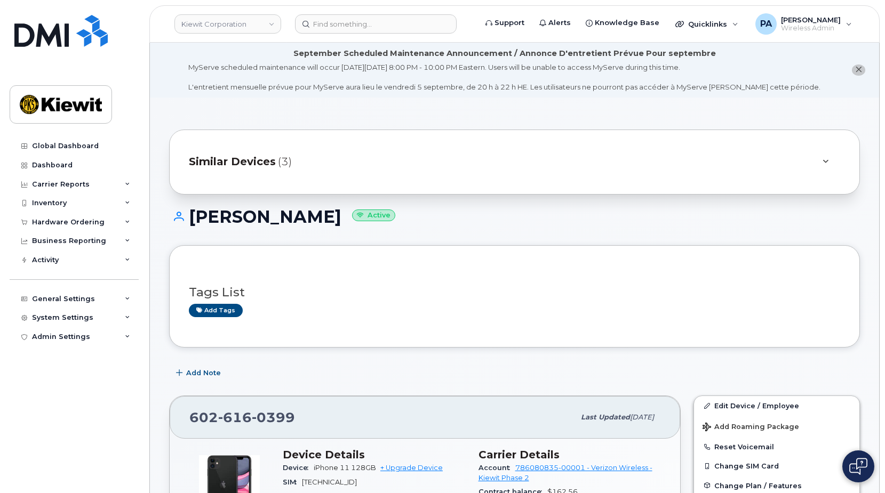
click at [256, 166] on span "Similar Devices" at bounding box center [232, 161] width 87 height 15
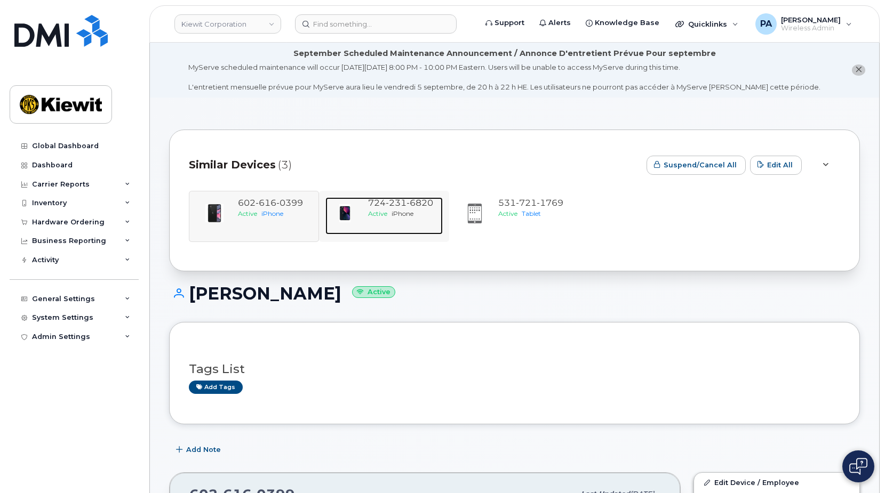
click at [409, 214] on span "iPhone" at bounding box center [402, 214] width 22 height 8
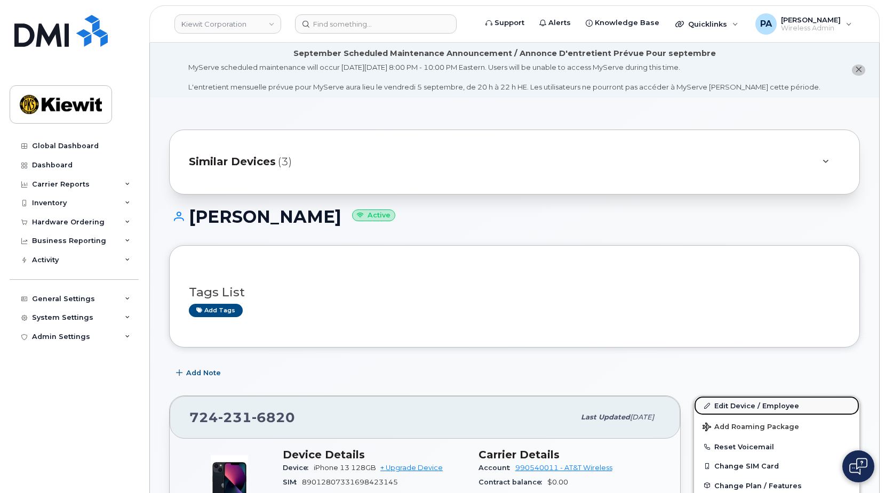
drag, startPoint x: 746, startPoint y: 406, endPoint x: 710, endPoint y: 406, distance: 35.7
click at [746, 406] on link "Edit Device / Employee" at bounding box center [776, 405] width 165 height 19
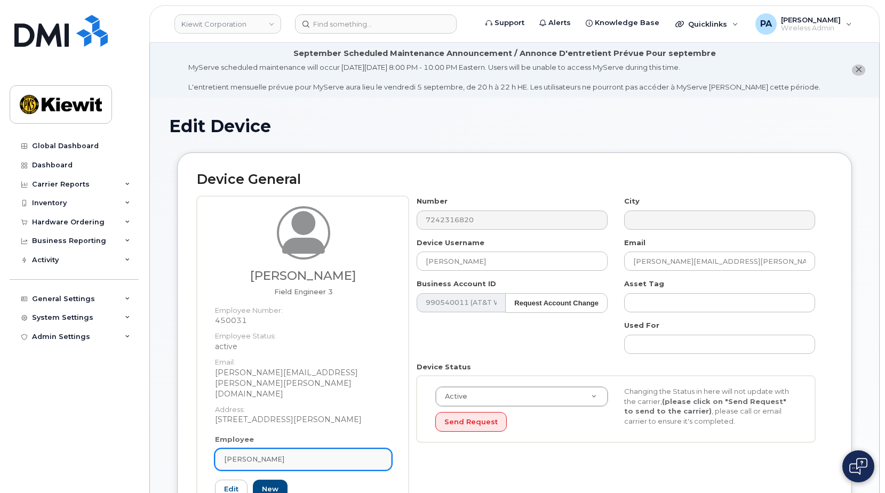
click at [283, 454] on div "[PERSON_NAME]" at bounding box center [303, 459] width 158 height 10
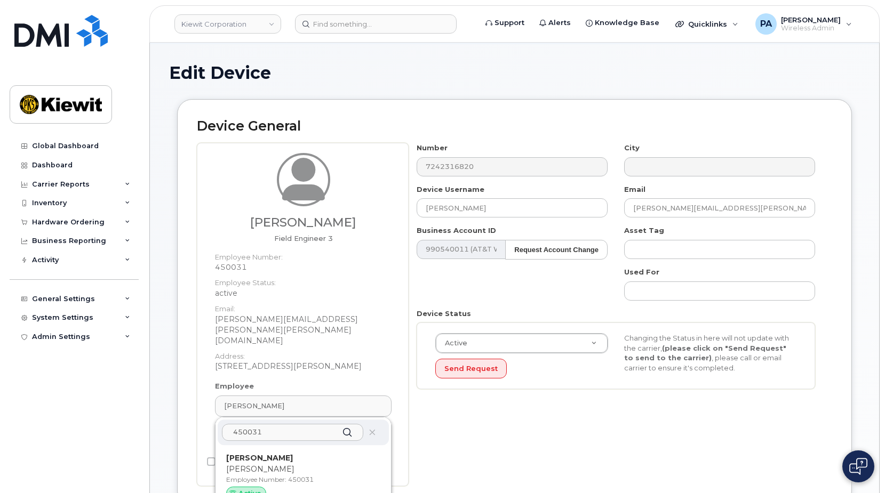
scroll to position [107, 0]
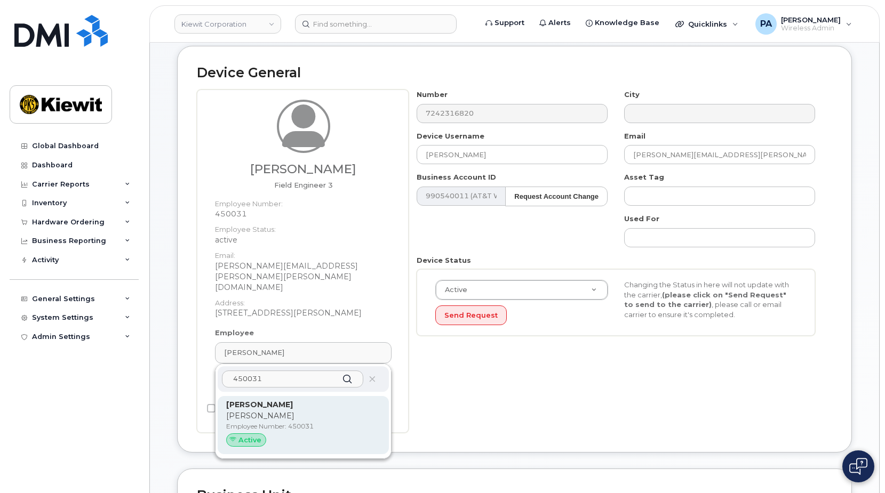
type input "450031"
click at [276, 411] on p "[PERSON_NAME]" at bounding box center [303, 416] width 154 height 11
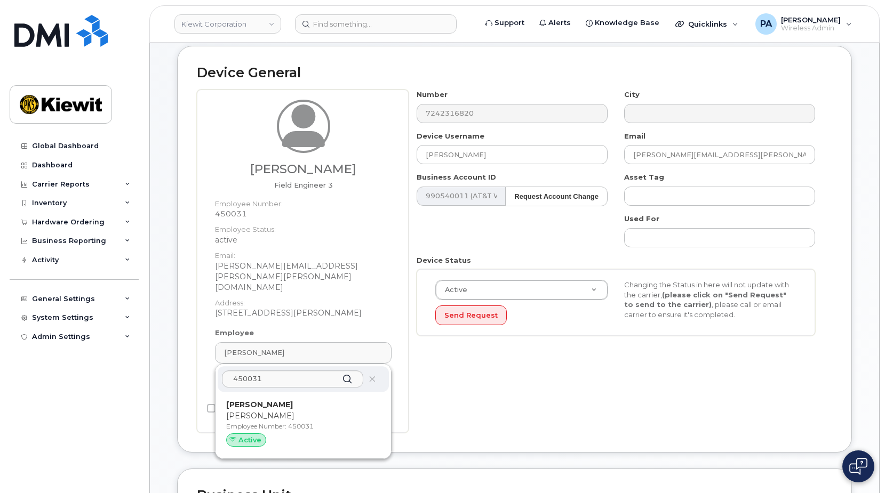
type input "[PERSON_NAME]"
type input "[PERSON_NAME][EMAIL_ADDRESS][PERSON_NAME][PERSON_NAME][DOMAIN_NAME]"
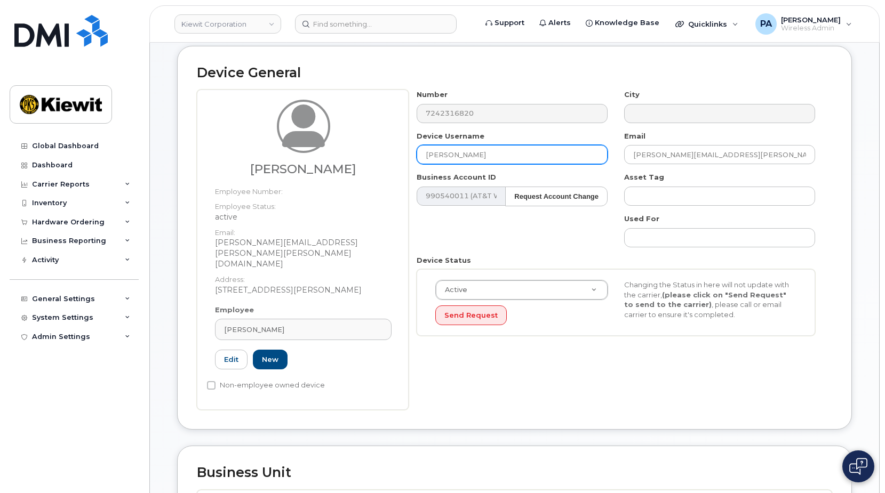
click at [512, 151] on input "[PERSON_NAME]" at bounding box center [511, 154] width 191 height 19
type input "Saving..."
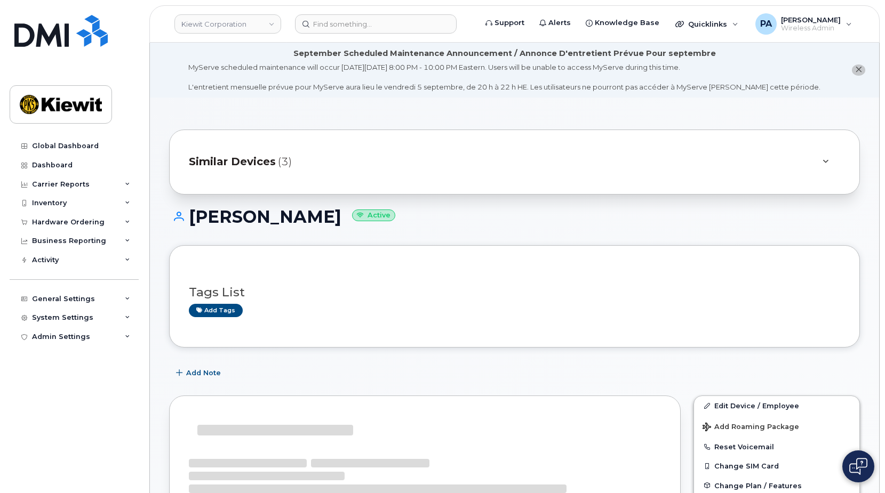
click at [266, 163] on span "Similar Devices" at bounding box center [232, 161] width 87 height 15
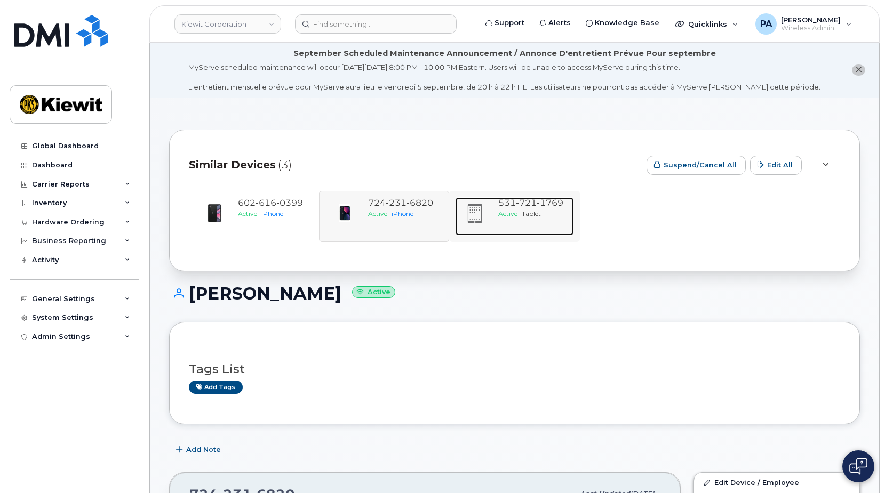
click at [527, 213] on span "Tablet" at bounding box center [530, 214] width 19 height 8
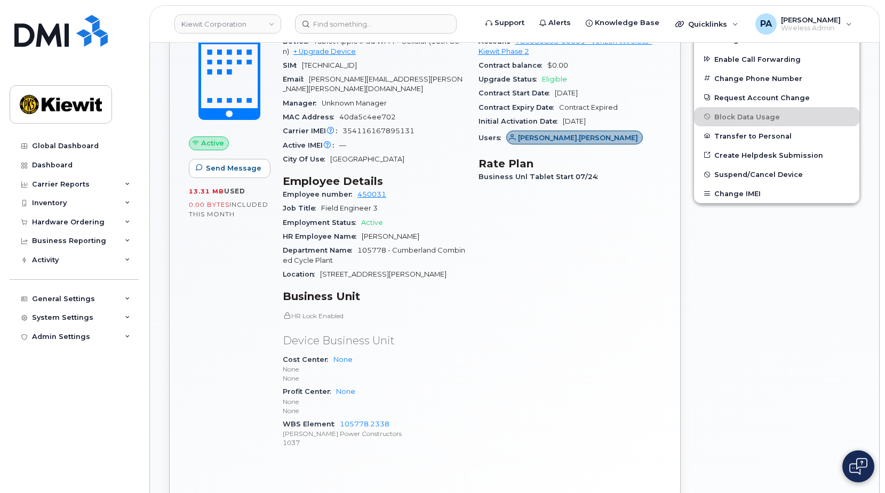
scroll to position [267, 0]
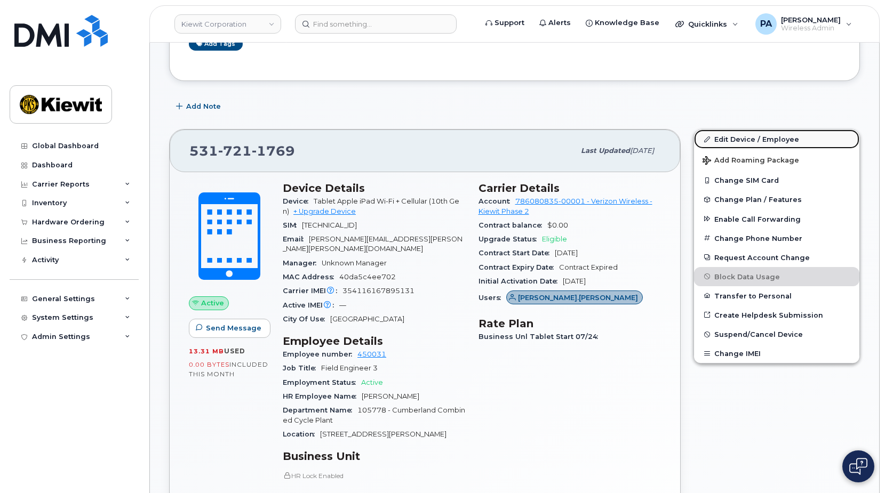
click at [756, 139] on link "Edit Device / Employee" at bounding box center [776, 139] width 165 height 19
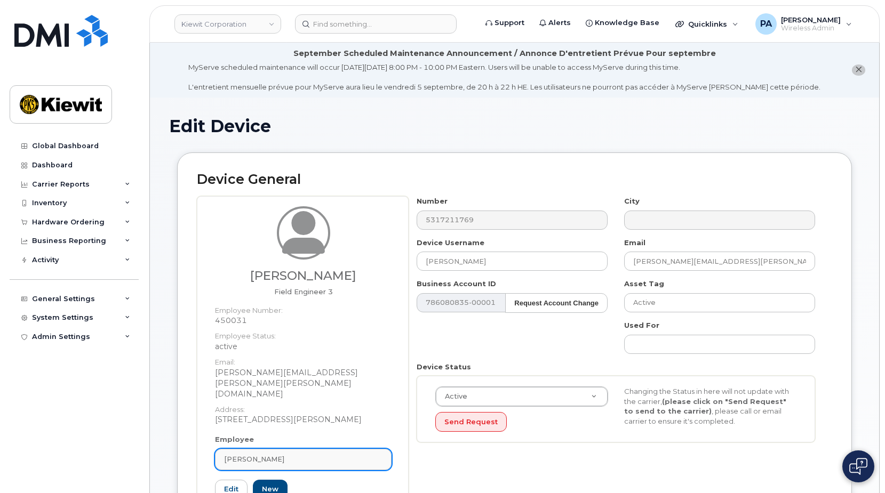
click at [280, 454] on div "[PERSON_NAME]" at bounding box center [303, 459] width 158 height 10
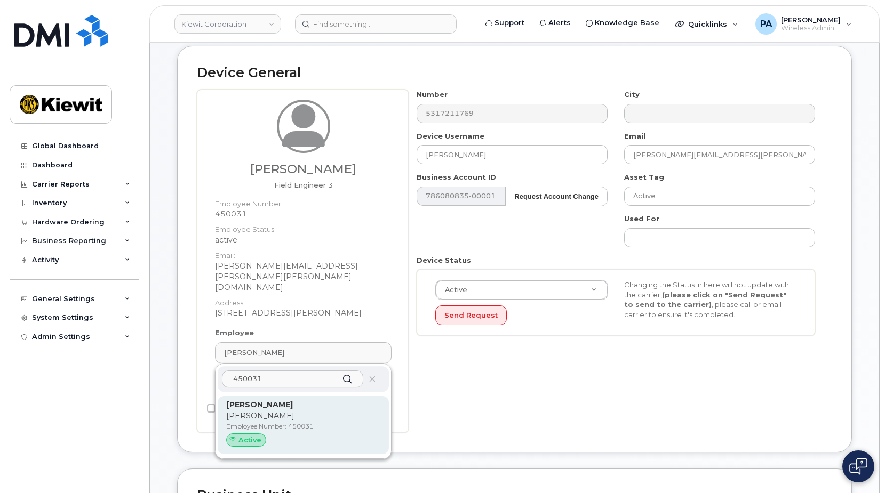
type input "450031"
click at [277, 400] on strong "[PERSON_NAME]" at bounding box center [259, 405] width 67 height 10
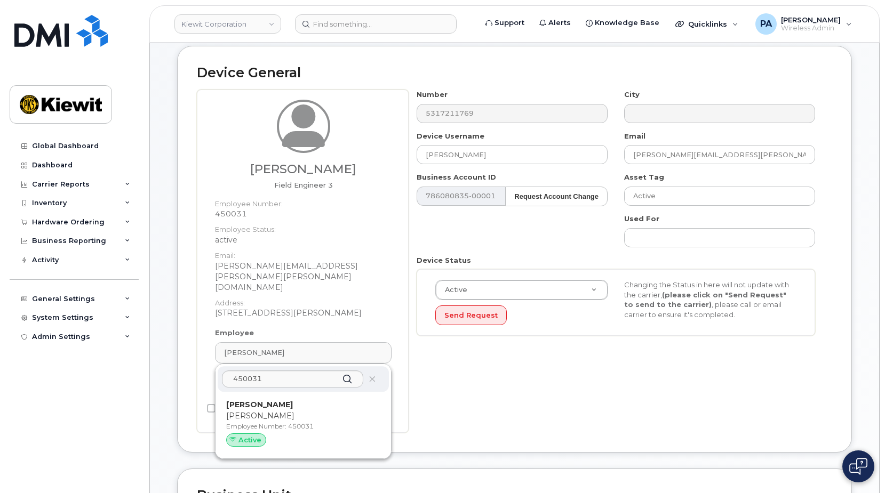
type input "[PERSON_NAME]"
type input "[PERSON_NAME][EMAIL_ADDRESS][PERSON_NAME][PERSON_NAME][DOMAIN_NAME]"
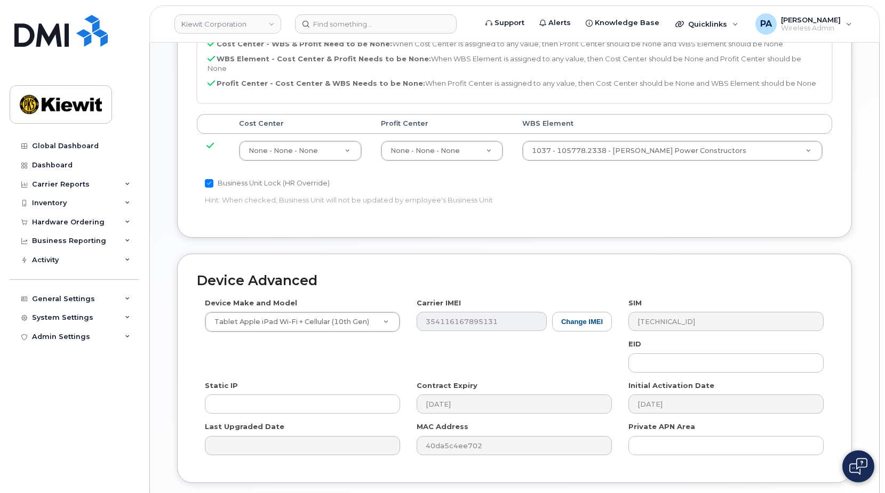
scroll to position [634, 0]
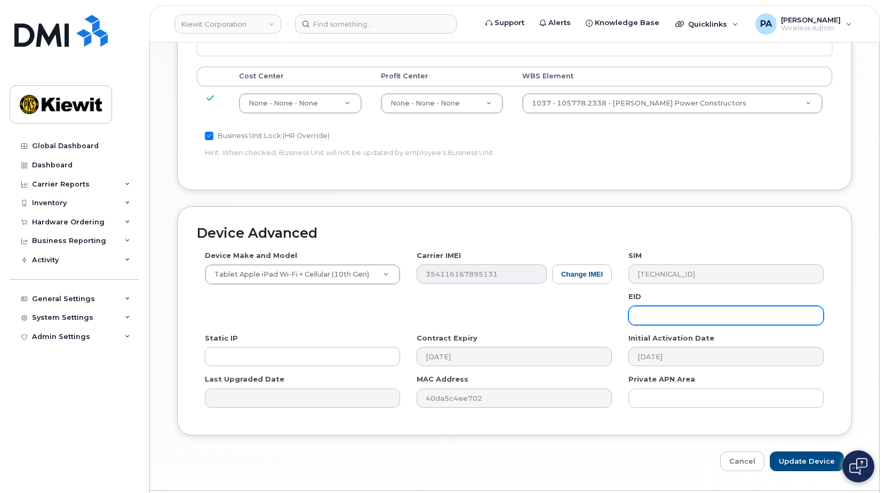
click at [687, 306] on input "text" at bounding box center [725, 315] width 195 height 19
click at [769, 452] on input "Update Device" at bounding box center [806, 462] width 74 height 20
type input "Saving..."
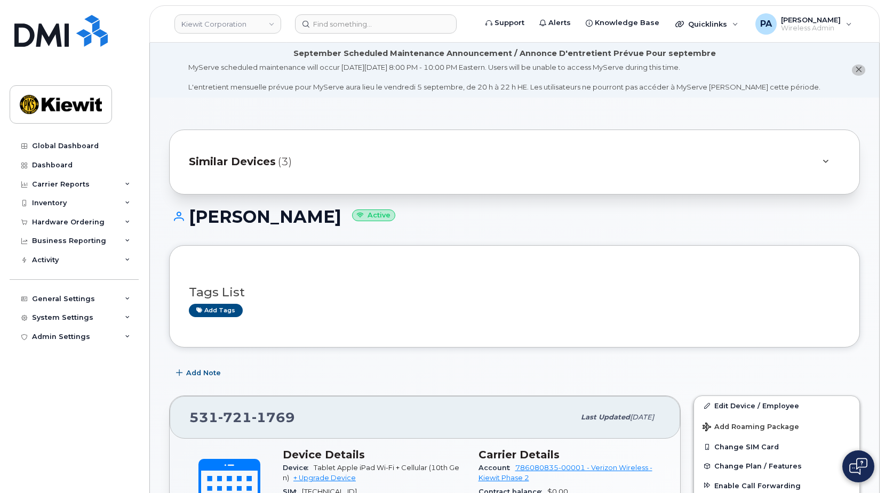
click at [252, 157] on span "Similar Devices" at bounding box center [232, 161] width 87 height 15
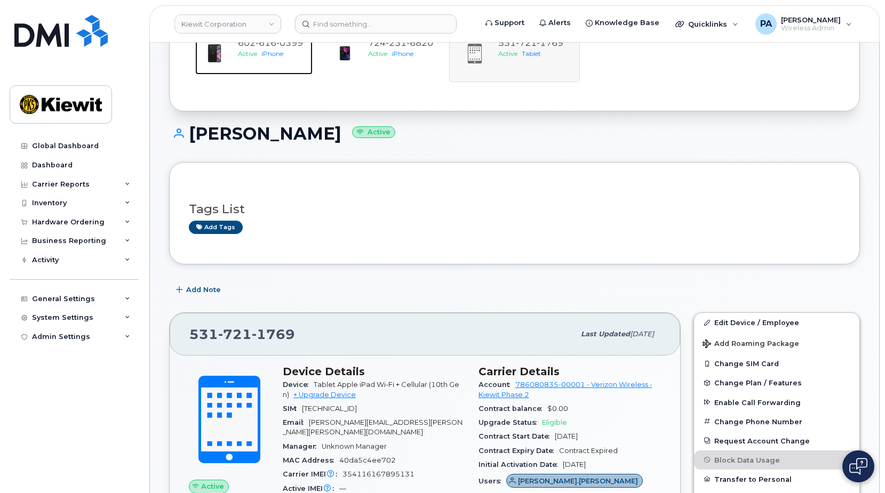
scroll to position [107, 0]
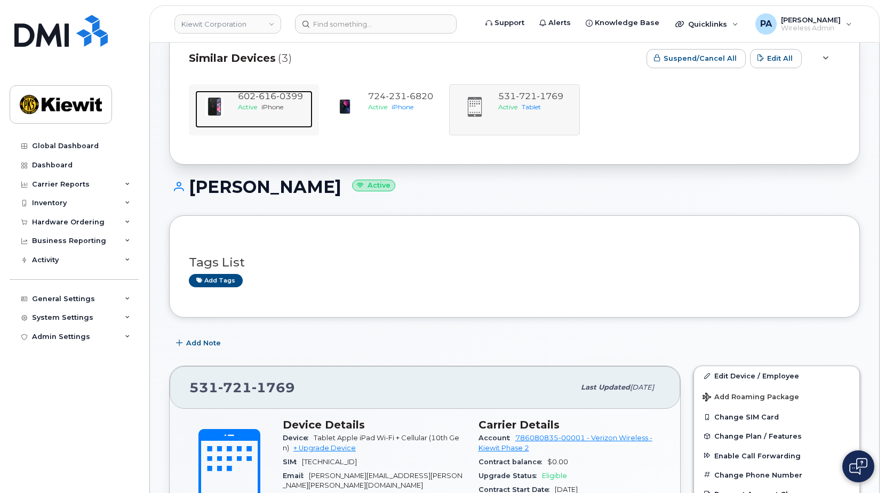
click at [286, 99] on span "0399" at bounding box center [289, 96] width 27 height 10
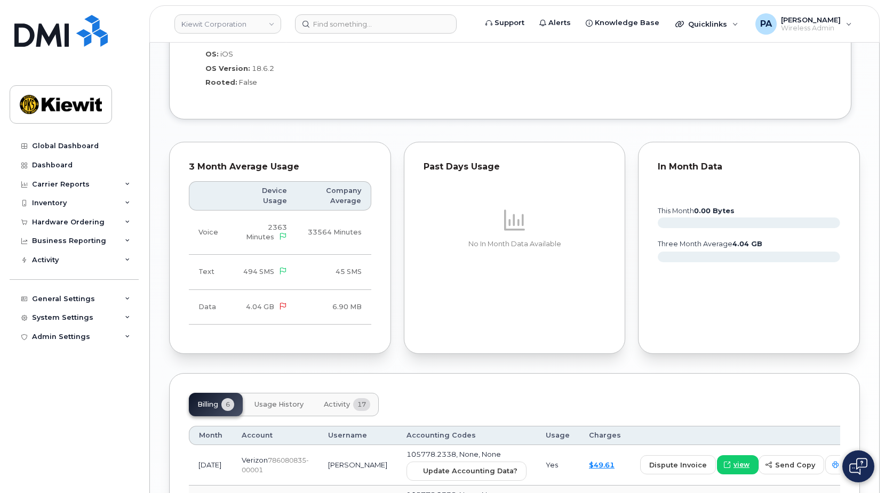
scroll to position [1169, 0]
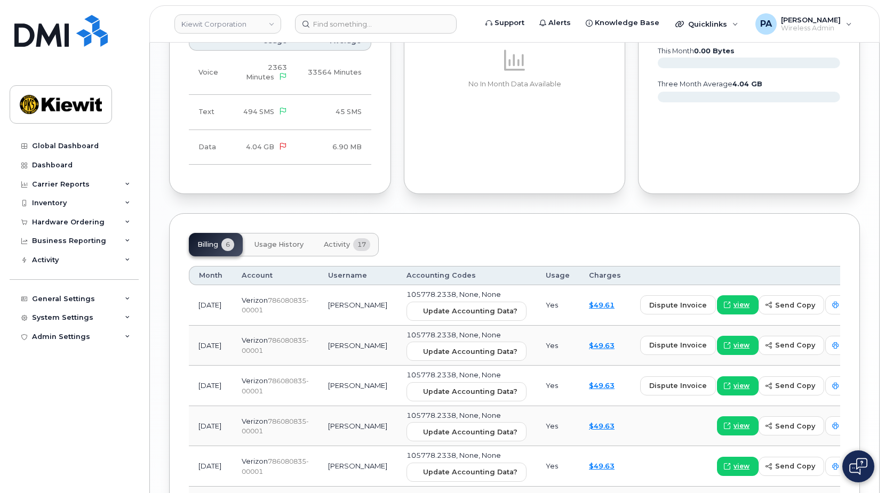
click at [348, 240] on span "Activity" at bounding box center [337, 244] width 26 height 9
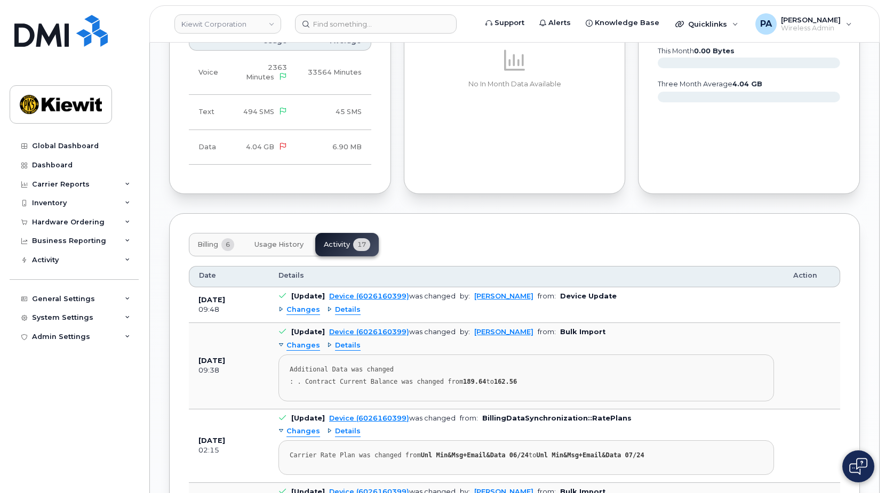
click at [336, 305] on span "Details" at bounding box center [348, 310] width 26 height 10
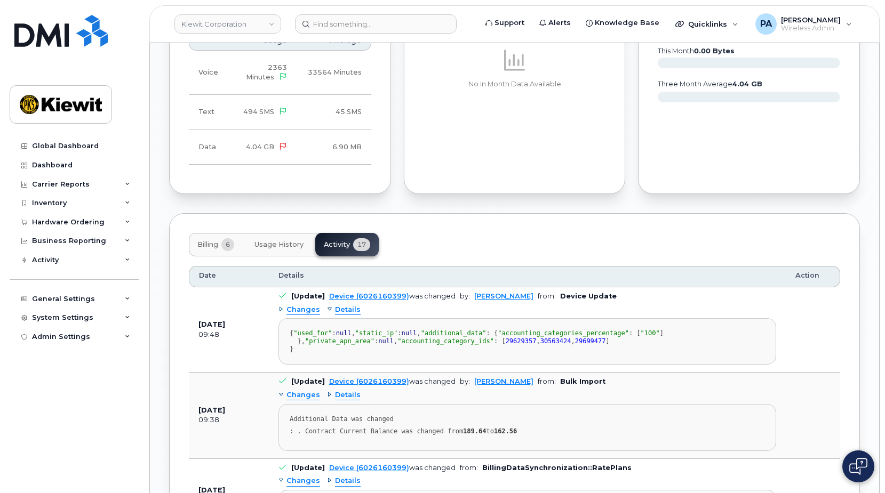
click at [304, 305] on span "Changes" at bounding box center [303, 310] width 34 height 10
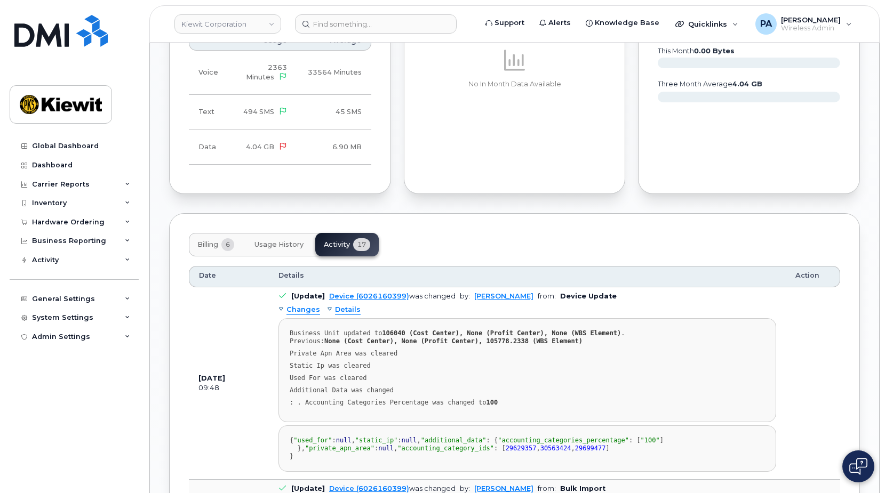
click at [345, 305] on span "Details" at bounding box center [348, 310] width 26 height 10
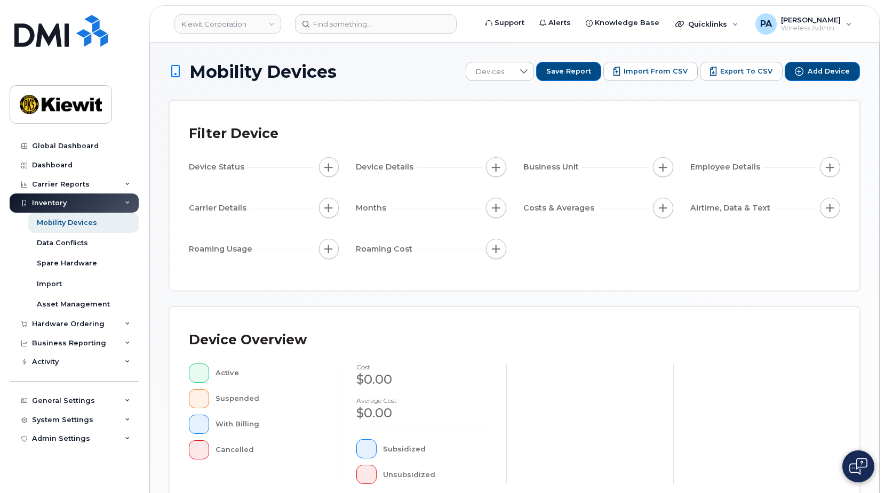
scroll to position [284, 0]
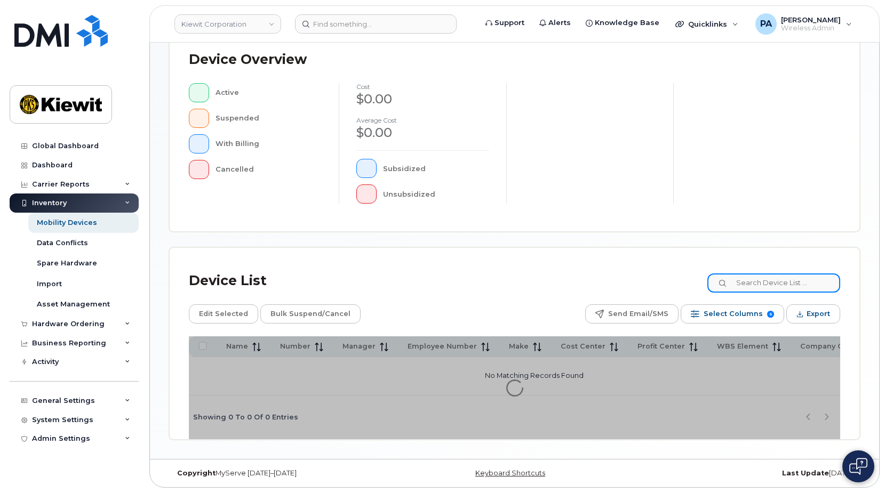
click at [782, 284] on input at bounding box center [773, 283] width 133 height 19
paste input "101842"
type input "101842"
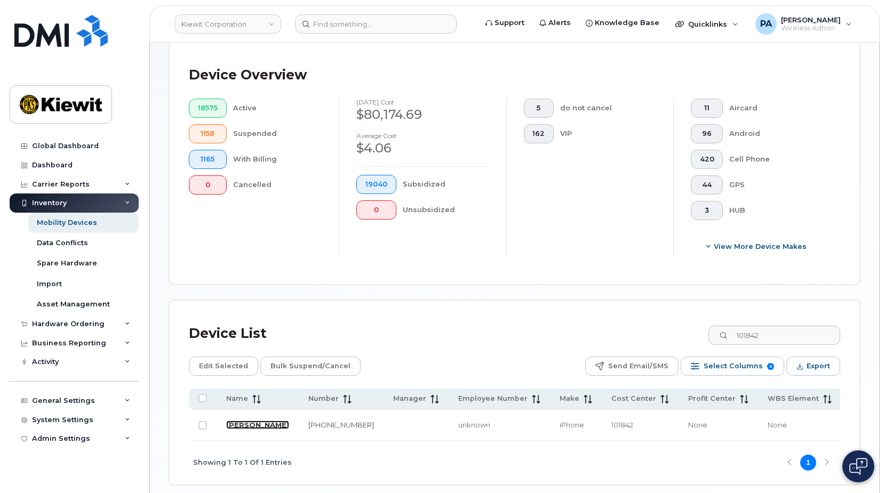
click at [235, 422] on link "[PERSON_NAME]" at bounding box center [257, 425] width 63 height 9
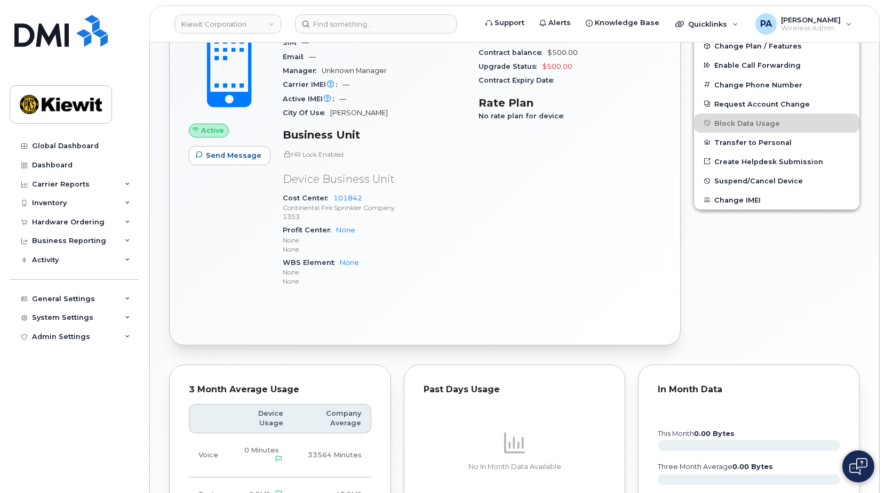
scroll to position [107, 0]
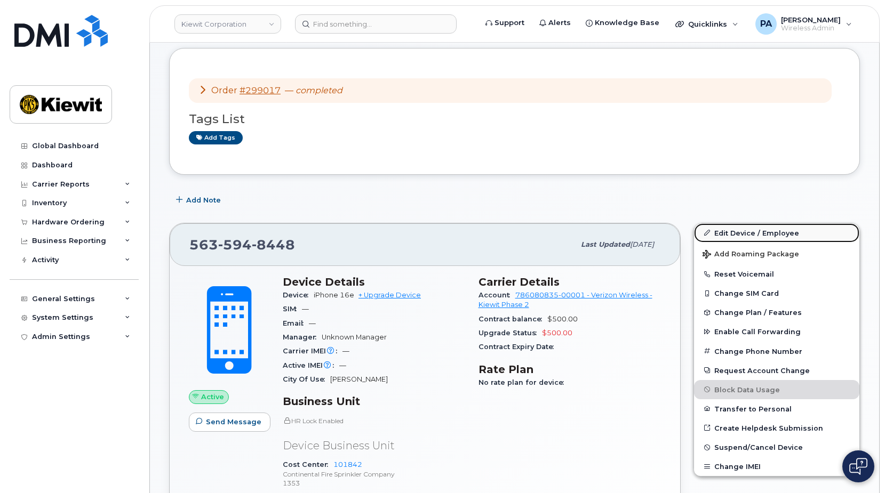
click at [752, 237] on link "Edit Device / Employee" at bounding box center [776, 232] width 165 height 19
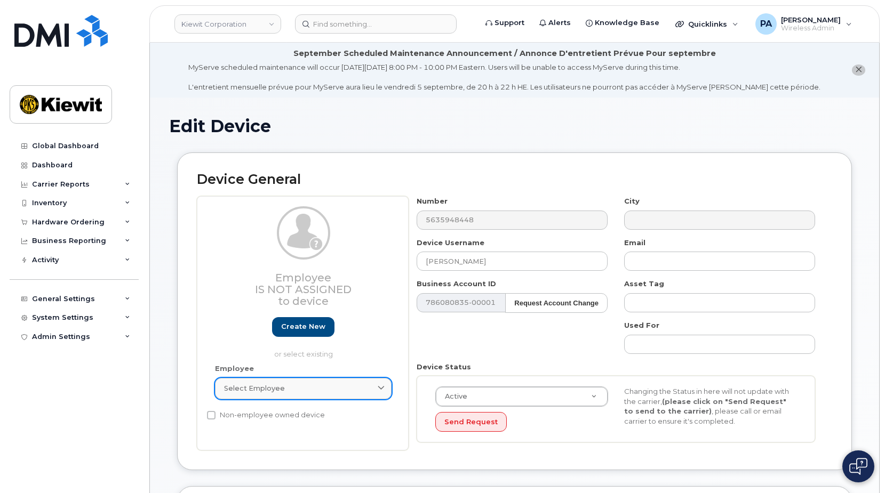
click at [294, 391] on div "Select employee" at bounding box center [303, 388] width 158 height 10
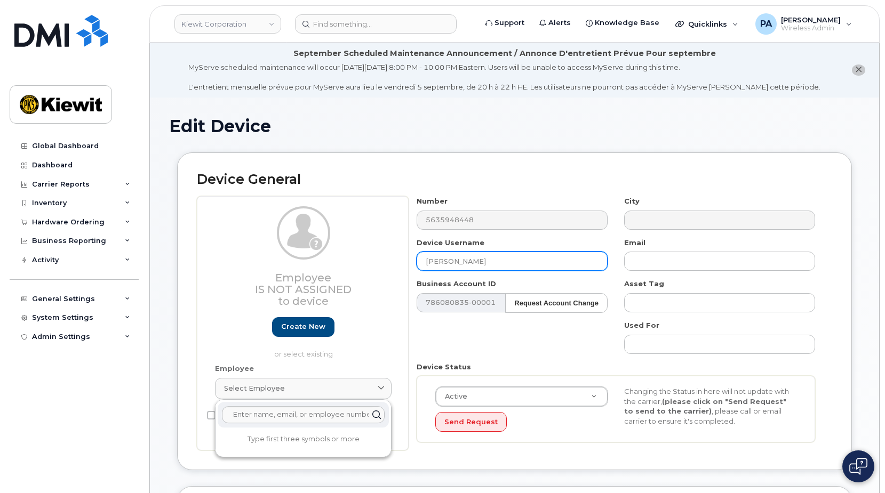
drag, startPoint x: 428, startPoint y: 259, endPoint x: 365, endPoint y: 255, distance: 63.0
click at [365, 255] on div "Employee Is not assigned to device Create new or select existing Employee Selec…" at bounding box center [514, 323] width 635 height 254
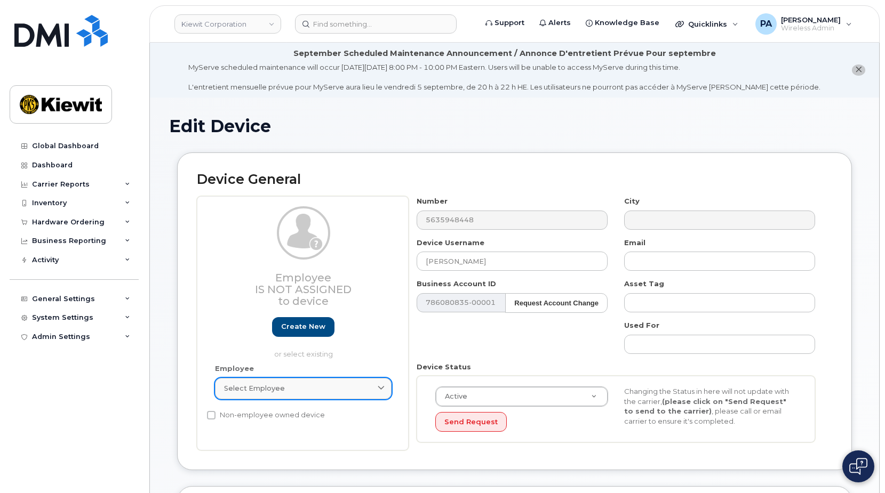
click at [315, 389] on div "Select employee" at bounding box center [303, 388] width 158 height 10
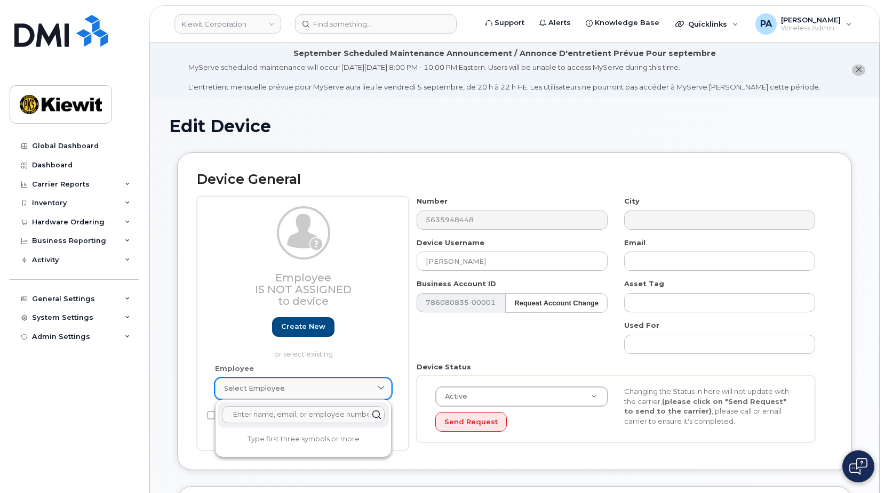
paste input "[PERSON_NAME]"
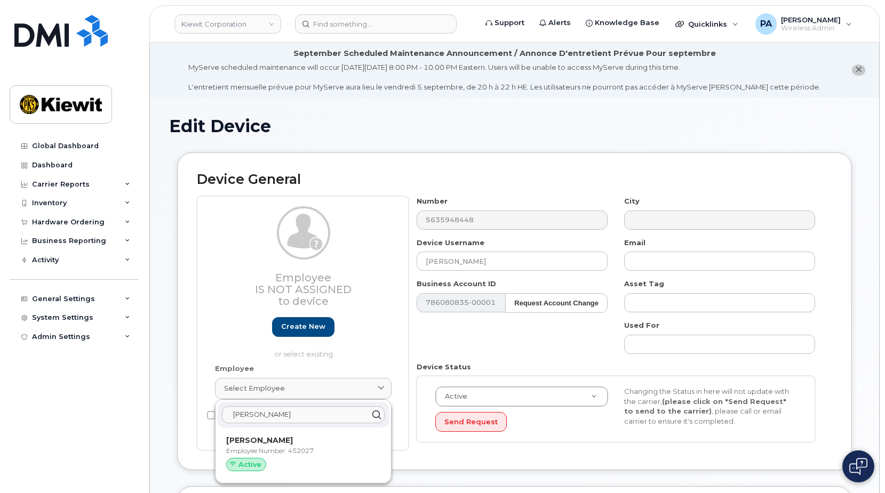
type input "[PERSON_NAME]"
click at [270, 451] on p "Employee Number: 452027" at bounding box center [303, 451] width 154 height 10
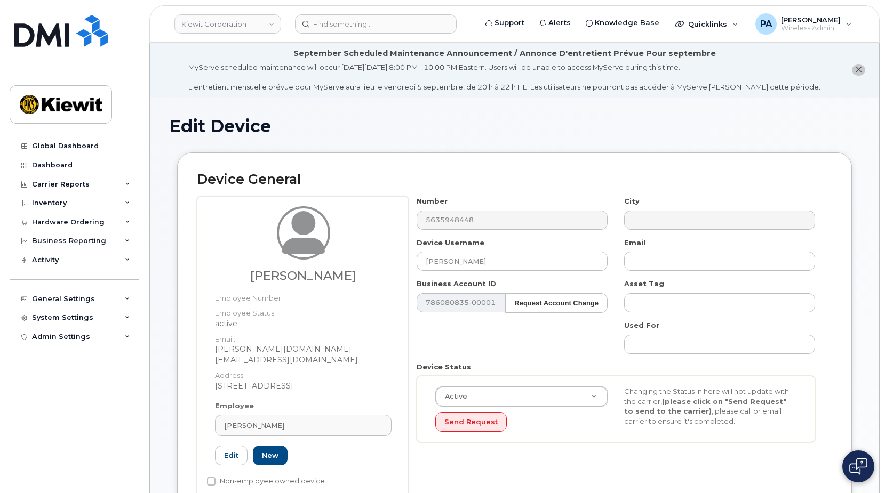
type input "452027"
type input "[PERSON_NAME][DOMAIN_NAME][EMAIL_ADDRESS][DOMAIN_NAME]"
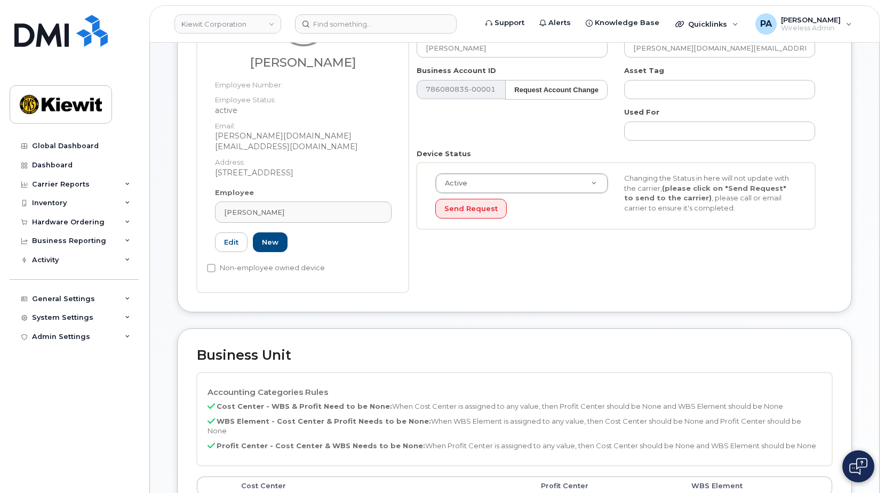
scroll to position [320, 0]
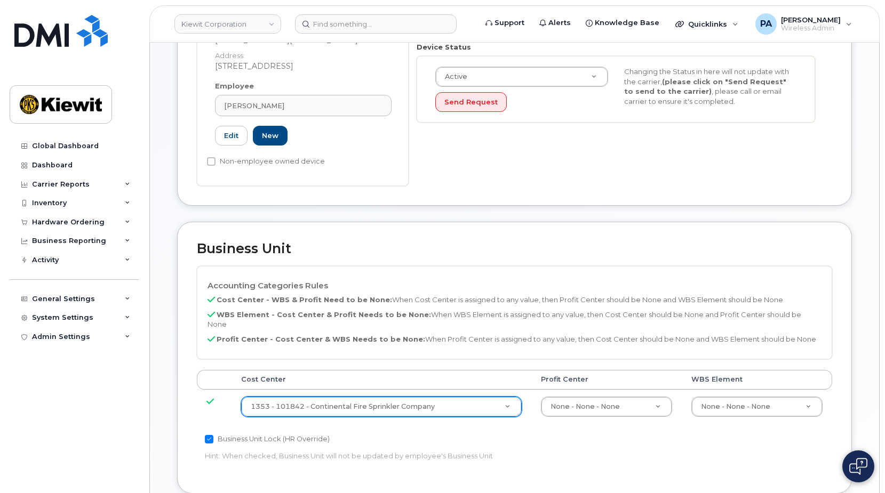
click at [363, 397] on div "1353 - 101842 - Continental Fire Sprinkler Company" at bounding box center [381, 407] width 280 height 20
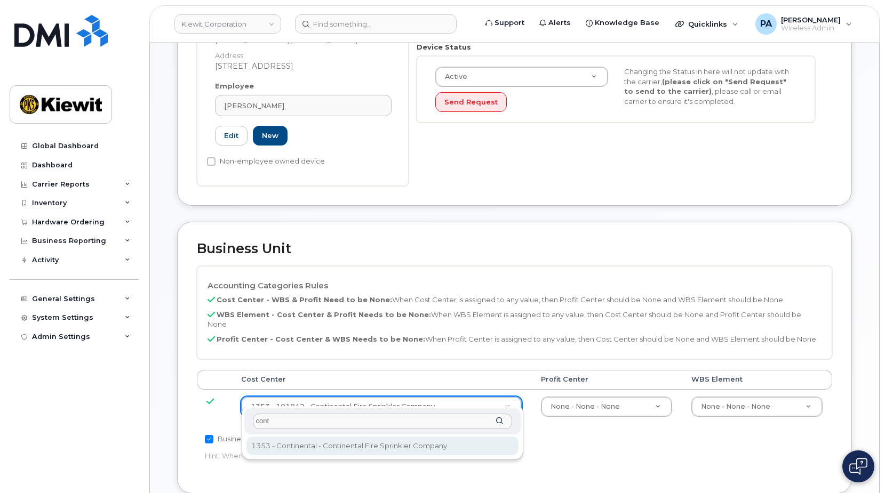
type input "cont"
type input "35235218"
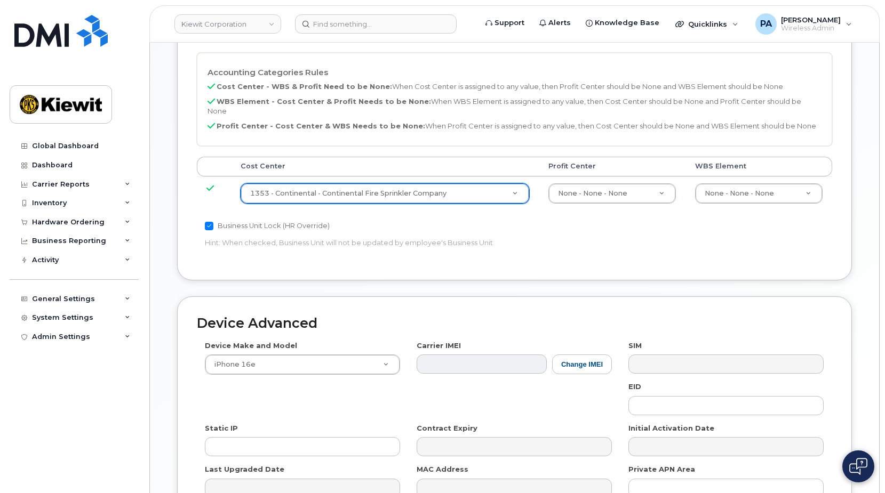
scroll to position [645, 0]
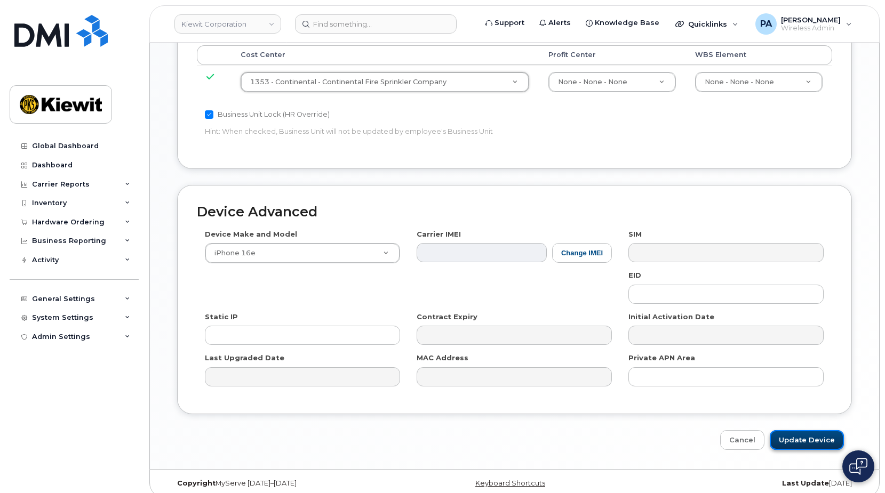
drag, startPoint x: 795, startPoint y: 429, endPoint x: 39, endPoint y: 384, distance: 757.3
click at [795, 430] on input "Update Device" at bounding box center [806, 440] width 74 height 20
type input "Saving..."
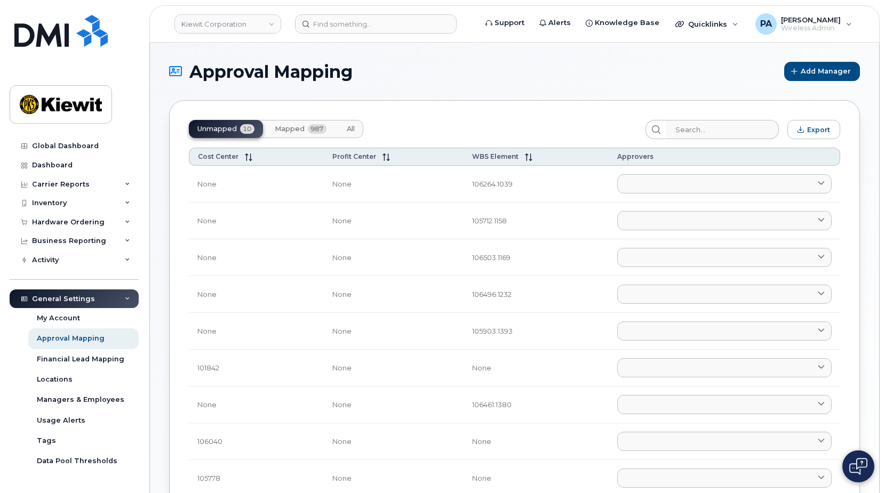
drag, startPoint x: 345, startPoint y: 128, endPoint x: 593, endPoint y: 118, distance: 247.6
click at [345, 128] on button "All" at bounding box center [350, 129] width 25 height 18
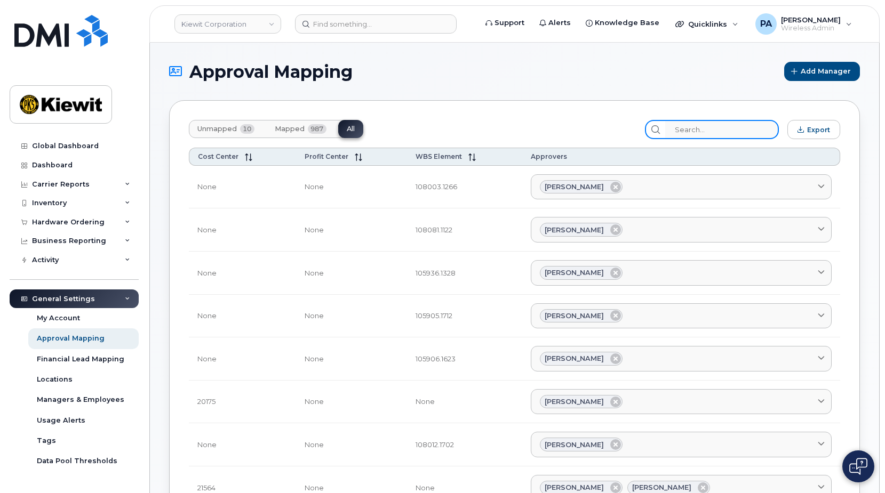
click at [705, 135] on input "search" at bounding box center [722, 129] width 114 height 19
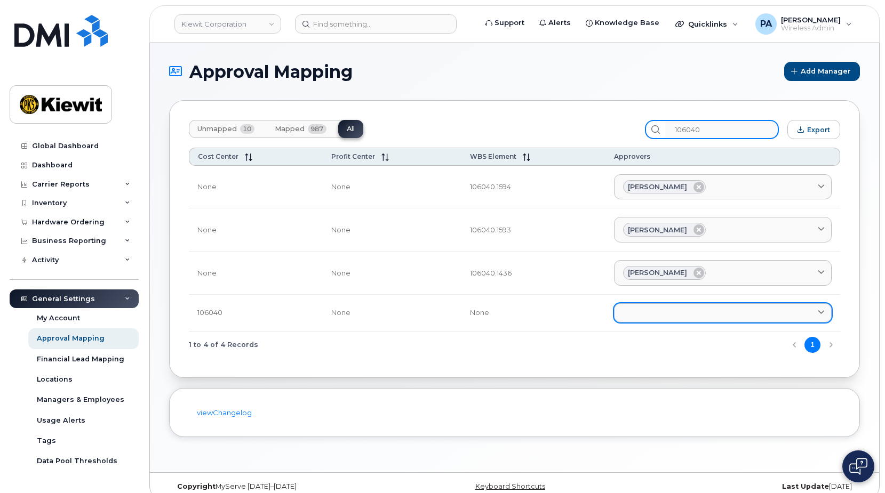
type input "106040"
click at [661, 321] on link at bounding box center [723, 312] width 218 height 19
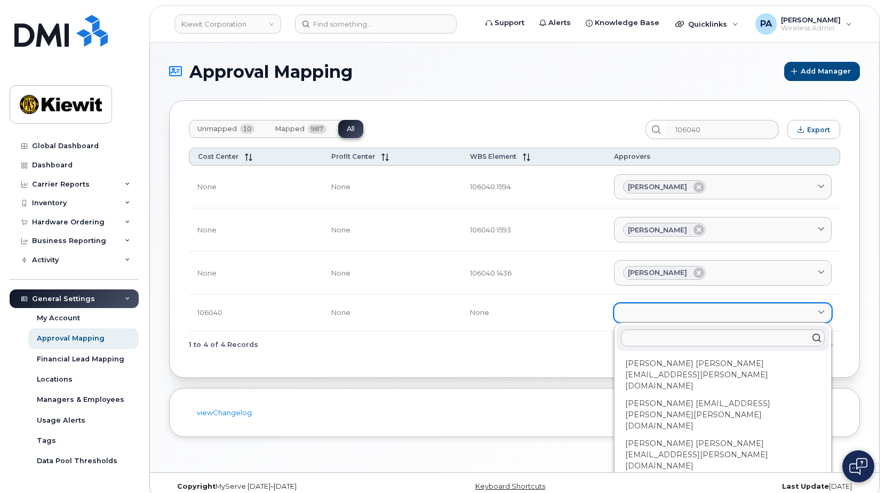
click at [663, 315] on link at bounding box center [723, 312] width 218 height 19
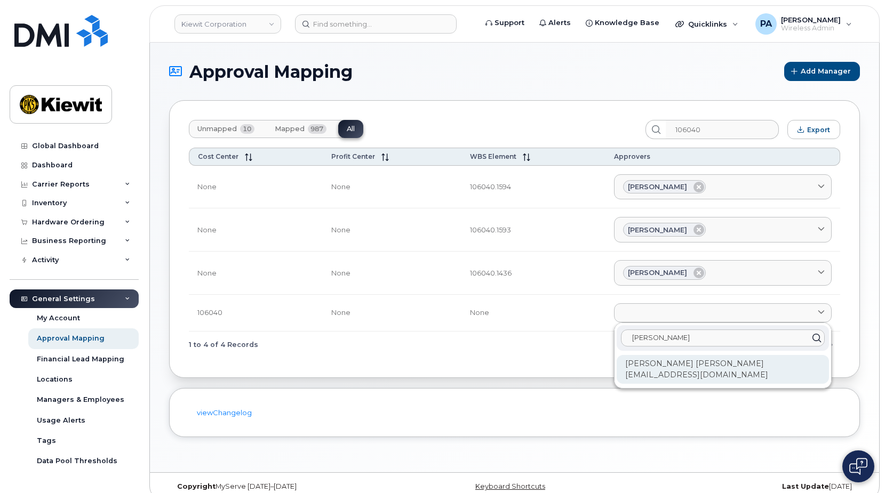
type input "Thomas"
click at [653, 362] on div "Thomas Forge THOMAS.FORGE@TICUS.COM" at bounding box center [722, 369] width 212 height 29
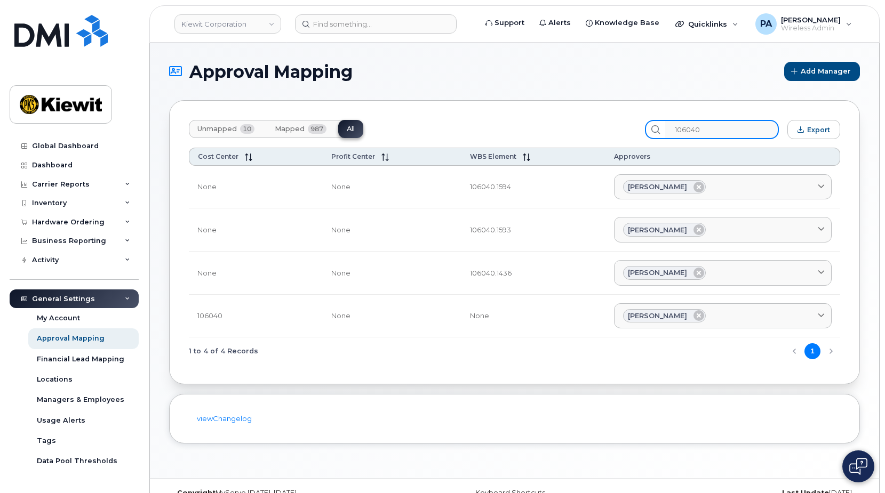
drag, startPoint x: 718, startPoint y: 132, endPoint x: 597, endPoint y: 128, distance: 120.5
click at [597, 128] on div "Unmapped 10 Mapped 987 All 106040 Export" at bounding box center [514, 129] width 651 height 19
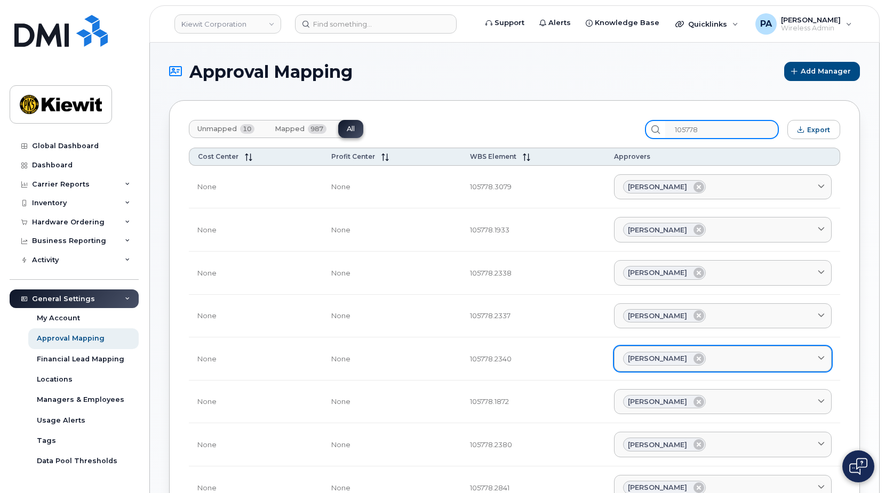
scroll to position [357, 0]
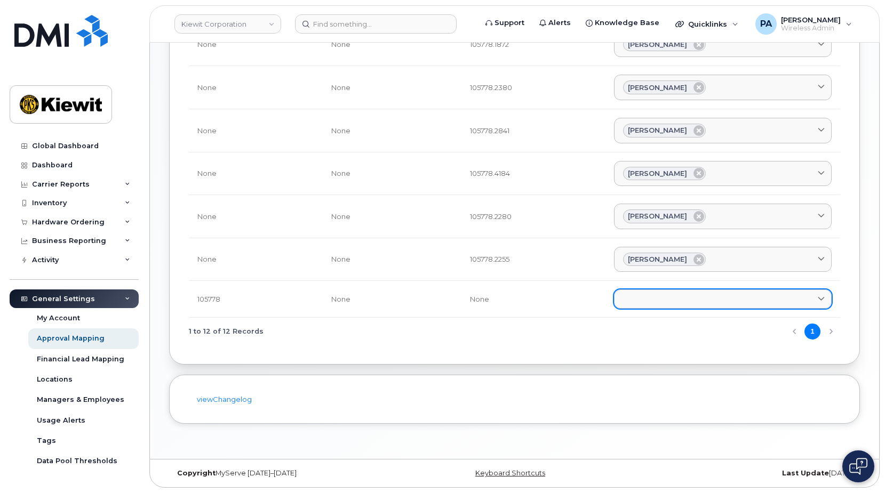
type input "105778"
click at [690, 301] on link at bounding box center [723, 299] width 218 height 19
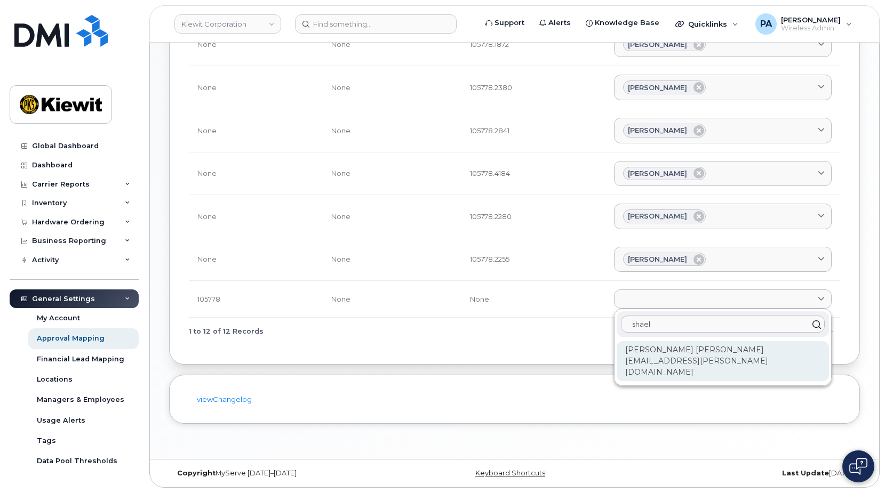
type input "shael"
click at [696, 353] on div "Shaelyn Vaught SHAELYN.VAUGHT@KIEWIT.COM" at bounding box center [722, 361] width 212 height 40
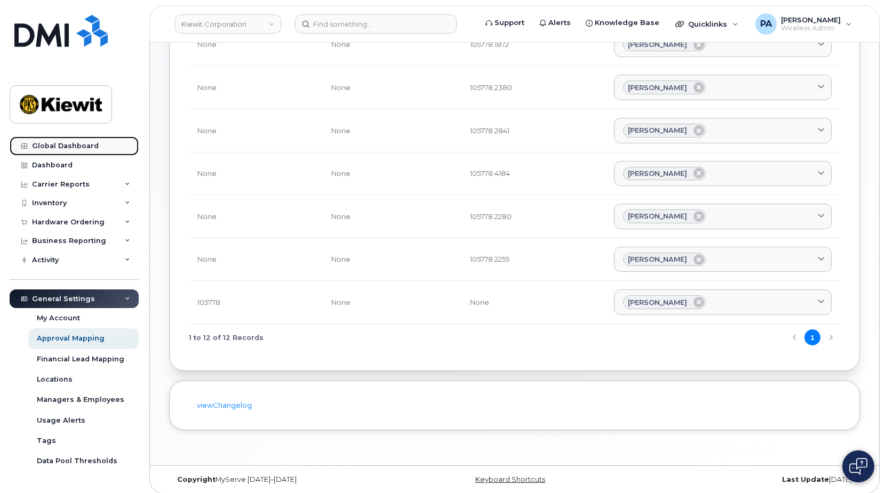
click at [47, 141] on link "Global Dashboard" at bounding box center [74, 145] width 129 height 19
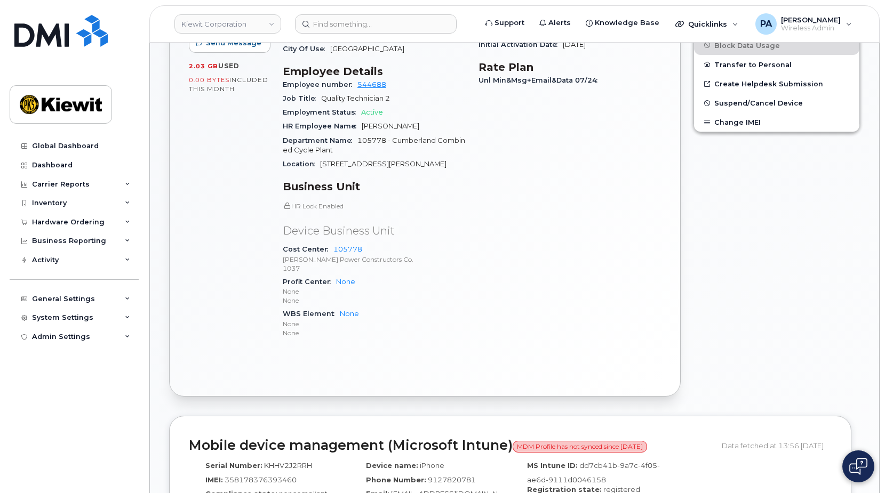
scroll to position [693, 0]
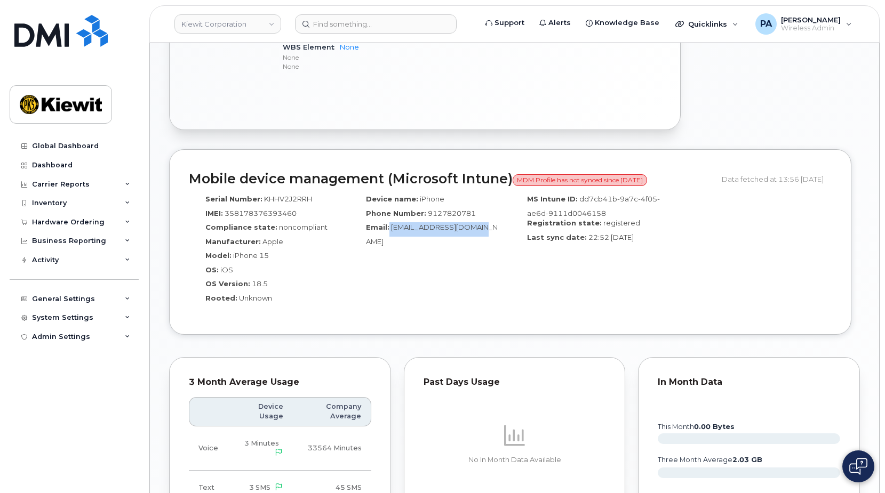
drag, startPoint x: 477, startPoint y: 230, endPoint x: 388, endPoint y: 226, distance: 89.2
click at [388, 226] on div "Email: Jacob.Smith5@ticus.com" at bounding box center [429, 234] width 144 height 24
copy div "[EMAIL_ADDRESS][DOMAIN_NAME]"
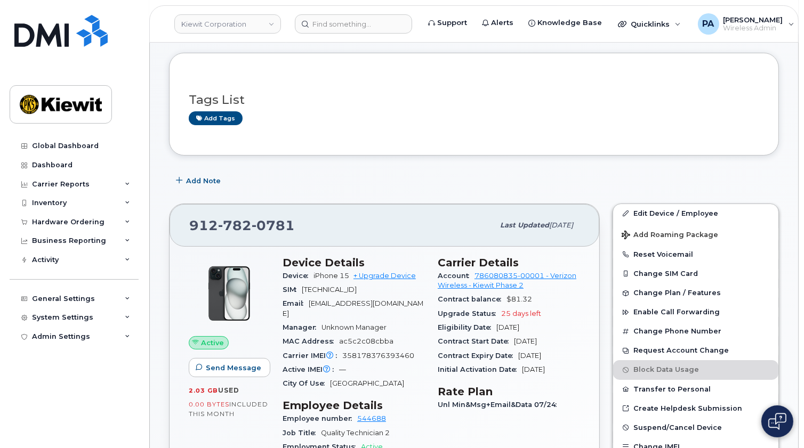
scroll to position [63, 0]
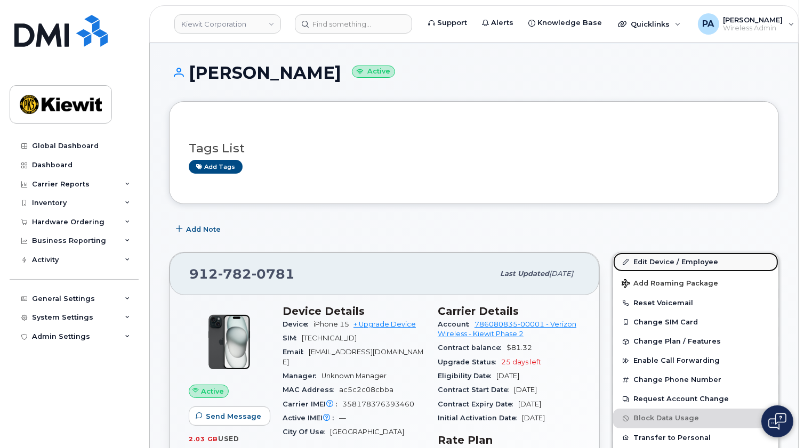
click at [662, 260] on link "Edit Device / Employee" at bounding box center [695, 262] width 165 height 19
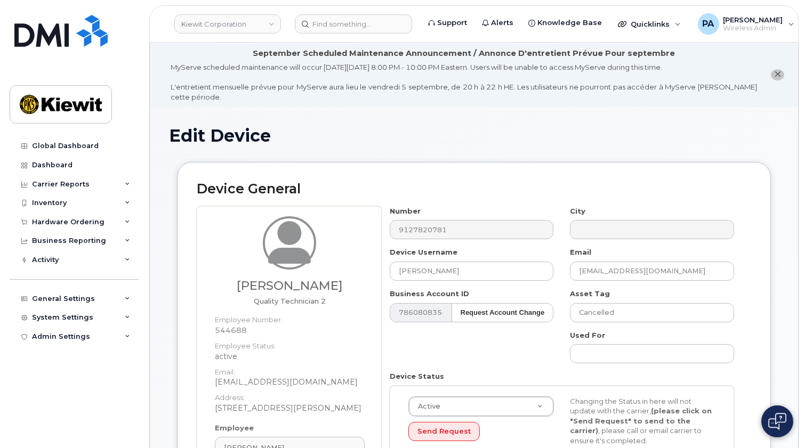
scroll to position [48, 0]
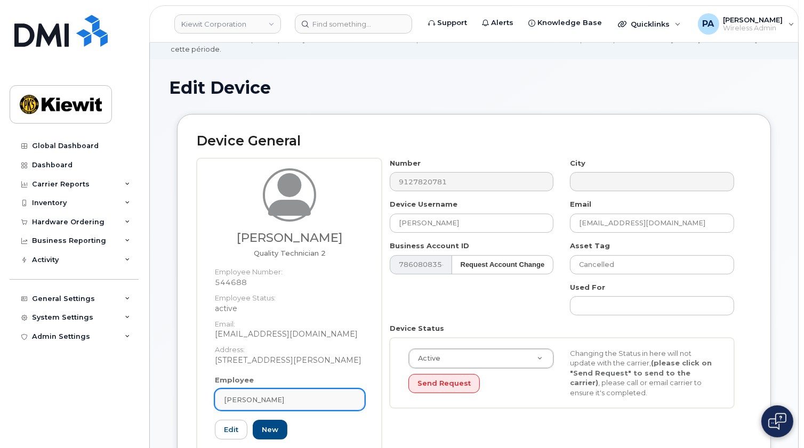
click at [288, 392] on link "[PERSON_NAME]" at bounding box center [290, 399] width 150 height 21
paste input "[EMAIL_ADDRESS][DOMAIN_NAME]"
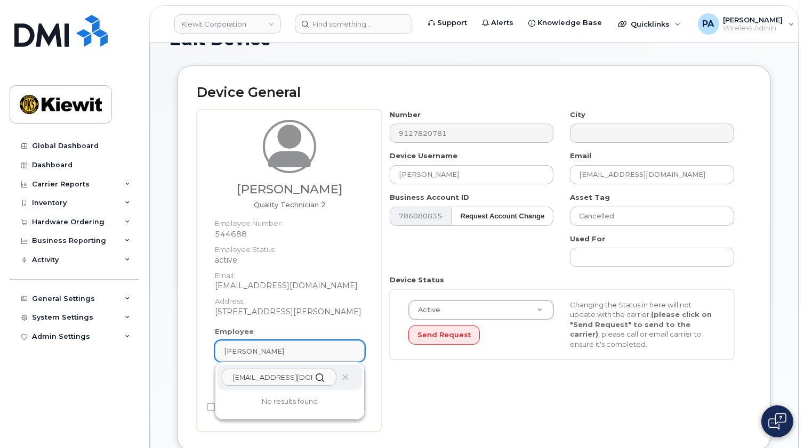
scroll to position [145, 0]
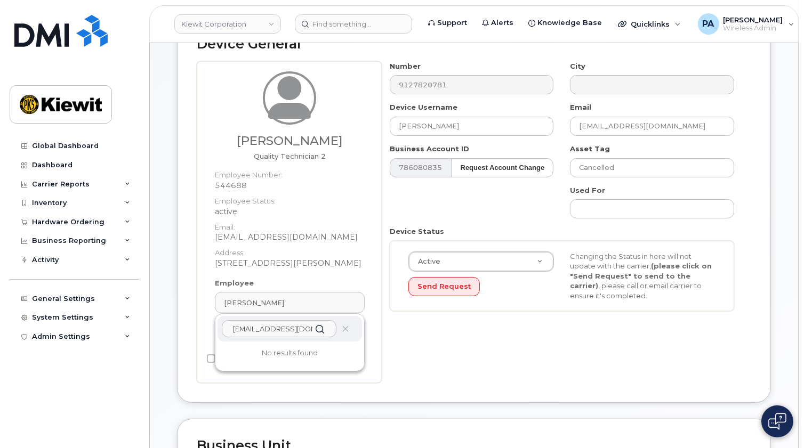
drag, startPoint x: 232, startPoint y: 326, endPoint x: 175, endPoint y: 325, distance: 57.1
click at [178, 326] on div "Device General jacob smith Quality Technician 2 Employee Number: 544688 Employe…" at bounding box center [474, 210] width 594 height 386
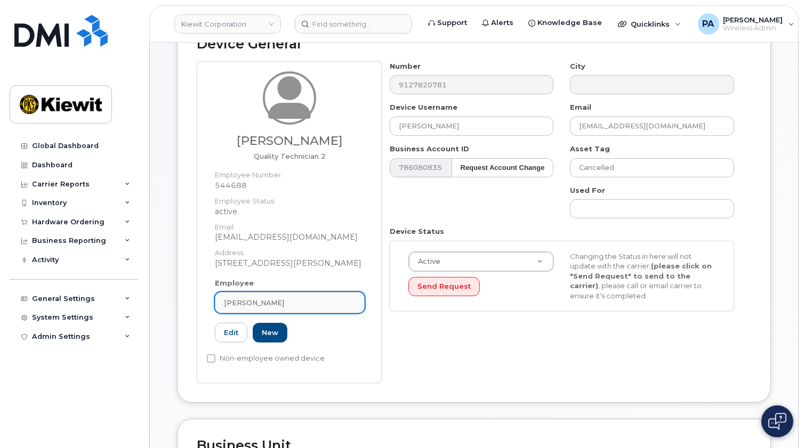
click at [245, 300] on span "[PERSON_NAME]" at bounding box center [254, 303] width 60 height 10
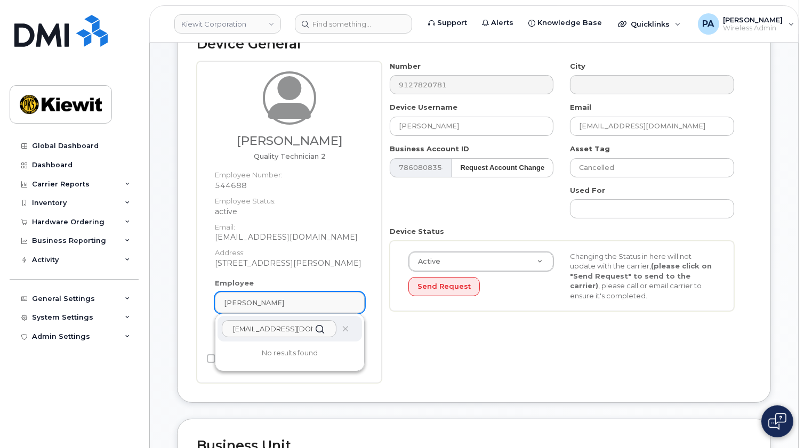
type input "[EMAIL_ADDRESS][DOMAIN_NAME]"
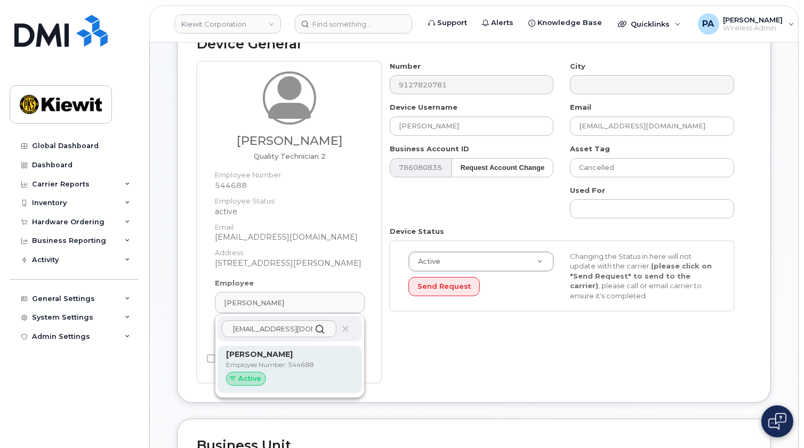
click at [279, 364] on p "Employee Number: 544688" at bounding box center [289, 365] width 127 height 10
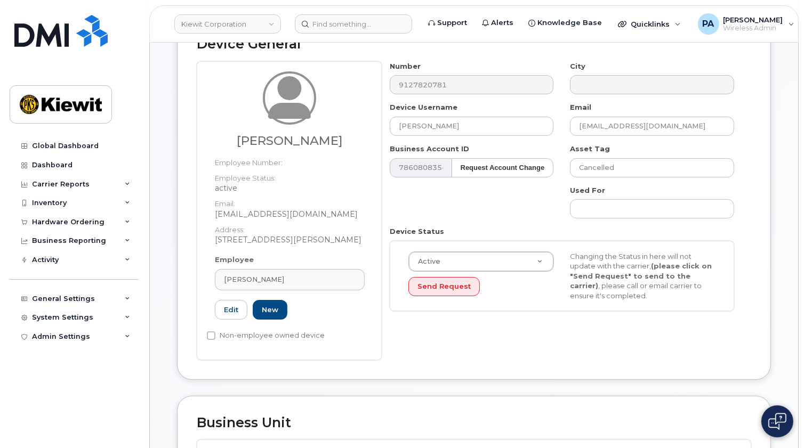
type input "[PERSON_NAME]"
type input "[EMAIL_ADDRESS][DOMAIN_NAME]"
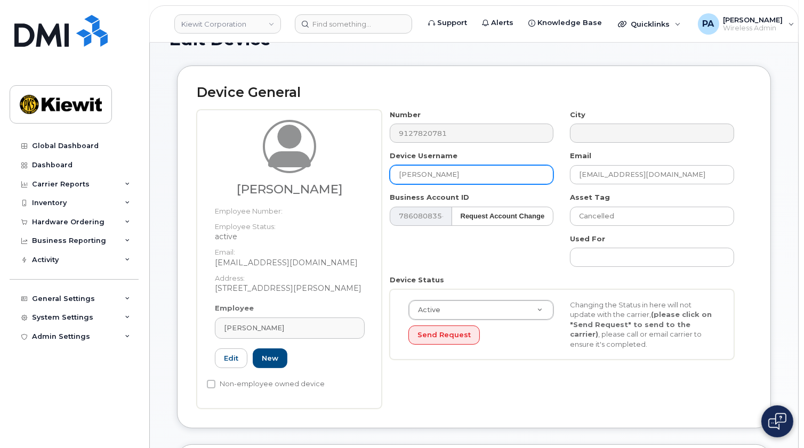
click at [399, 174] on input "[PERSON_NAME]" at bounding box center [472, 174] width 164 height 19
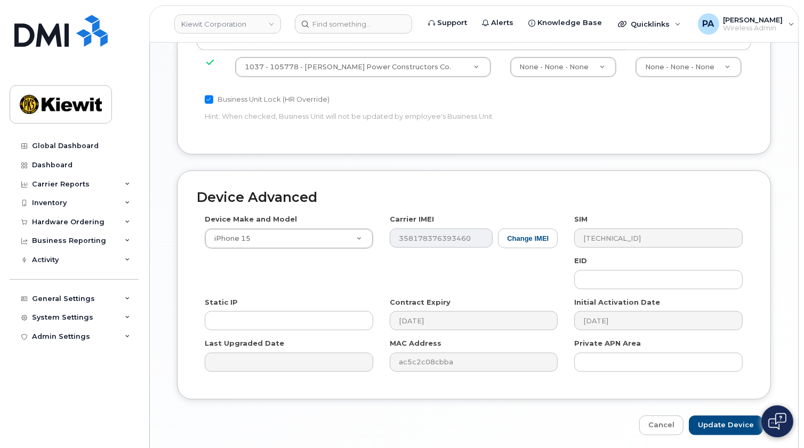
scroll to position [717, 0]
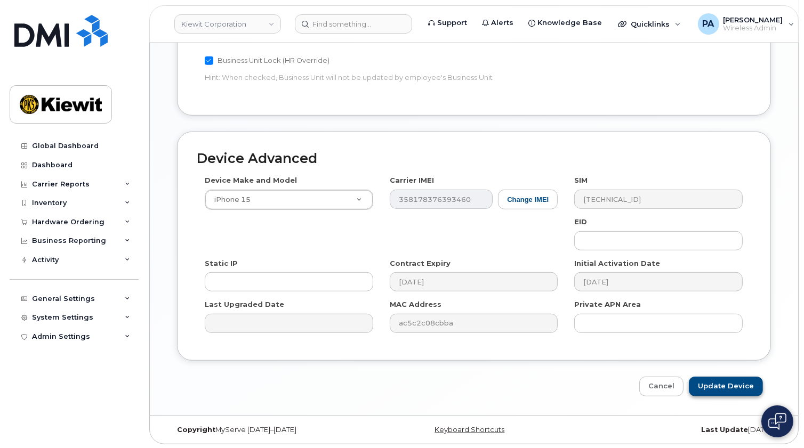
type input "[PERSON_NAME]"
click at [728, 384] on input "Update Device" at bounding box center [726, 387] width 74 height 20
type input "Saving..."
